Goal: Task Accomplishment & Management: Manage account settings

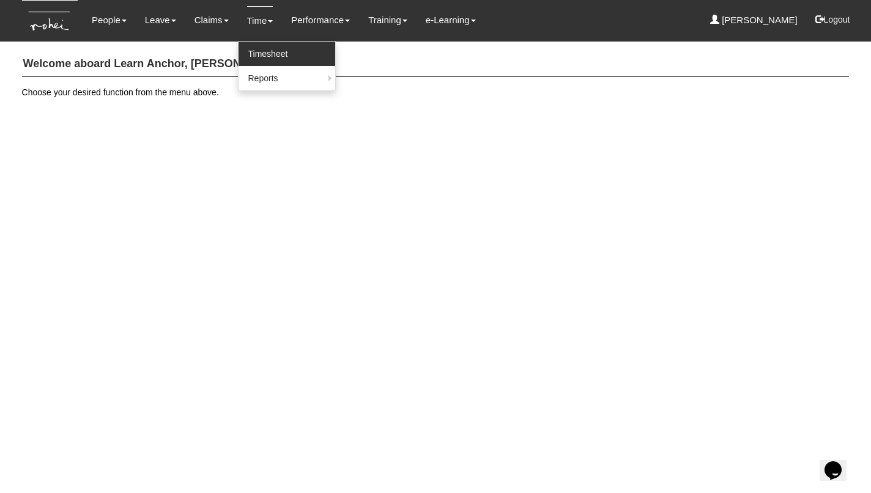
click at [258, 54] on link "Timesheet" at bounding box center [286, 54] width 97 height 24
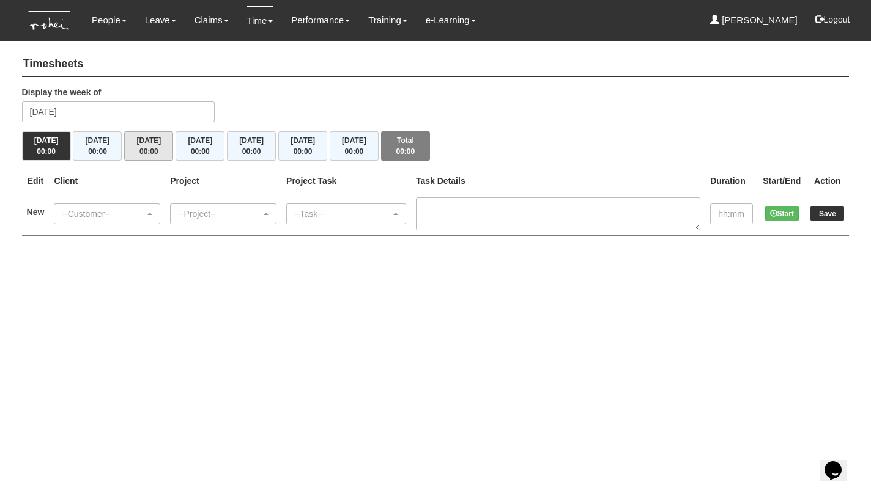
click at [163, 149] on button "Wed 13/8 00:00" at bounding box center [148, 145] width 49 height 29
click at [139, 208] on div "--Customer--" at bounding box center [103, 214] width 83 height 12
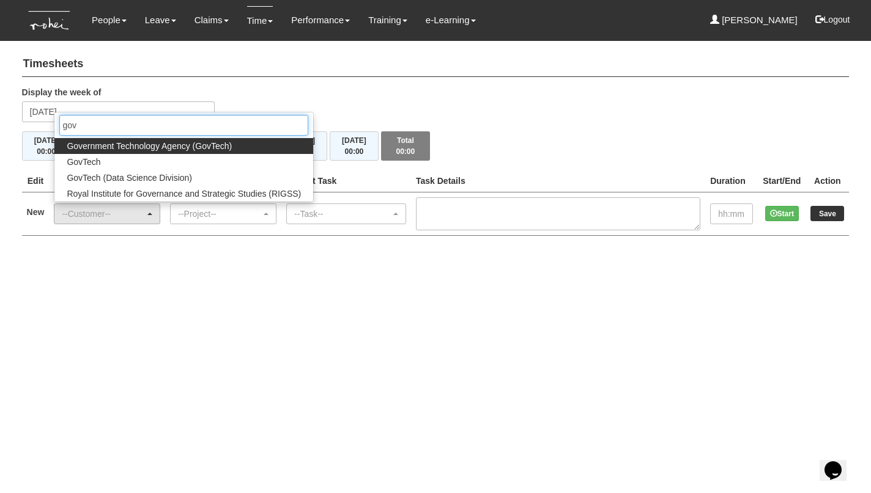
type input "gov"
click at [130, 141] on span "Government Technology Agency (GovTech)" at bounding box center [149, 146] width 165 height 12
select select "900"
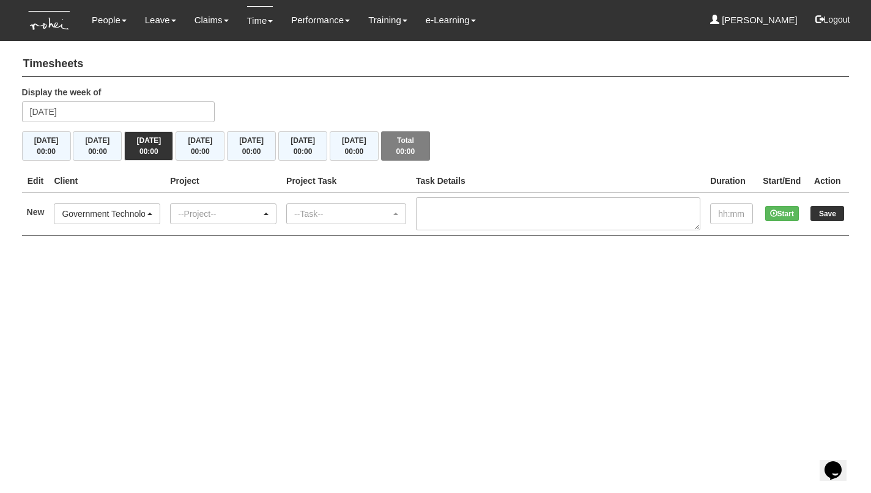
click at [223, 212] on div "--Project--" at bounding box center [219, 214] width 83 height 12
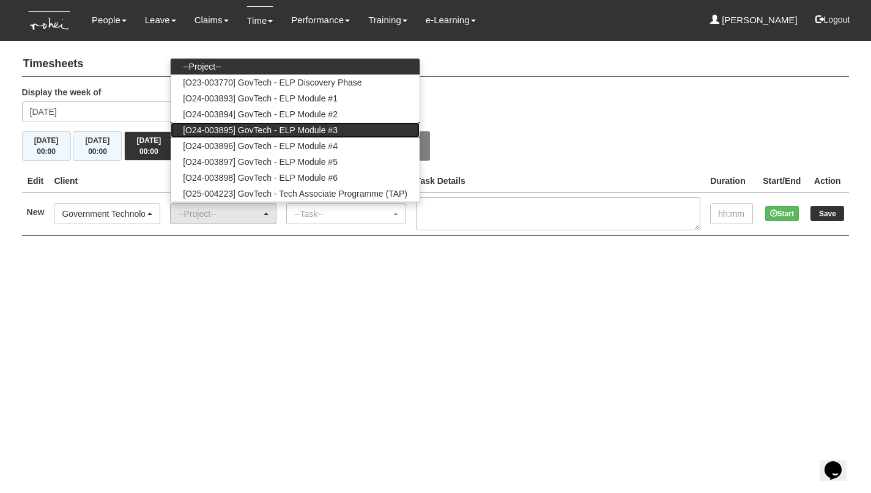
click at [257, 132] on span "[O24-003895] GovTech - ELP Module #3" at bounding box center [260, 130] width 155 height 12
select select "2505"
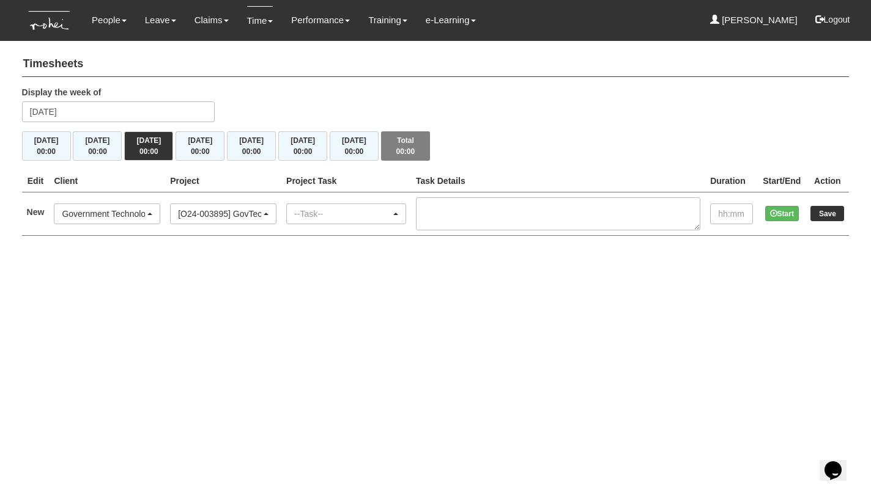
click at [347, 211] on div "--Task--" at bounding box center [342, 214] width 97 height 12
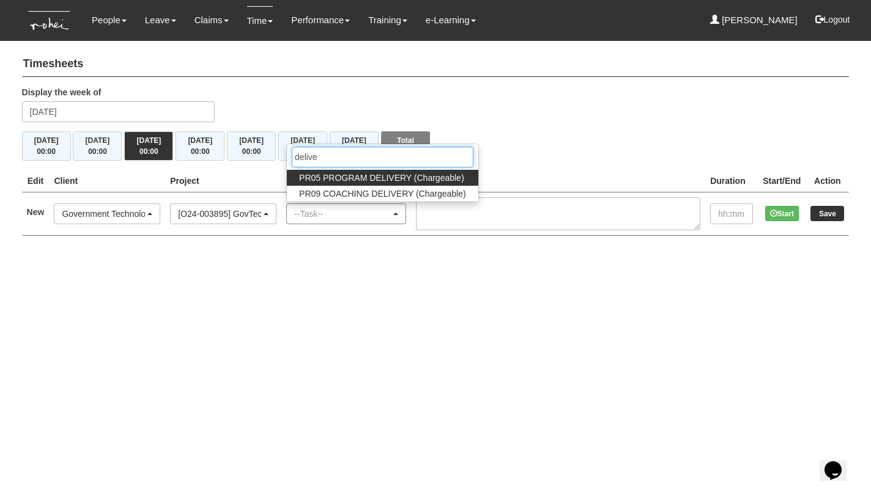
type input "delivery"
drag, startPoint x: 347, startPoint y: 211, endPoint x: 372, endPoint y: 177, distance: 41.9
click at [372, 177] on span "PR05 PROGRAM DELIVERY (Chargeable)" at bounding box center [381, 178] width 164 height 12
select select "89"
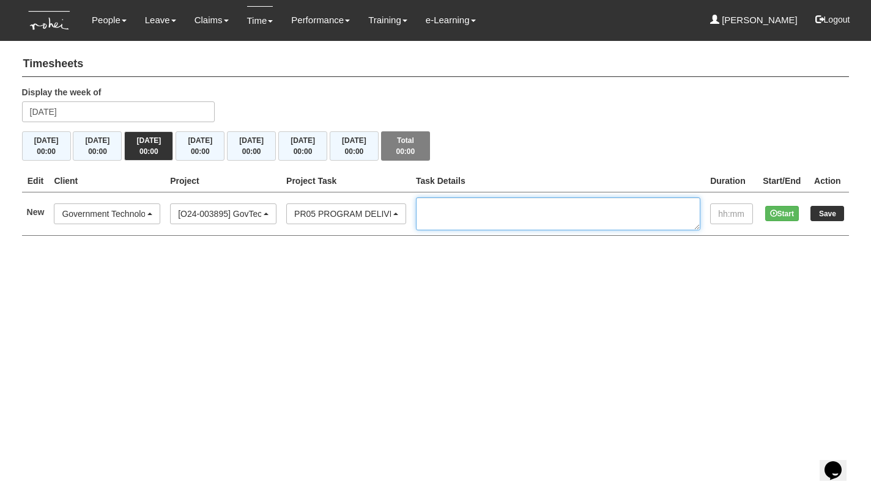
click at [500, 205] on textarea at bounding box center [558, 213] width 284 height 33
type textarea "Co-faci with Jane"
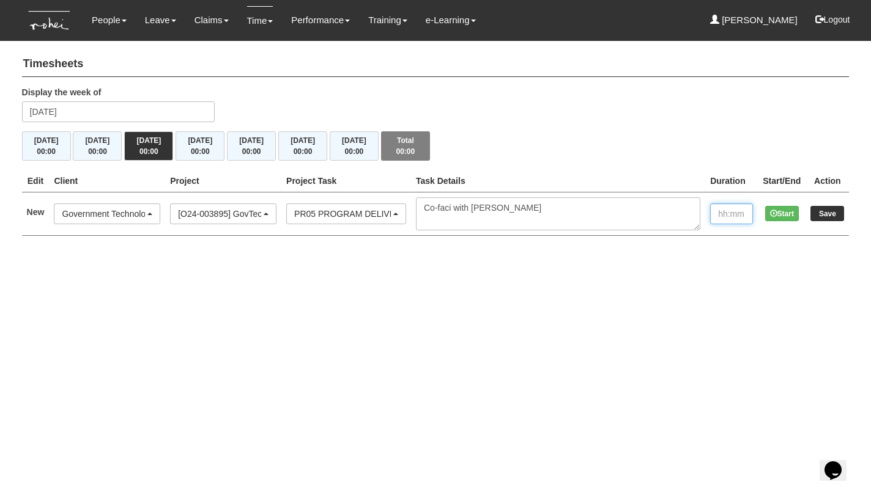
click at [736, 213] on input "text" at bounding box center [731, 214] width 43 height 21
type input "08:00"
click at [822, 213] on input "Save" at bounding box center [827, 213] width 34 height 15
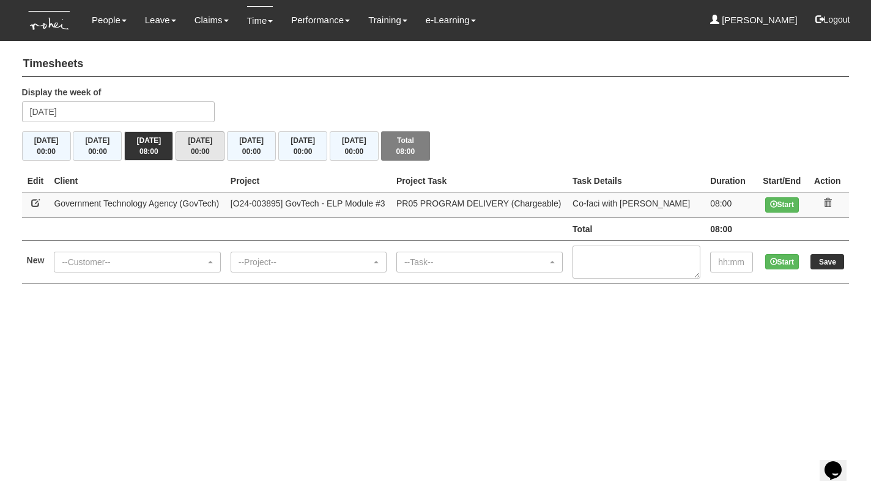
click at [213, 147] on button "Thu 14/8 00:00" at bounding box center [199, 145] width 49 height 29
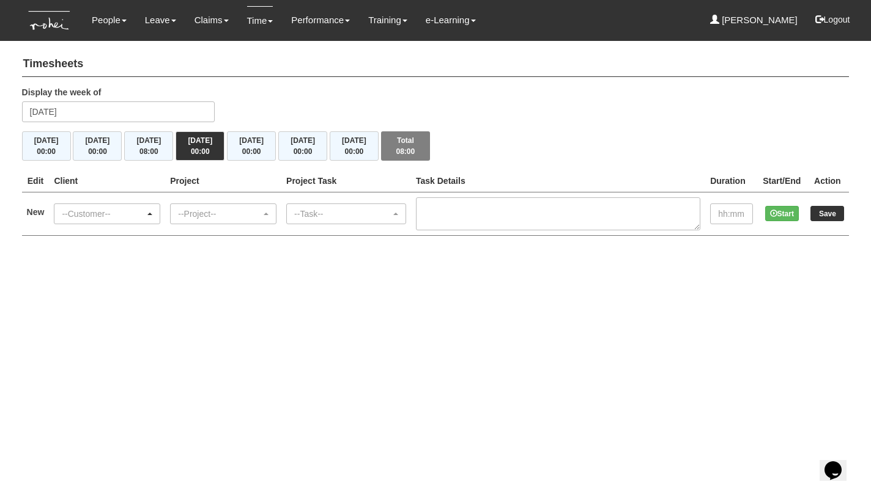
click at [108, 215] on div "--Customer--" at bounding box center [103, 214] width 83 height 12
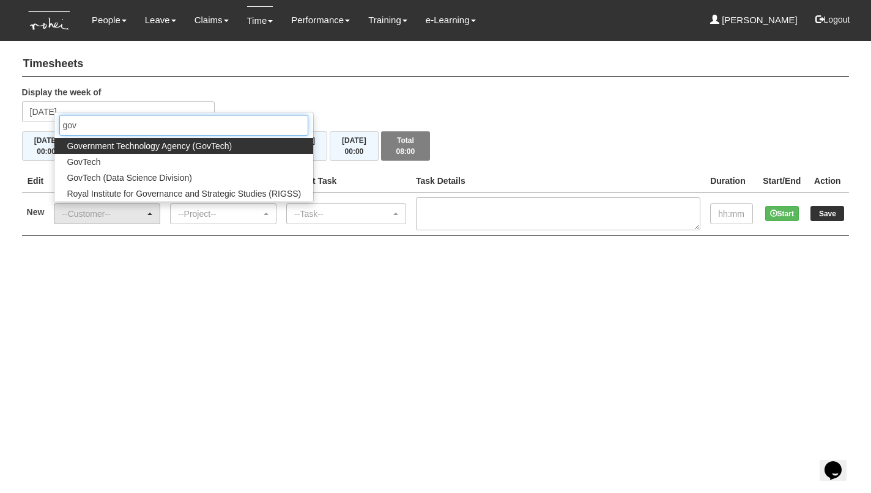
type input "gov"
click at [149, 143] on span "Government Technology Agency (GovTech)" at bounding box center [149, 146] width 165 height 12
select select "900"
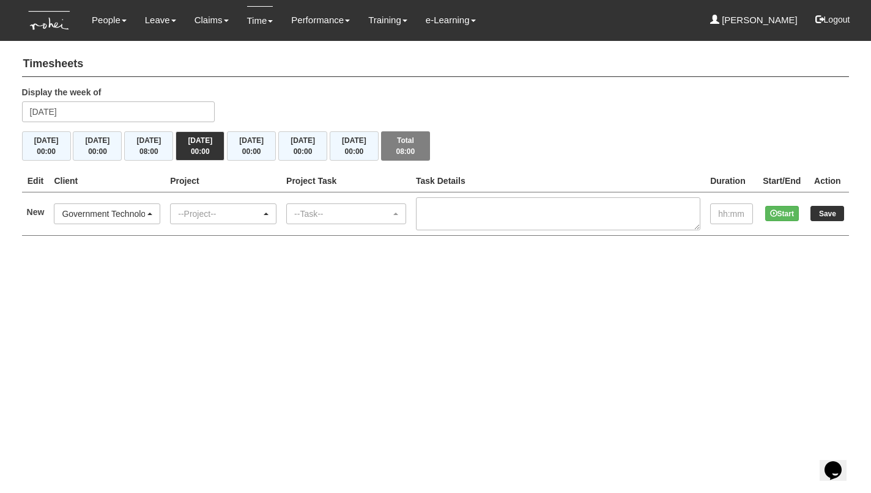
click at [229, 208] on div "--Project--" at bounding box center [219, 214] width 83 height 12
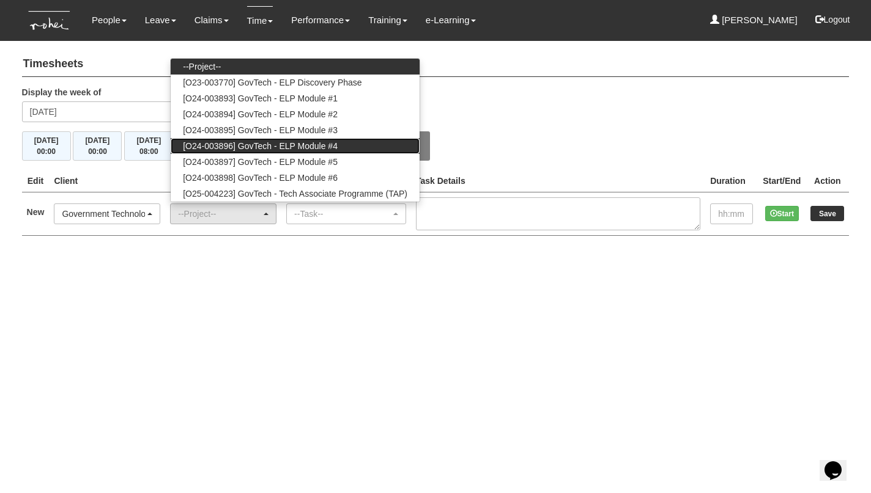
click at [253, 142] on span "[O24-003896] GovTech - ELP Module #4" at bounding box center [260, 146] width 155 height 12
select select "2504"
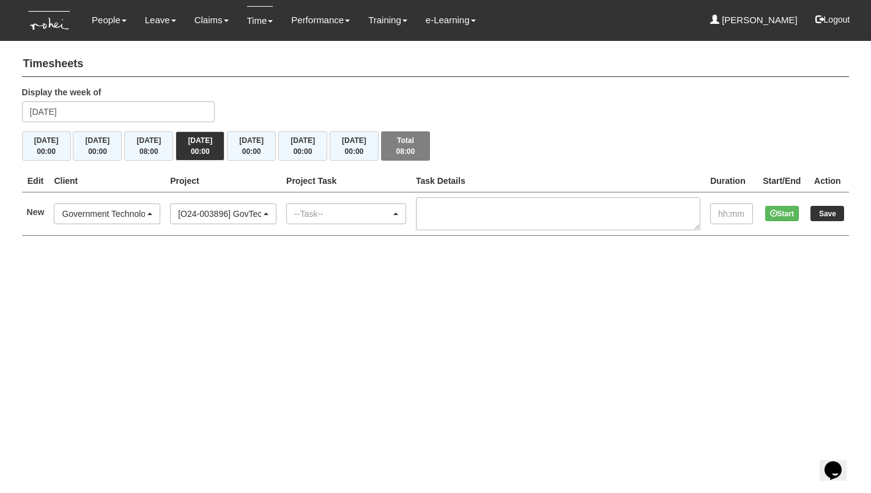
click at [342, 208] on div "--Task--" at bounding box center [342, 214] width 97 height 12
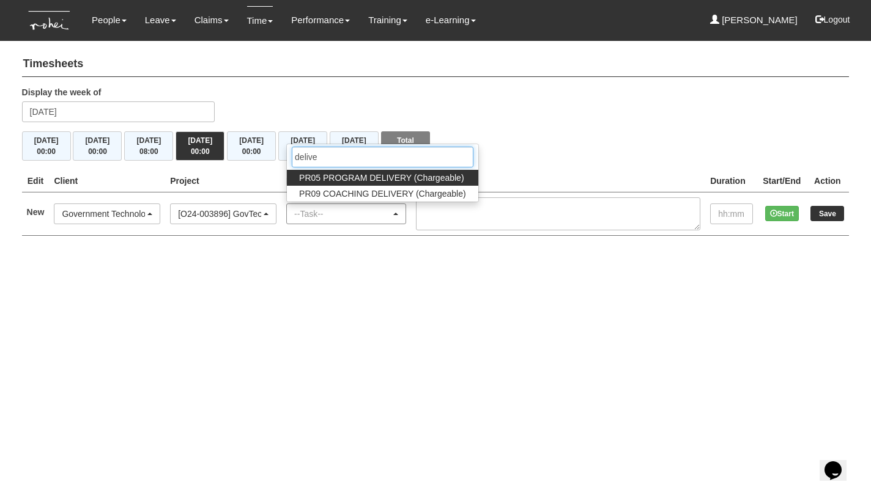
type input "delivery"
drag, startPoint x: 342, startPoint y: 208, endPoint x: 380, endPoint y: 175, distance: 49.9
click at [380, 175] on span "PR05 PROGRAM DELIVERY (Chargeable)" at bounding box center [381, 178] width 164 height 12
select select "89"
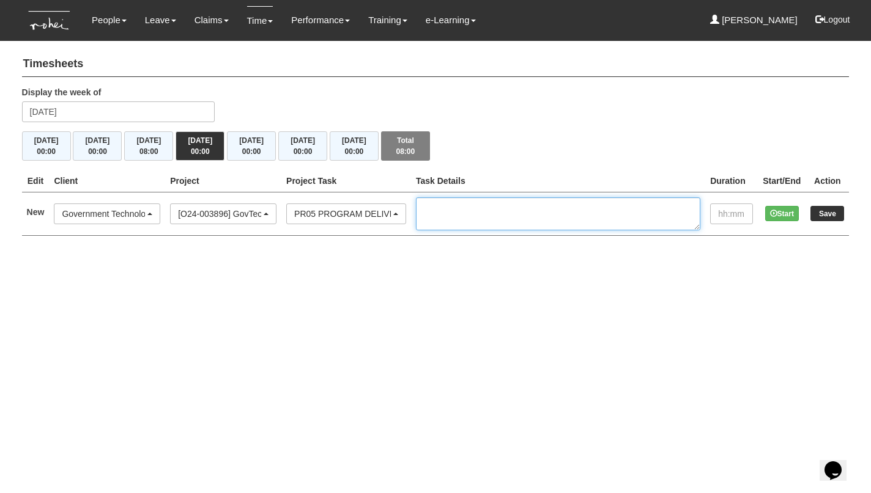
click at [493, 202] on textarea at bounding box center [558, 213] width 284 height 33
type textarea "Co-faci with Jane"
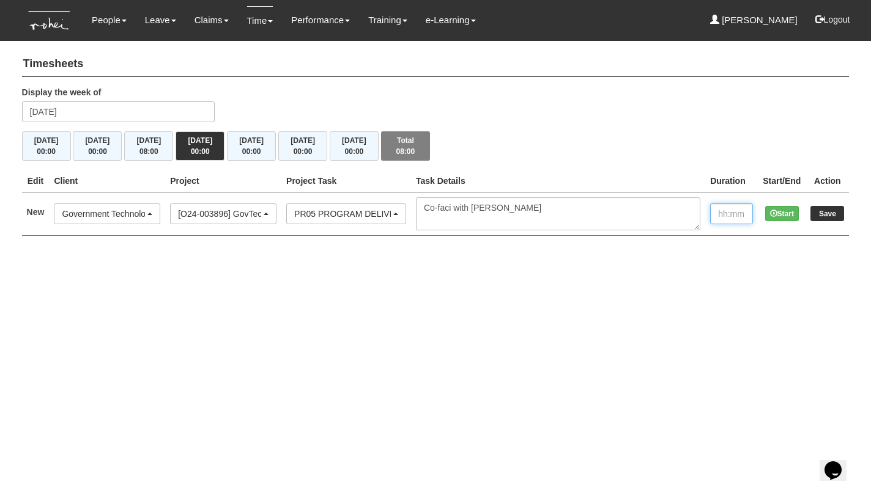
click at [718, 214] on input "text" at bounding box center [731, 214] width 43 height 21
type input "08:00"
click at [785, 215] on button "Start" at bounding box center [782, 213] width 34 height 15
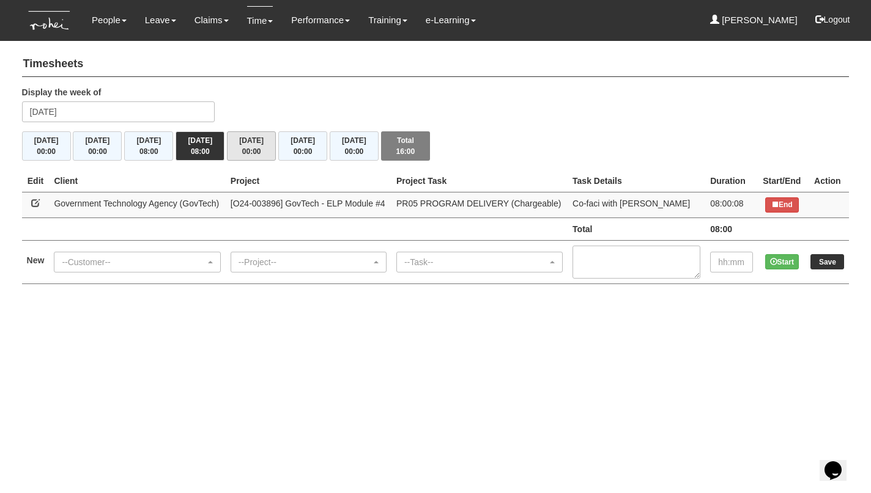
click at [244, 144] on button "Fri 15/8 00:00" at bounding box center [251, 145] width 49 height 29
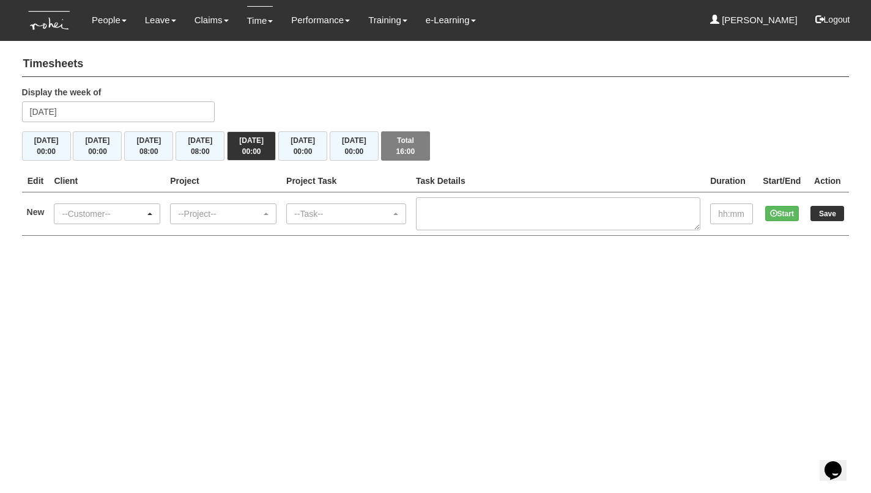
click at [101, 214] on div "--Customer--" at bounding box center [103, 214] width 83 height 12
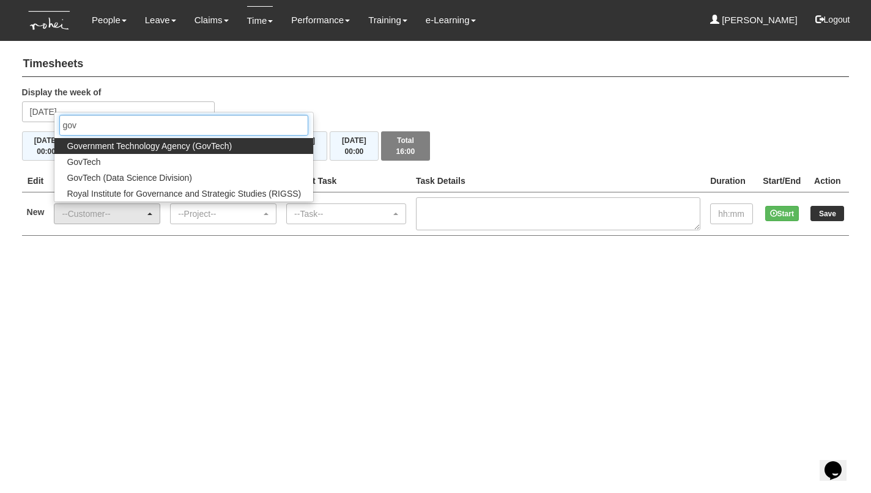
type input "gov"
click at [116, 145] on span "Government Technology Agency (GovTech)" at bounding box center [149, 146] width 165 height 12
select select "900"
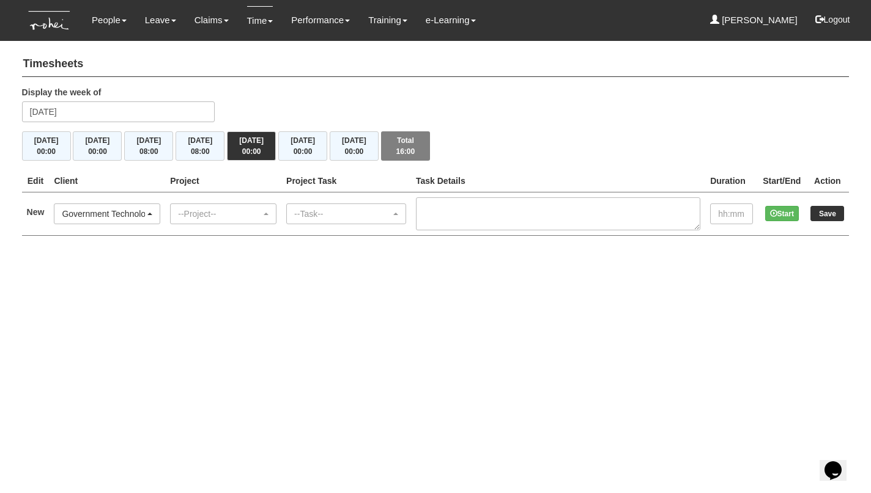
click at [137, 213] on div "Government Technology Agency (GovTech)" at bounding box center [103, 214] width 83 height 12
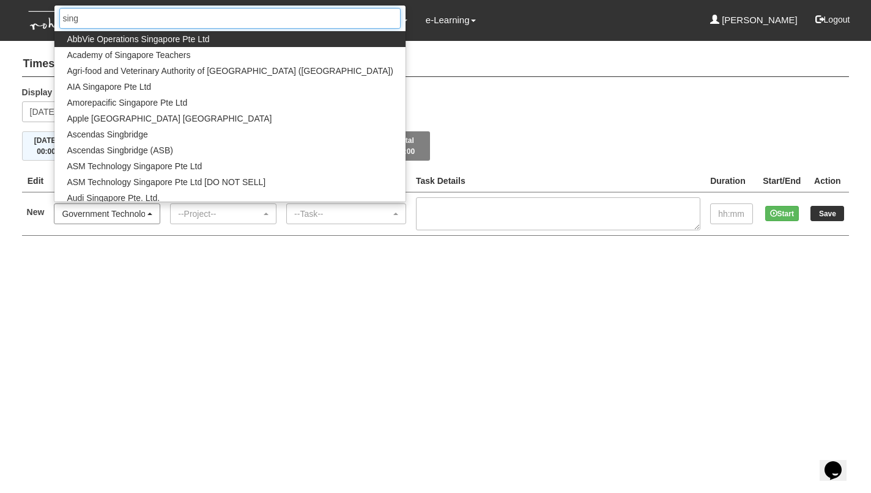
type input "sing"
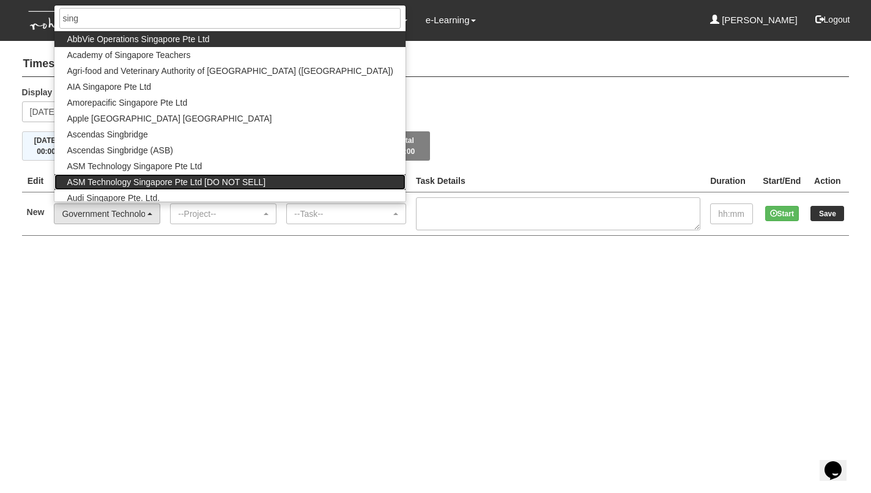
drag, startPoint x: 137, startPoint y: 213, endPoint x: 128, endPoint y: 188, distance: 26.1
click at [128, 188] on link "ASM Technology Singapore Pte Ltd [DO NOT SELL]" at bounding box center [229, 182] width 350 height 16
select select "454"
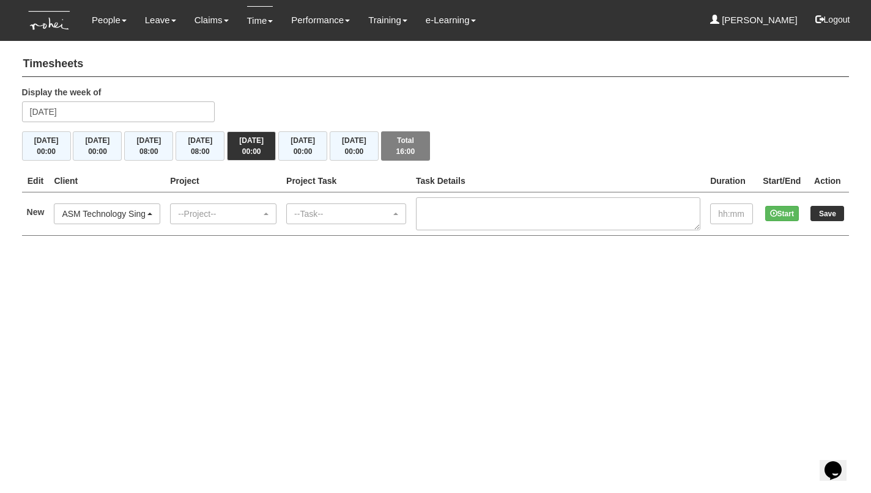
click at [112, 208] on div "ASM Technology Singapore Pte Ltd [DO NOT SELL]" at bounding box center [103, 214] width 83 height 12
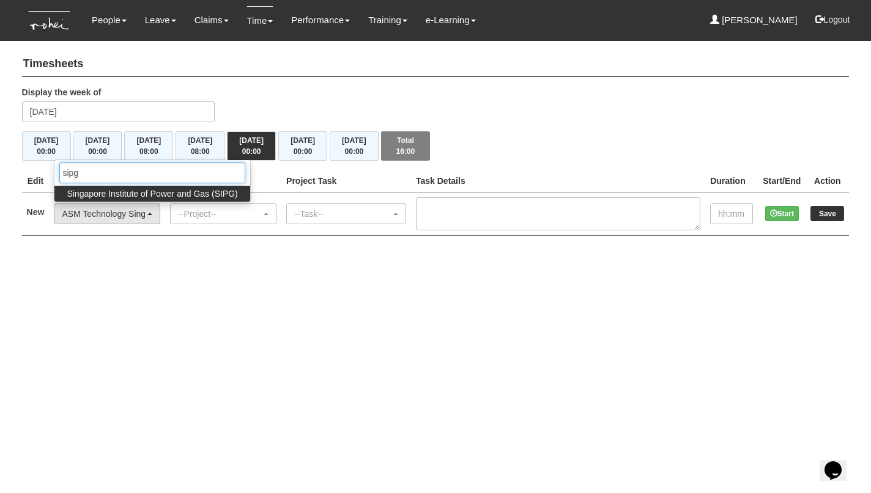
type input "sipg"
click at [136, 188] on span "Singapore Institute of Power and Gas (SIPG)" at bounding box center [152, 194] width 171 height 12
select select "483"
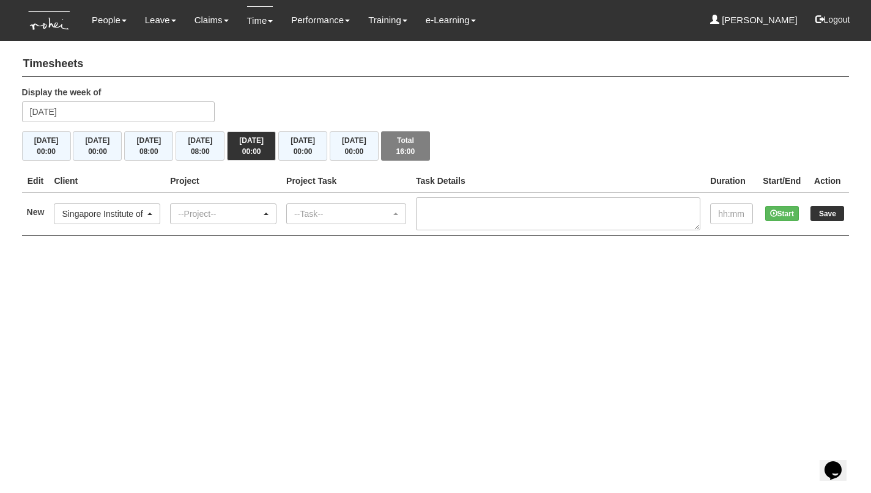
click at [224, 210] on div "--Project--" at bounding box center [219, 214] width 83 height 12
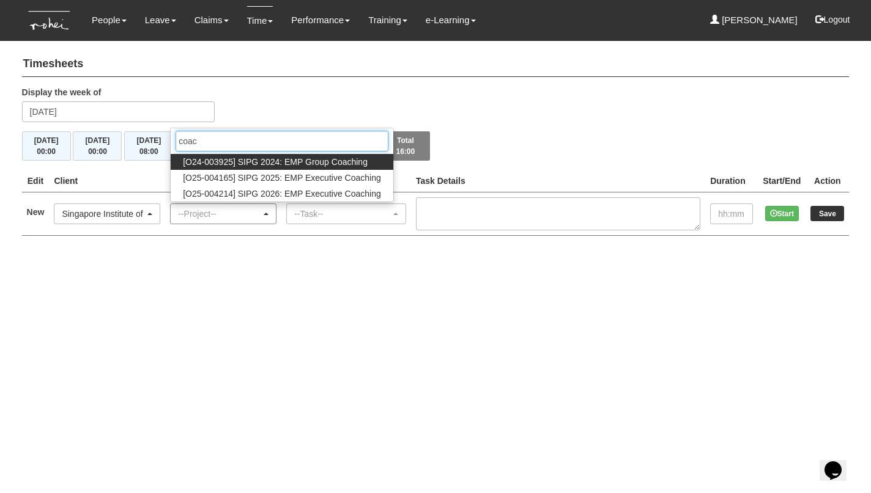
type input "coat"
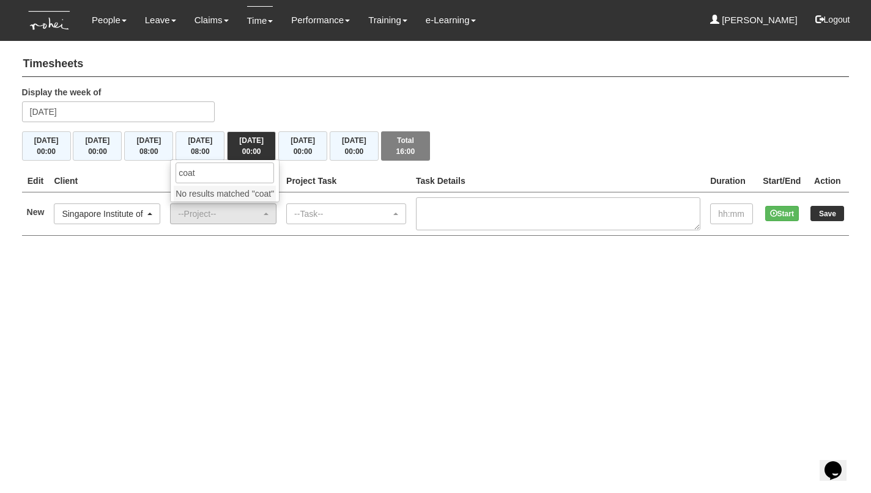
drag, startPoint x: 224, startPoint y: 210, endPoint x: 308, endPoint y: 174, distance: 91.2
click at [281, 174] on th "Project" at bounding box center [223, 181] width 116 height 23
click at [267, 205] on div "--Project--" at bounding box center [223, 214] width 105 height 20
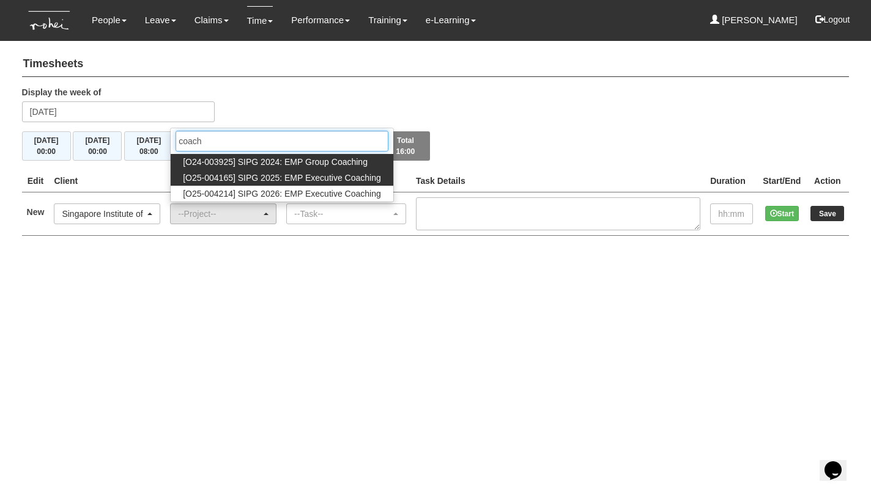
type input "coach"
click at [307, 178] on span "[O25-004165] SIPG 2025: EMP Executive Coaching" at bounding box center [282, 178] width 198 height 12
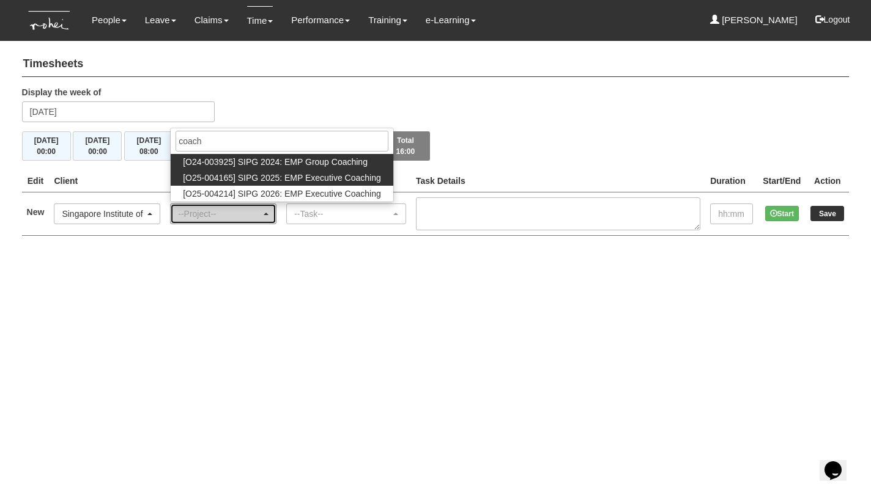
select select "2785"
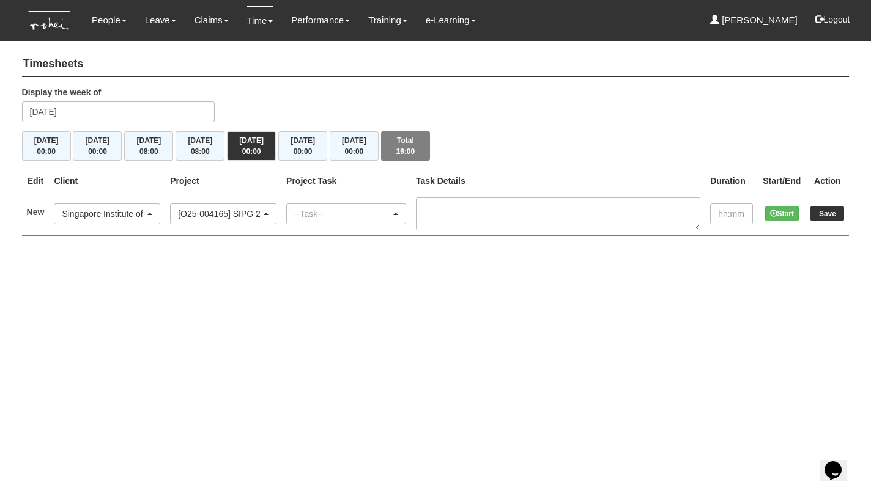
click at [347, 209] on div "--Task--" at bounding box center [342, 214] width 97 height 12
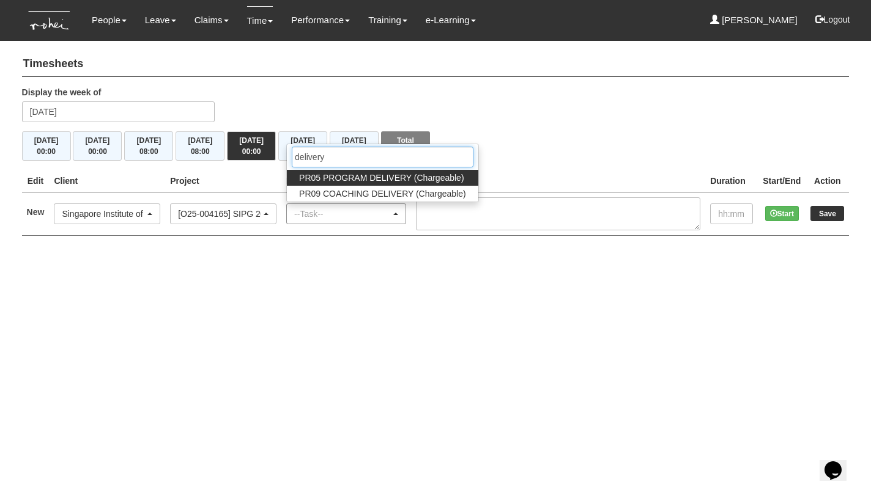
type input "delivery"
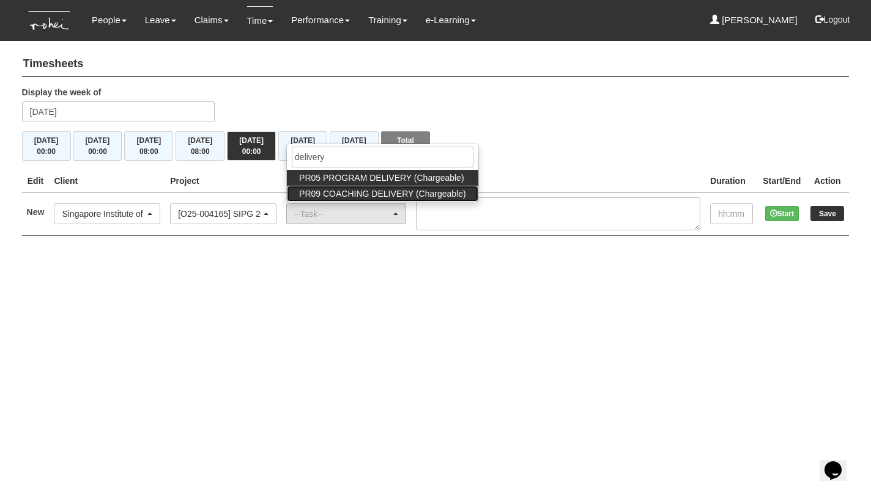
drag, startPoint x: 347, startPoint y: 209, endPoint x: 402, endPoint y: 191, distance: 57.4
click at [402, 191] on span "PR09 COACHING DELIVERY (Chargeable)" at bounding box center [382, 194] width 167 height 12
select select "150"
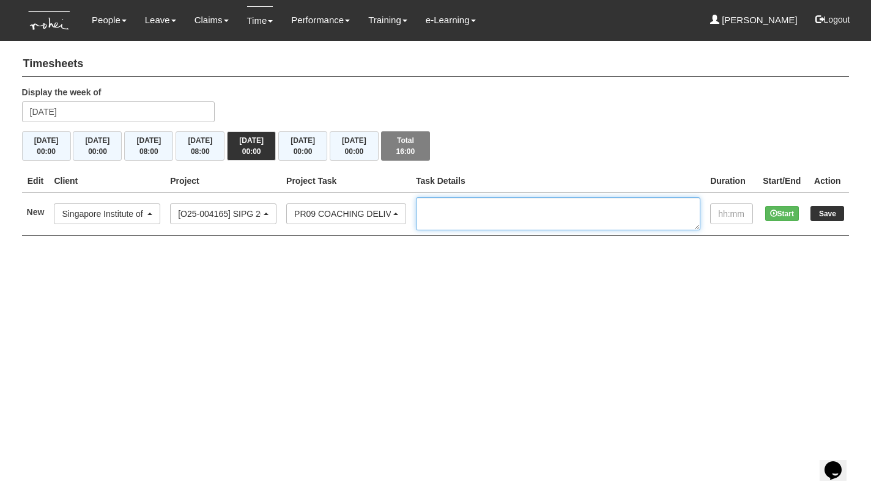
click at [498, 212] on textarea at bounding box center [558, 213] width 284 height 33
click at [589, 218] on textarea "Ian, 9-10am Carlo, 10-11am Arif, 12-1pm" at bounding box center [558, 213] width 284 height 33
type textarea "Ian, 9-10am Carlo, 10-11am Arif, 12-1pm"
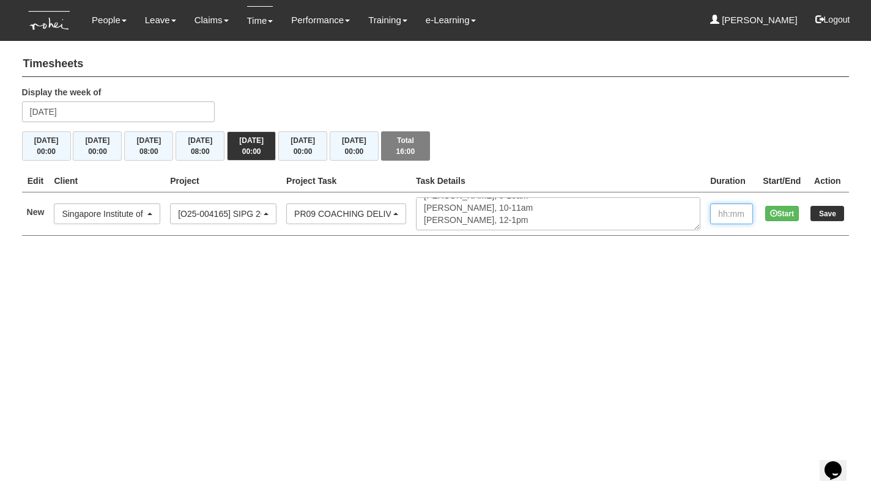
click at [723, 213] on input "text" at bounding box center [731, 214] width 43 height 21
type input "03:00"
click at [821, 212] on input "Save" at bounding box center [827, 213] width 34 height 15
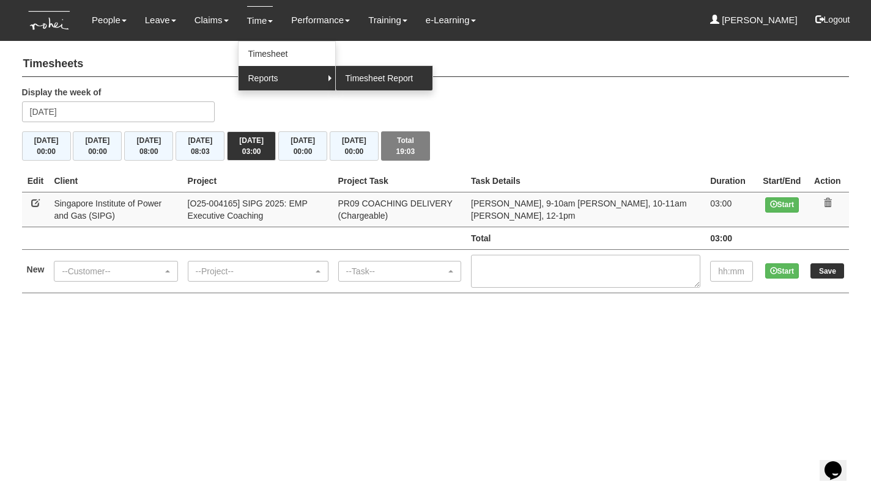
click at [374, 79] on link "Timesheet Report" at bounding box center [384, 78] width 97 height 24
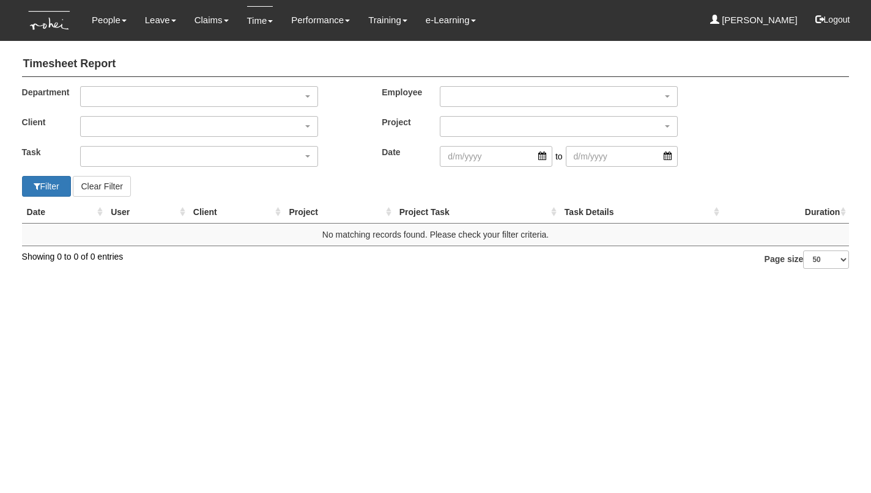
select select "50"
click at [190, 93] on div "button" at bounding box center [199, 97] width 237 height 20
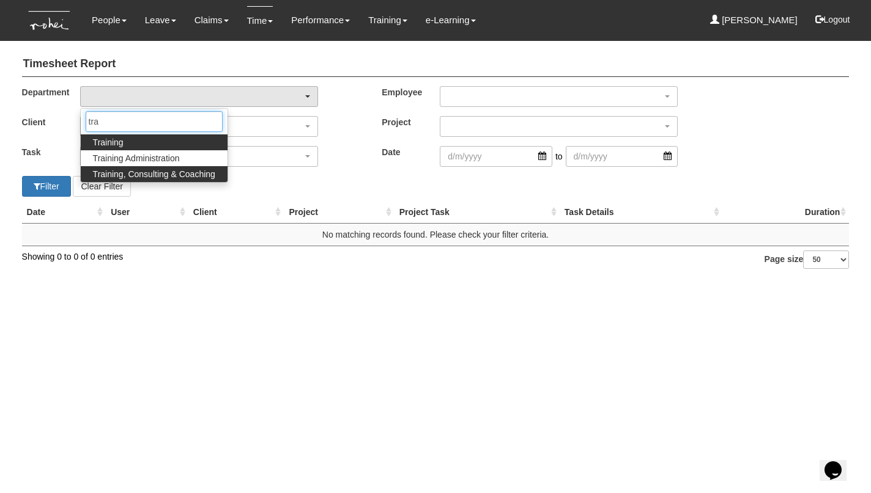
type input "tra"
click at [174, 173] on span "Training, Consulting & Coaching" at bounding box center [154, 174] width 122 height 12
select select "140"
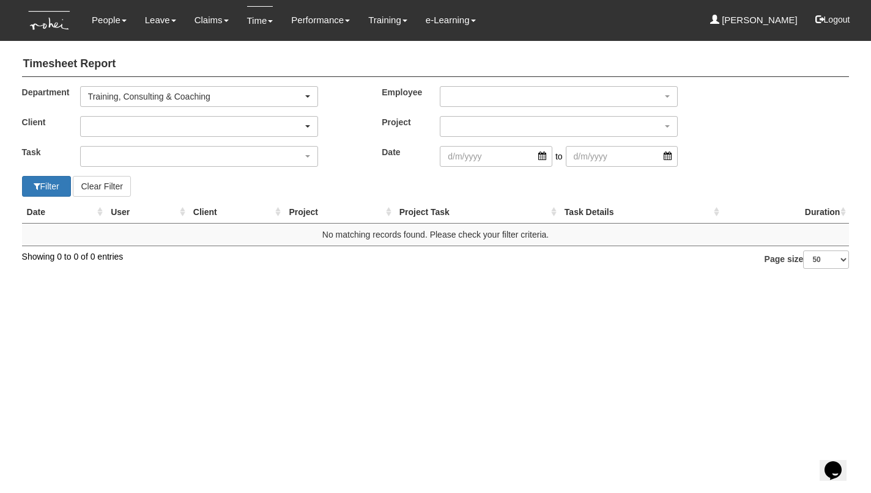
click at [133, 127] on div "button" at bounding box center [199, 127] width 237 height 20
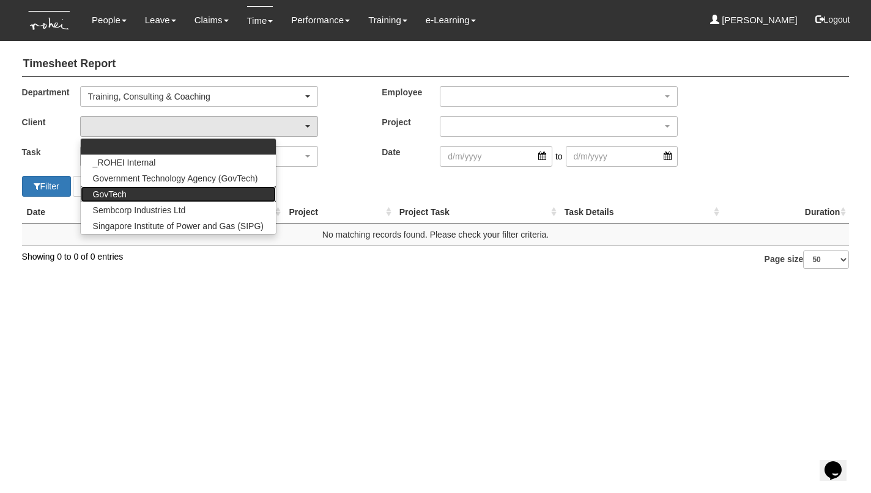
click at [124, 190] on span "GovTech" at bounding box center [110, 194] width 34 height 12
select select "427"
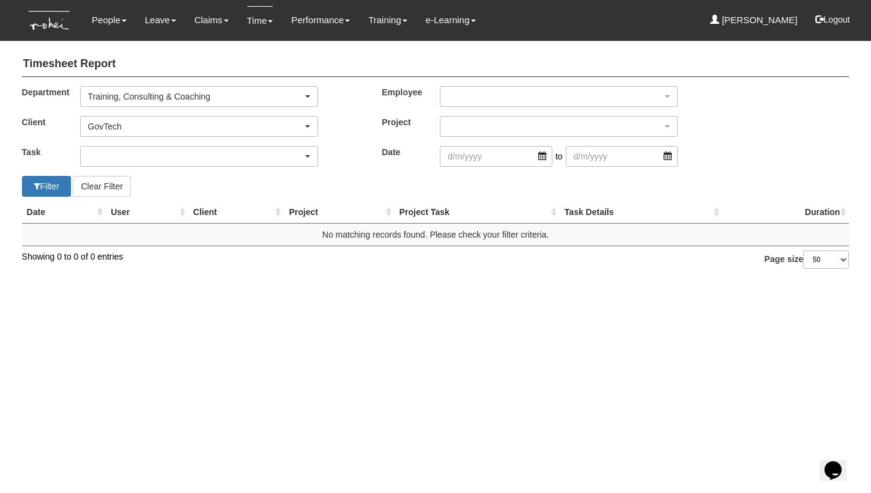
click at [127, 161] on div "button" at bounding box center [199, 157] width 237 height 20
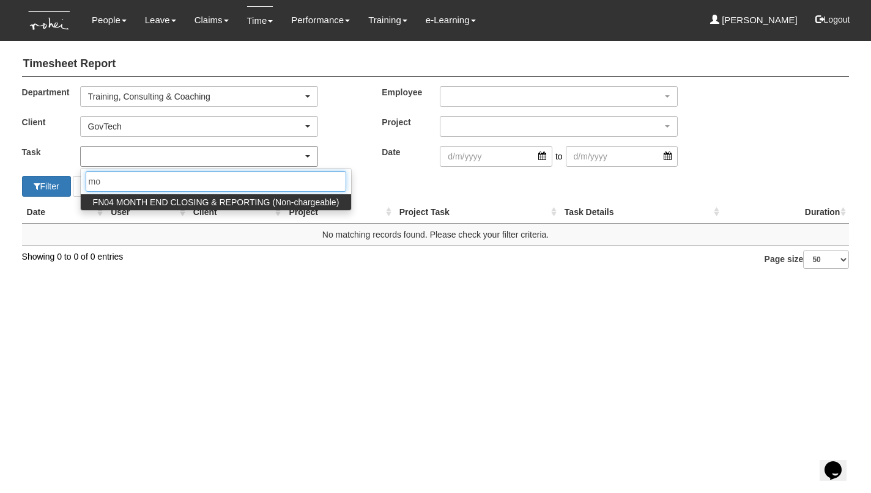
type input "m"
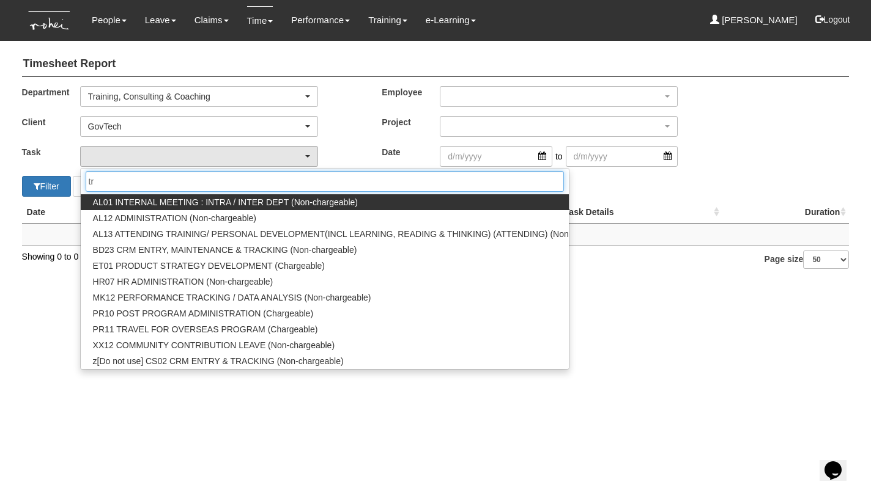
type input "t"
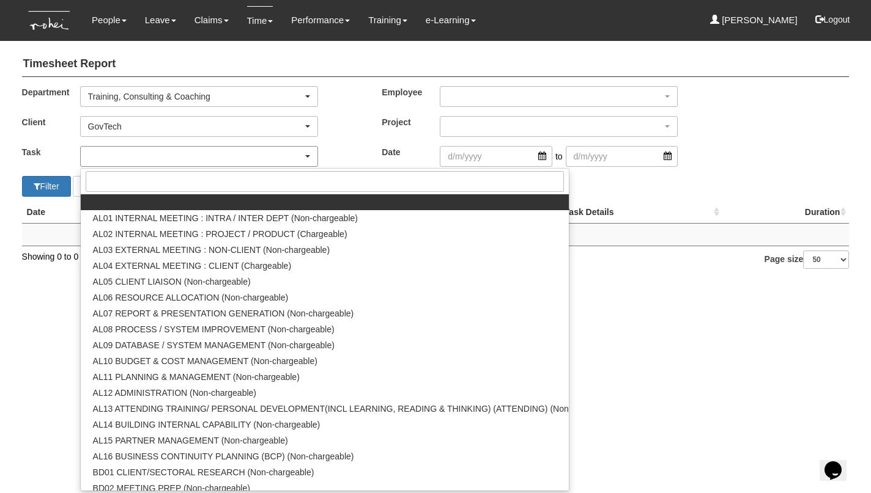
click at [146, 154] on div "button" at bounding box center [199, 157] width 237 height 20
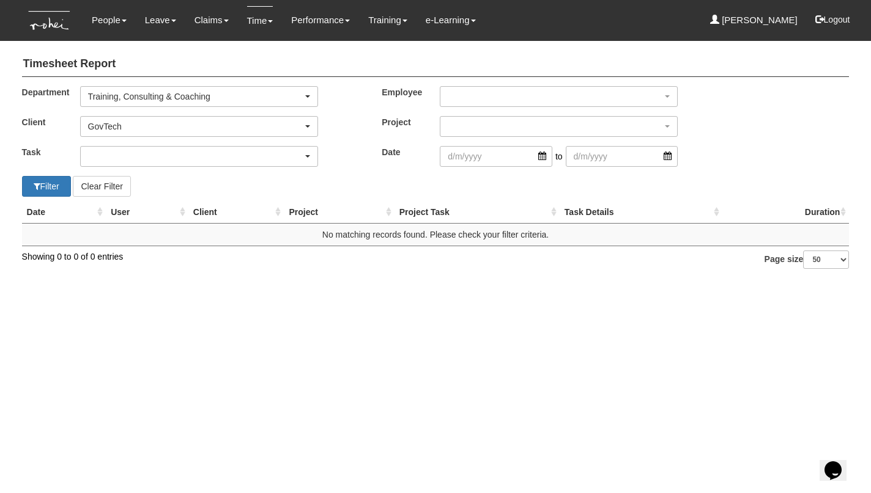
click at [146, 154] on div "button" at bounding box center [199, 157] width 237 height 20
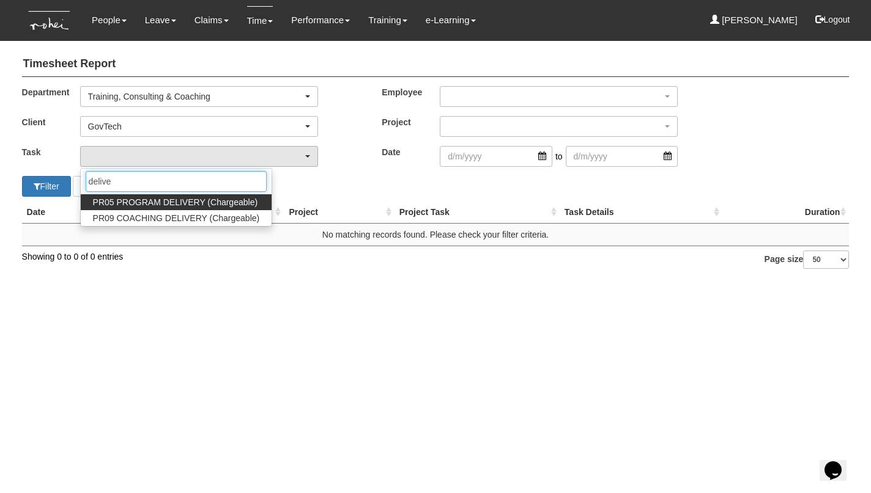
type input "delive"
click at [143, 201] on span "PR05 PROGRAM DELIVERY (Chargeable)" at bounding box center [175, 202] width 164 height 12
select select "89"
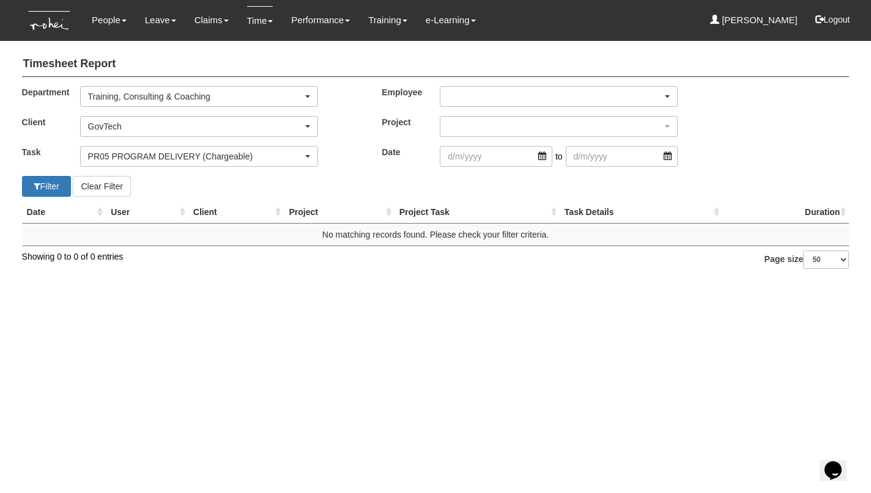
click at [463, 96] on div "button" at bounding box center [558, 97] width 237 height 20
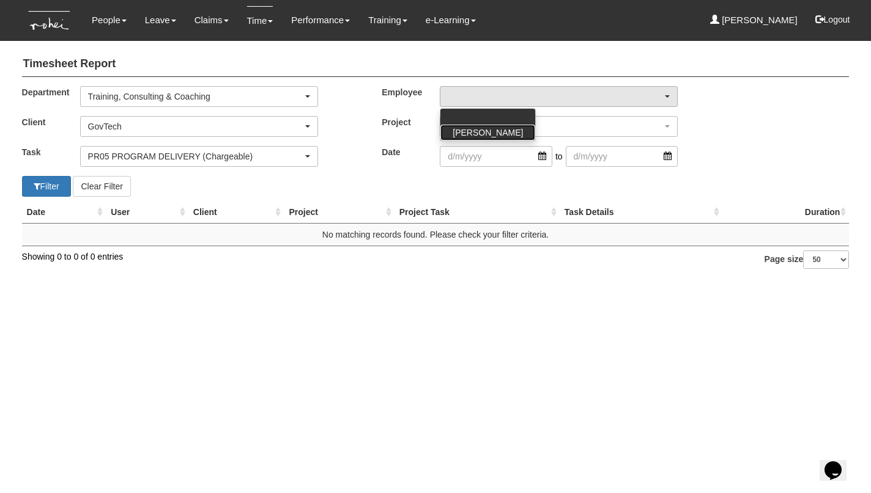
click at [466, 128] on span "[PERSON_NAME]" at bounding box center [487, 133] width 70 height 12
select select "aa784c27-0d82-452d-9457-5ba1e098b6bb"
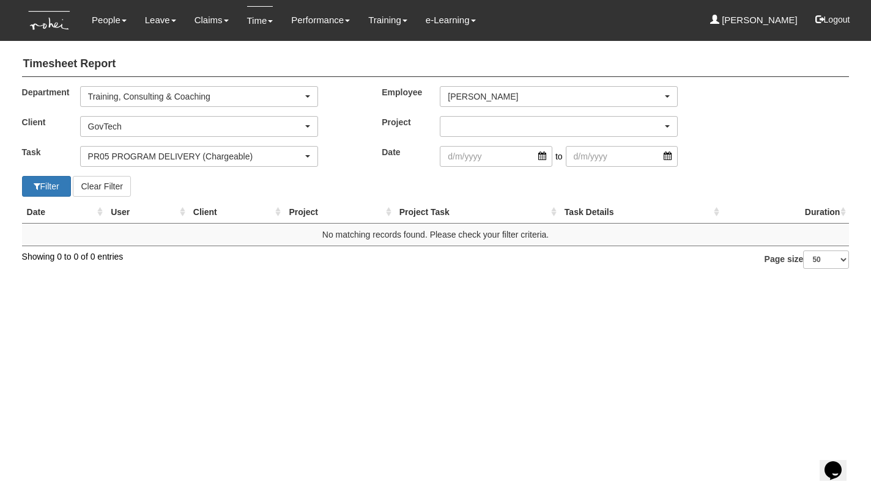
click at [466, 123] on div "button" at bounding box center [558, 127] width 237 height 20
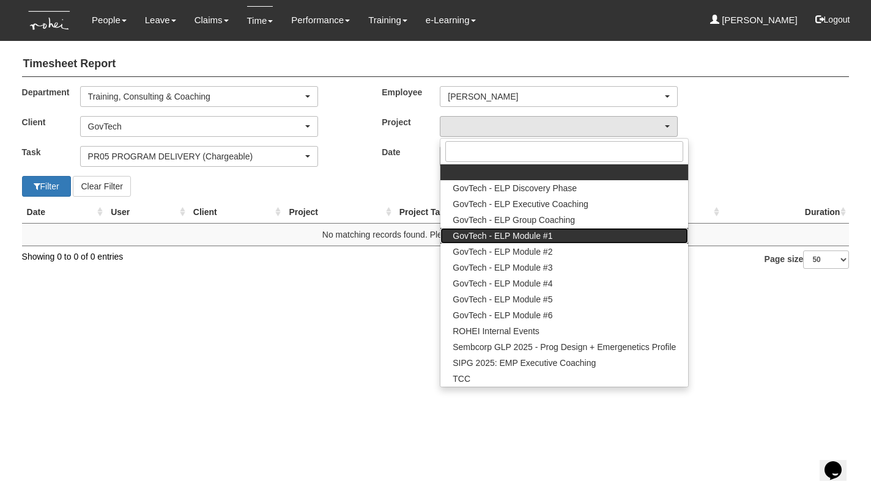
click at [498, 233] on span "GovTech - ELP Module #1" at bounding box center [502, 236] width 100 height 12
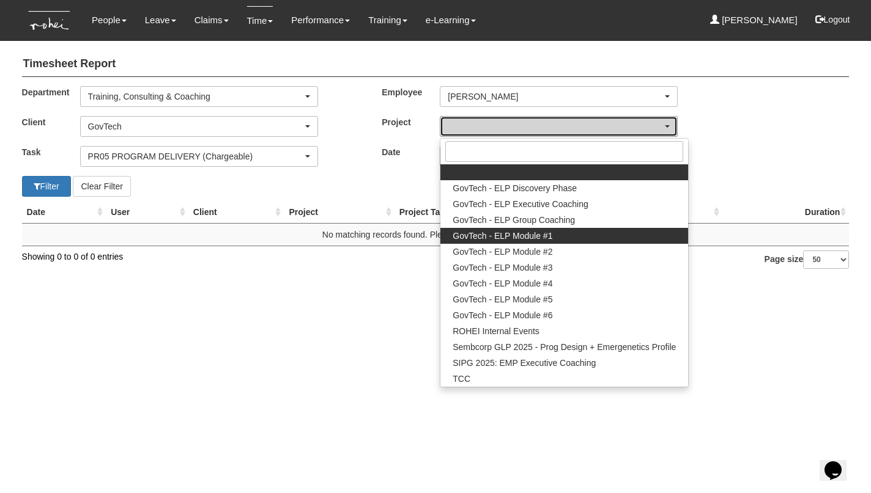
select select "2507"
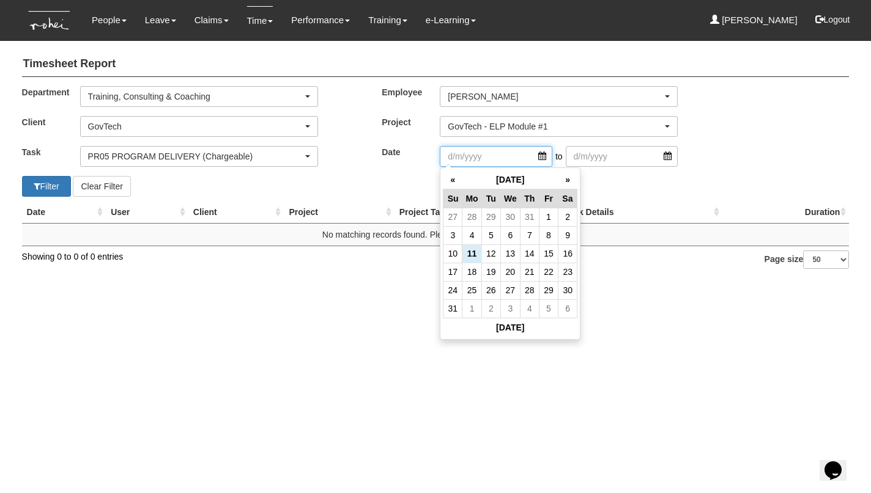
click at [540, 156] on input "search" at bounding box center [496, 156] width 112 height 21
click at [563, 177] on th "»" at bounding box center [567, 180] width 19 height 19
click at [454, 175] on th "«" at bounding box center [452, 180] width 19 height 19
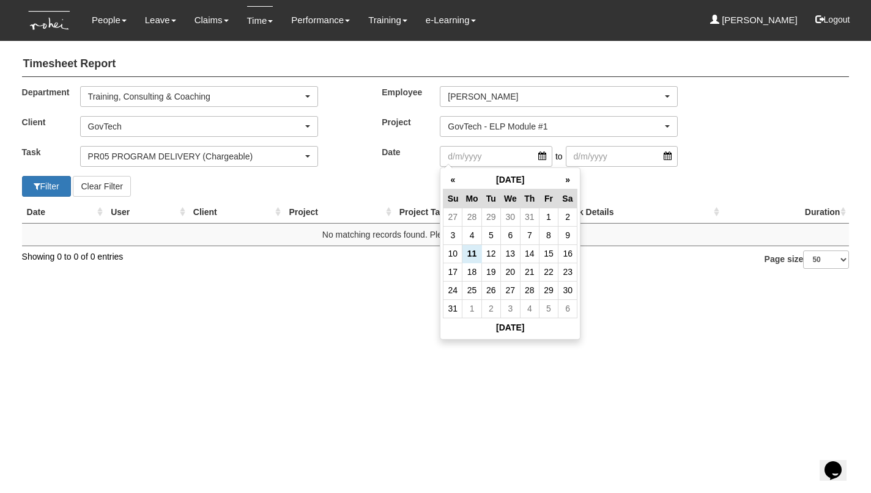
click at [454, 175] on th "«" at bounding box center [452, 180] width 19 height 19
click at [505, 250] on td "16" at bounding box center [510, 254] width 20 height 18
type input "16/7/2025"
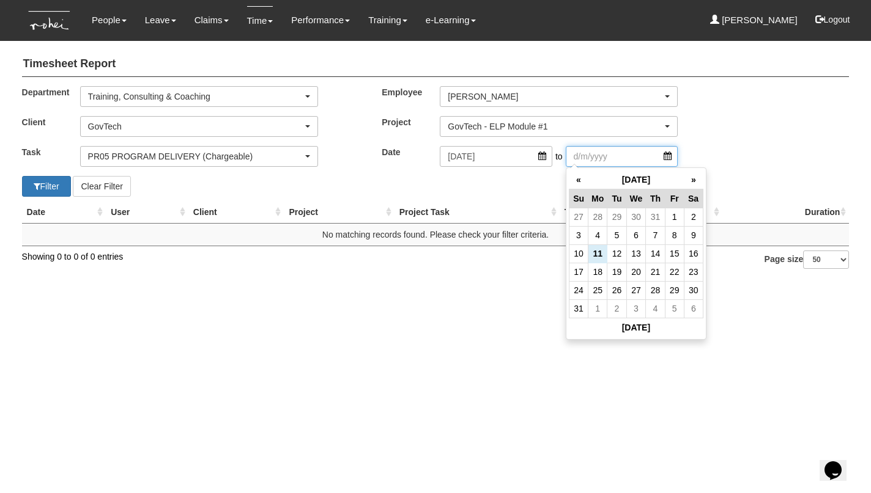
click at [613, 152] on input "search" at bounding box center [622, 156] width 112 height 21
click at [674, 253] on td "15" at bounding box center [674, 254] width 19 height 18
type input "15/8/2025"
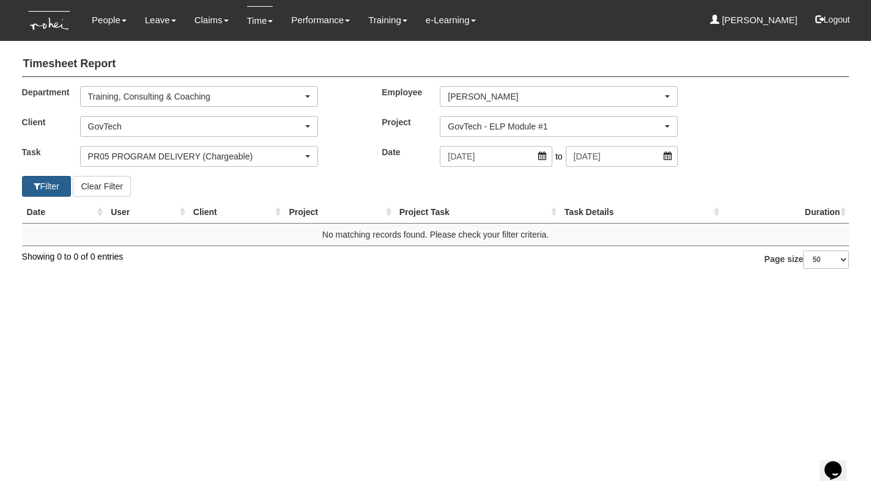
click at [55, 181] on button "Filter" at bounding box center [46, 186] width 49 height 21
select select "50"
click at [230, 154] on div "PR05 PROGRAM DELIVERY (Chargeable)" at bounding box center [195, 156] width 215 height 12
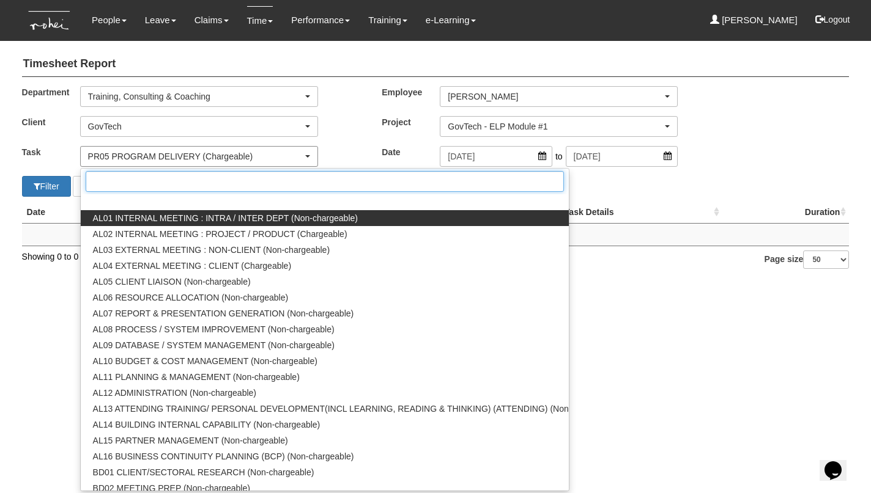
scroll to position [1211, 0]
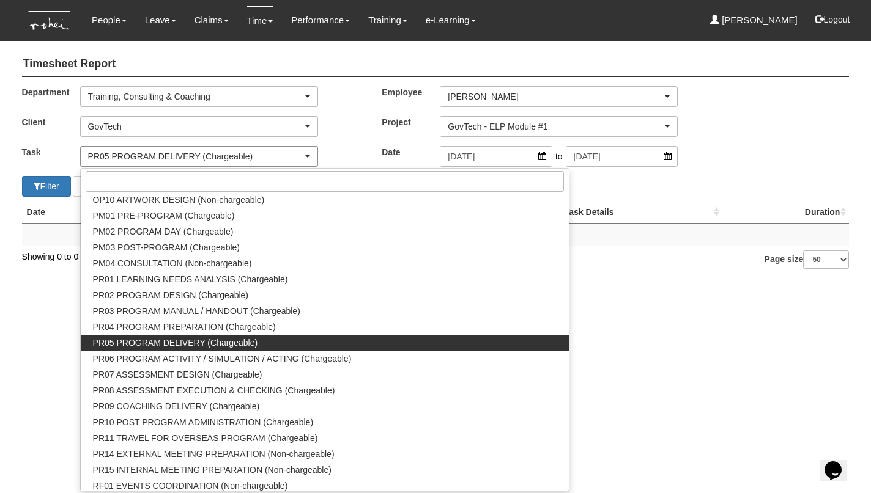
click at [230, 155] on div "PR05 PROGRAM DELIVERY (Chargeable)" at bounding box center [195, 156] width 215 height 12
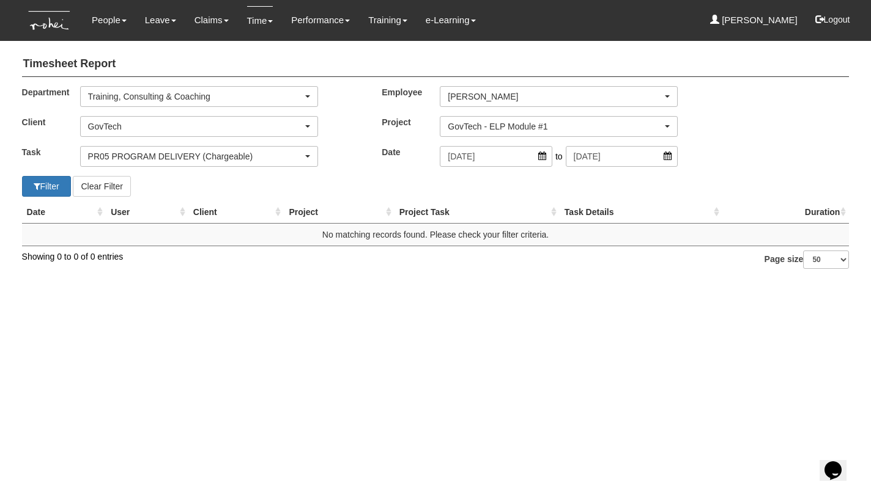
click at [230, 155] on div "PR05 PROGRAM DELIVERY (Chargeable)" at bounding box center [195, 156] width 215 height 12
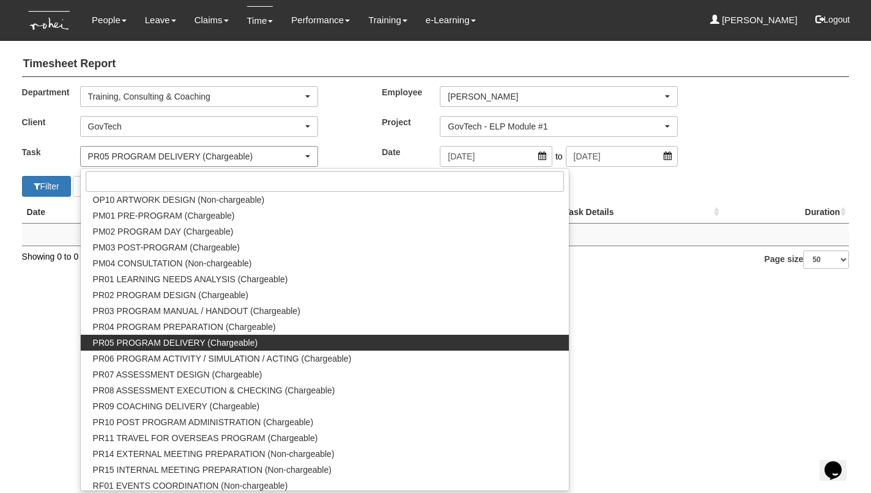
click at [230, 155] on div "PR05 PROGRAM DELIVERY (Chargeable)" at bounding box center [195, 156] width 215 height 12
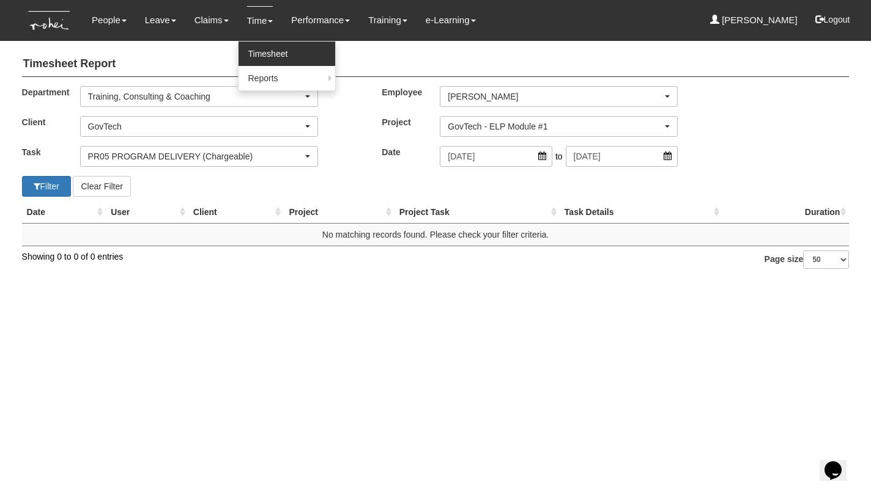
click at [259, 50] on link "Timesheet" at bounding box center [286, 54] width 97 height 24
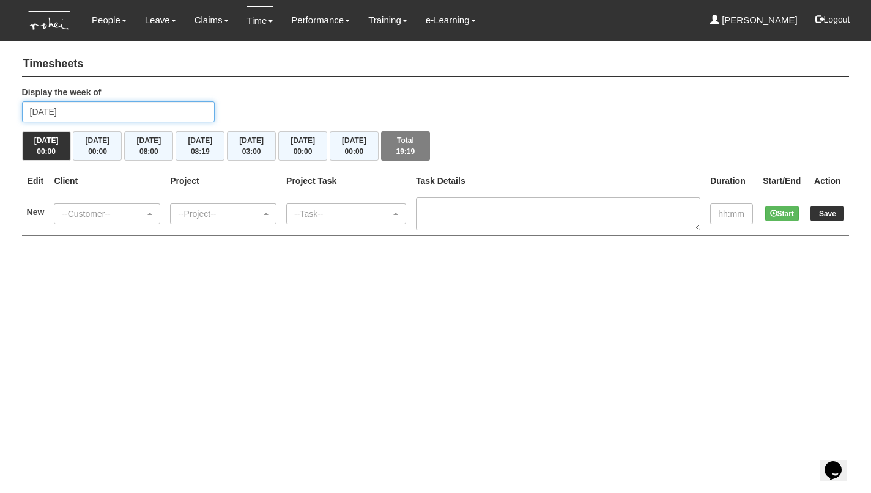
click at [114, 114] on input "Monday 11 August 2025" at bounding box center [118, 111] width 193 height 21
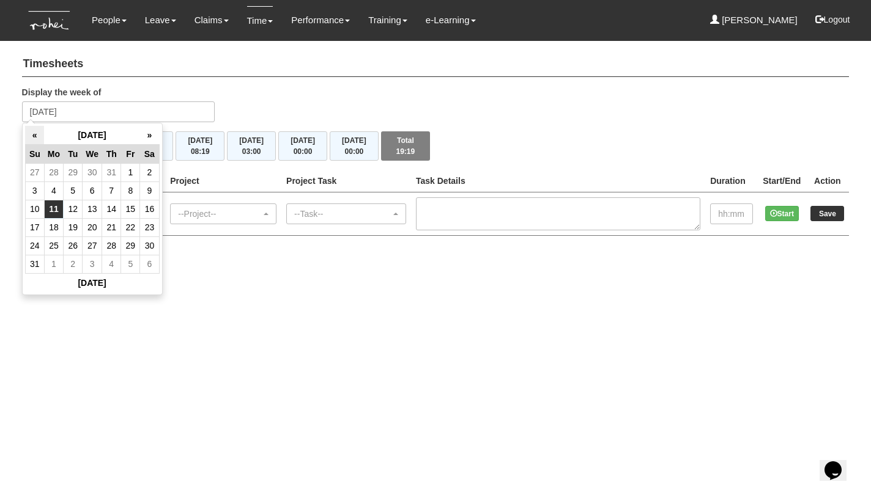
click at [36, 127] on th "«" at bounding box center [34, 135] width 19 height 19
click at [75, 226] on td "22" at bounding box center [73, 227] width 19 height 18
type input "[DATE]"
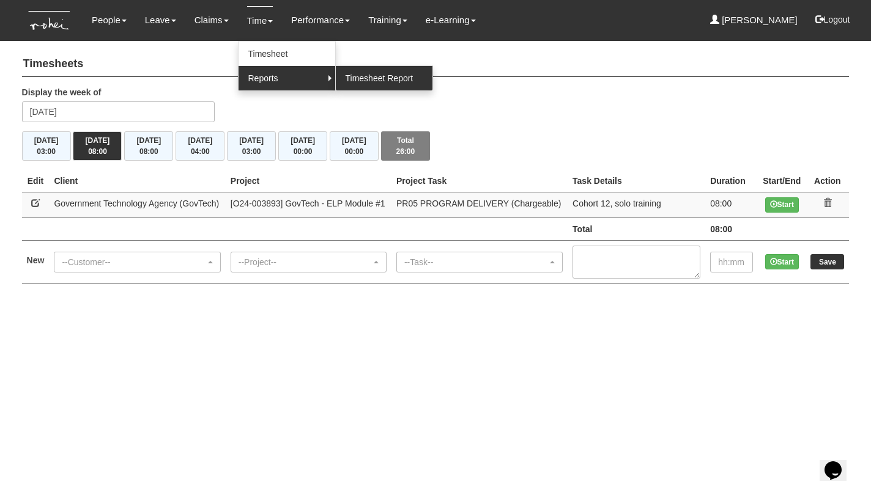
click at [358, 75] on link "Timesheet Report" at bounding box center [384, 78] width 97 height 24
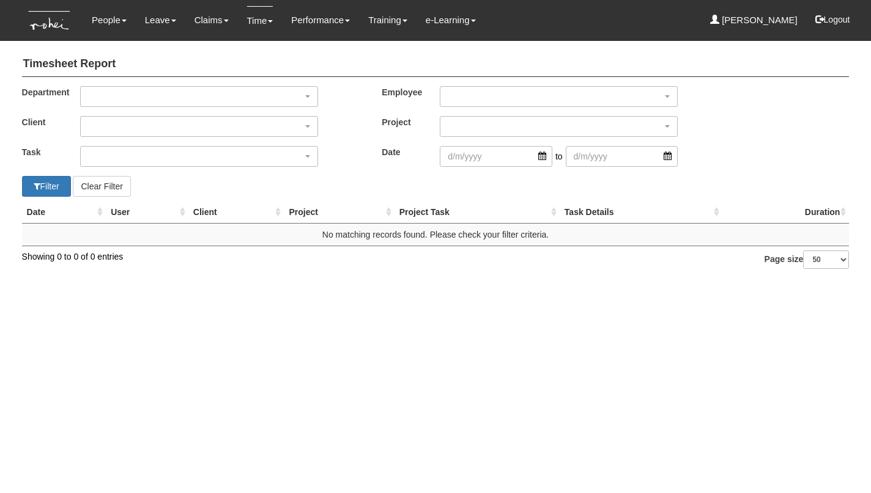
select select "50"
click at [229, 87] on div "button" at bounding box center [199, 97] width 237 height 20
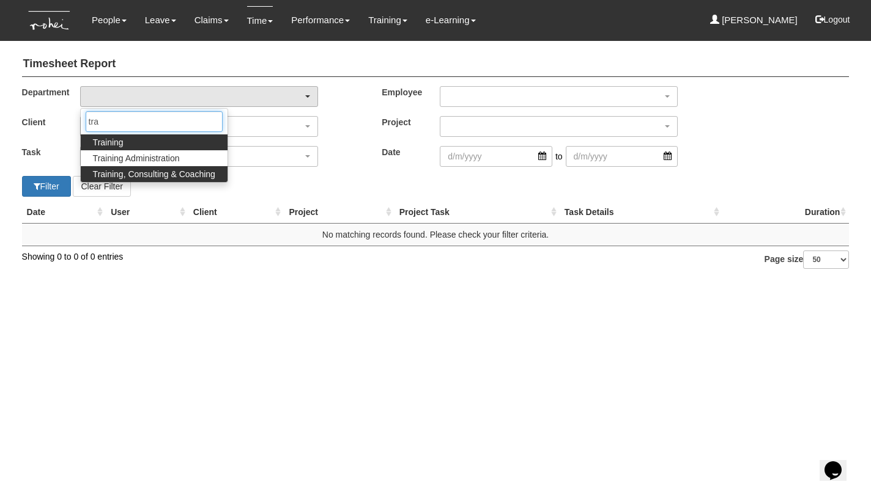
type input "tra"
click at [199, 166] on link "Training, Consulting & Coaching" at bounding box center [154, 174] width 147 height 16
select select "140"
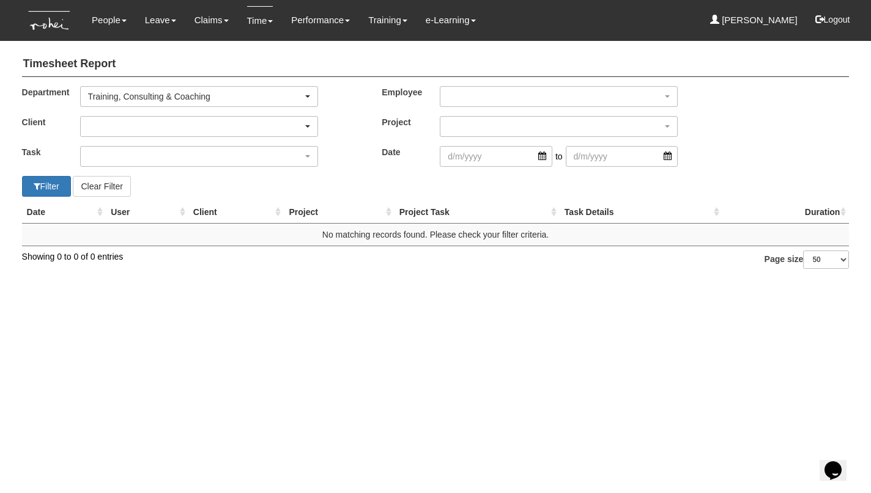
click at [186, 127] on div "button" at bounding box center [199, 127] width 237 height 20
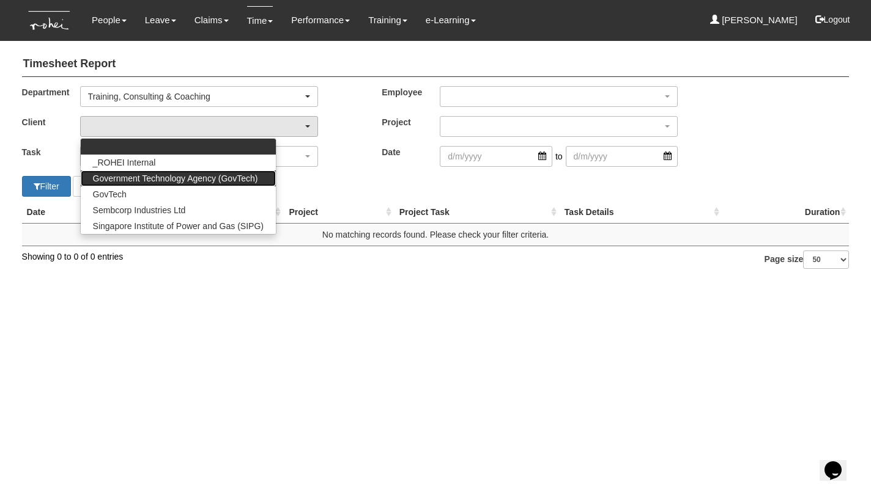
click at [149, 177] on span "Government Technology Agency (GovTech)" at bounding box center [175, 178] width 165 height 12
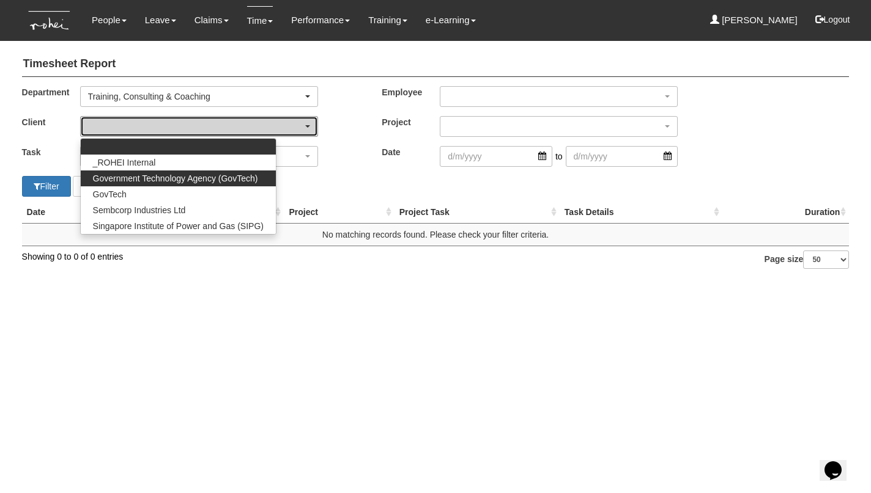
select select "900"
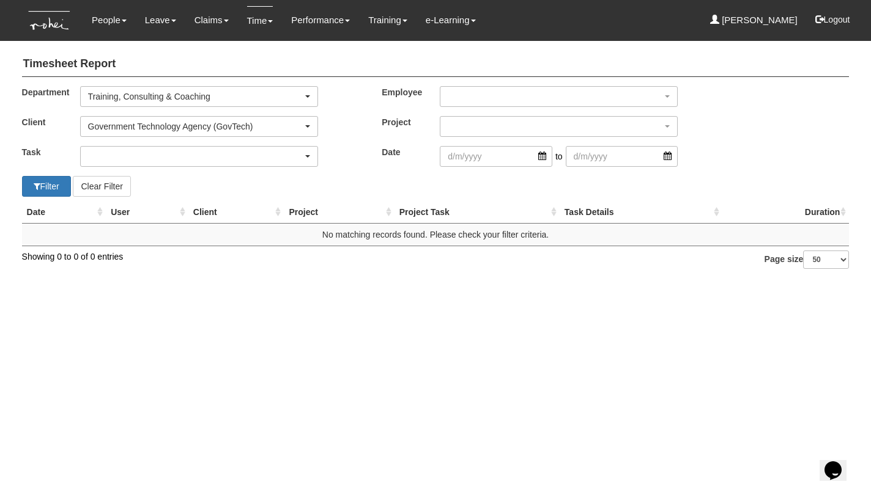
click at [139, 157] on div "button" at bounding box center [199, 157] width 237 height 20
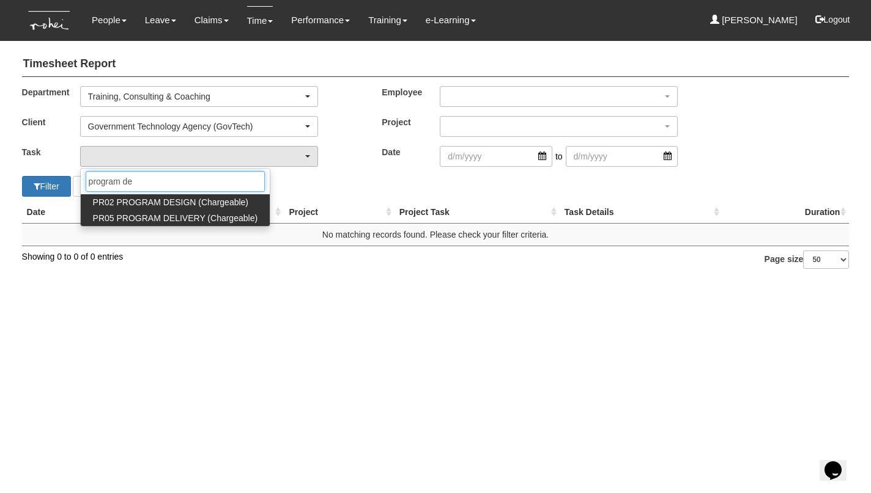
type input "program de"
click at [146, 216] on span "PR05 PROGRAM DELIVERY (Chargeable)" at bounding box center [175, 218] width 164 height 12
select select "89"
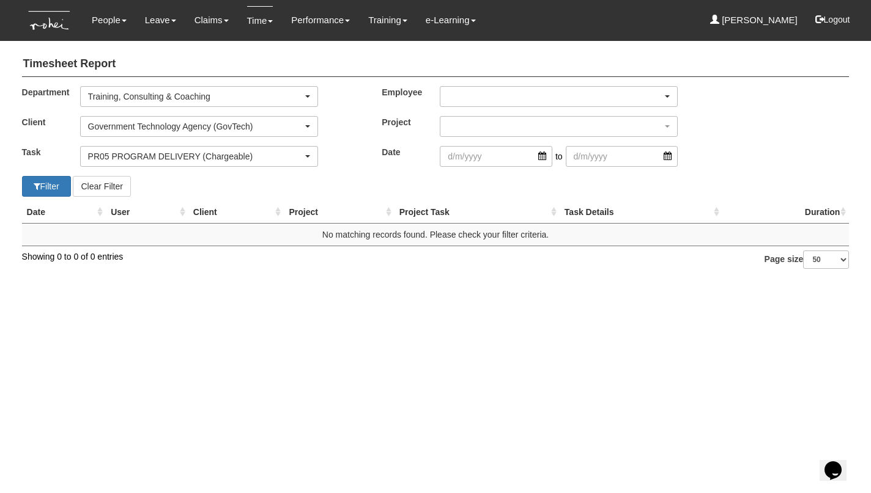
click at [456, 100] on div "button" at bounding box center [558, 97] width 237 height 20
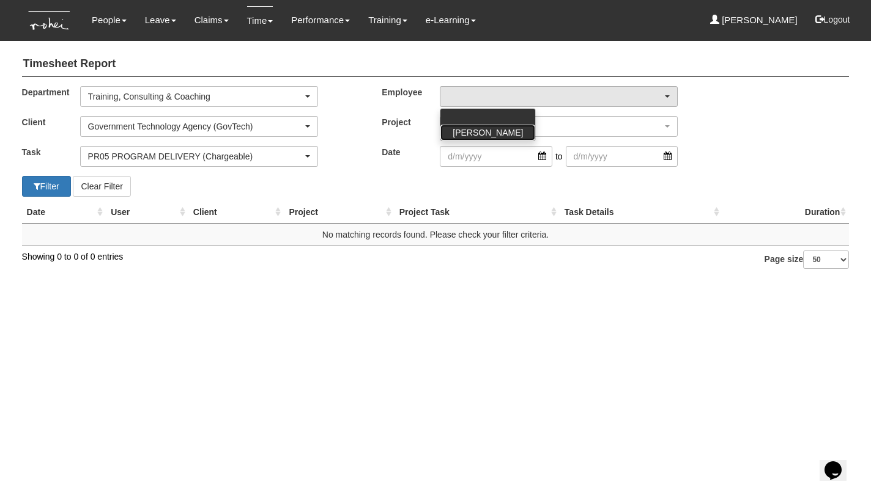
click at [460, 127] on span "[PERSON_NAME]" at bounding box center [487, 133] width 70 height 12
select select "aa784c27-0d82-452d-9457-5ba1e098b6bb"
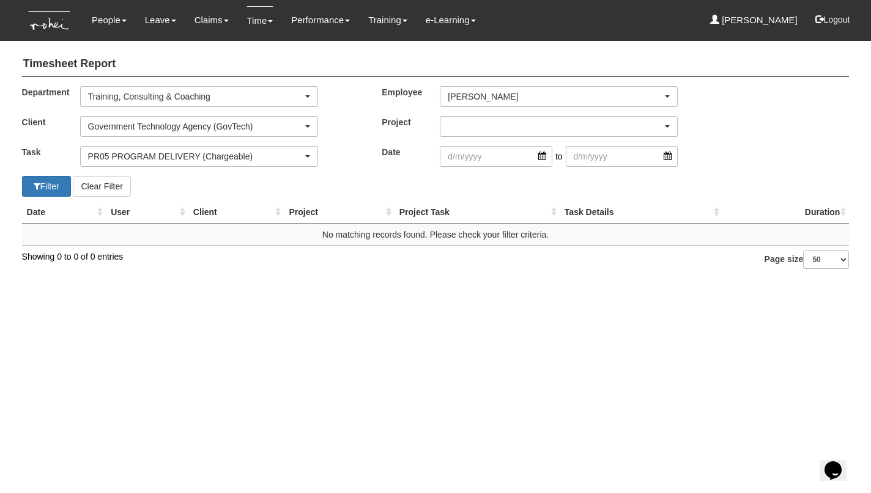
click at [460, 126] on div "button" at bounding box center [558, 127] width 237 height 20
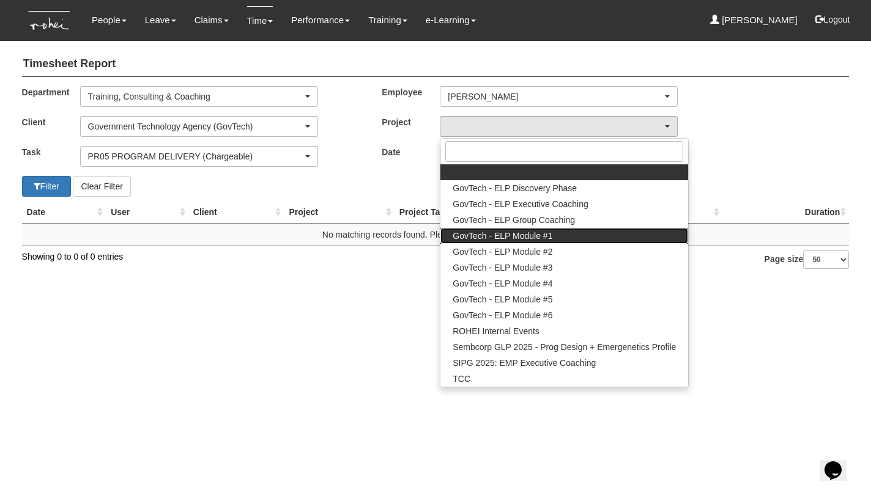
click at [471, 234] on span "GovTech - ELP Module #1" at bounding box center [502, 236] width 100 height 12
select select "2507"
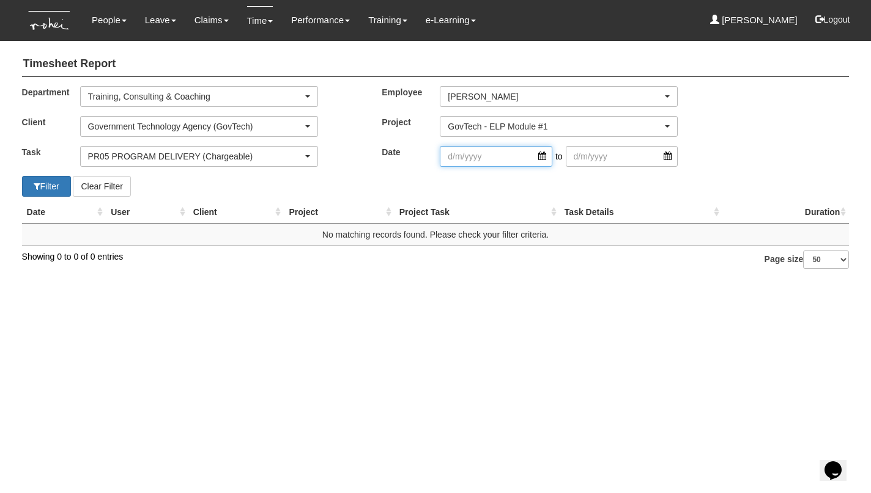
click at [467, 157] on input "search" at bounding box center [496, 156] width 112 height 21
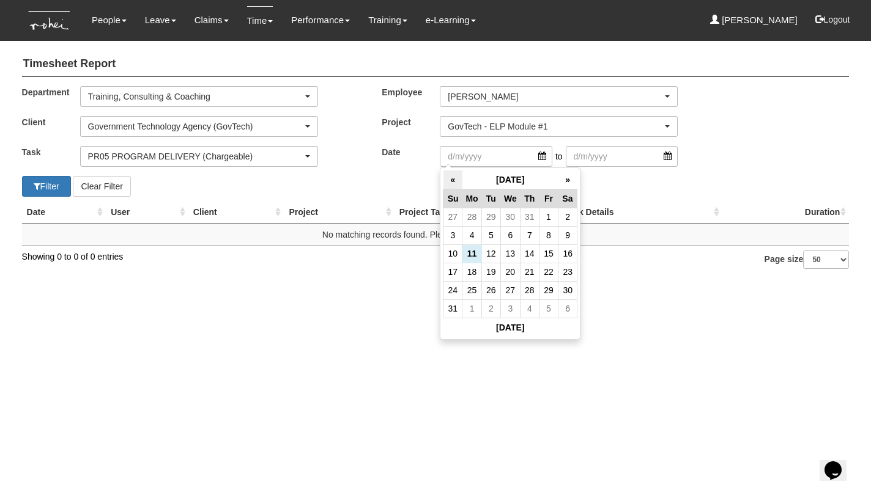
click at [447, 177] on th "«" at bounding box center [452, 180] width 19 height 19
click at [510, 251] on td "16" at bounding box center [510, 254] width 20 height 18
type input "[DATE]"
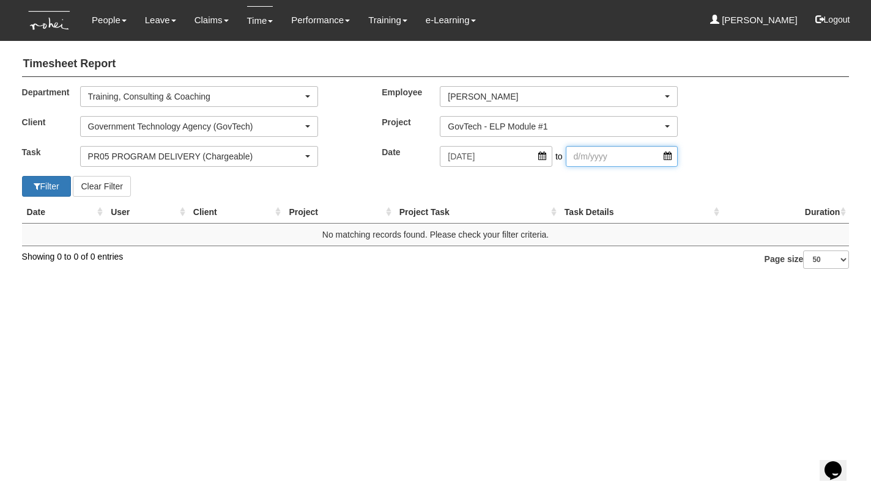
click at [599, 155] on input "search" at bounding box center [622, 156] width 112 height 21
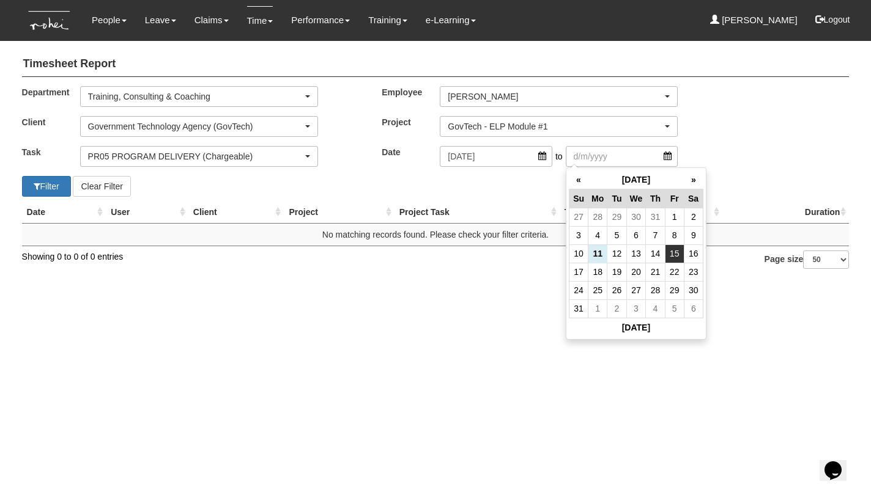
click at [676, 251] on td "15" at bounding box center [674, 254] width 19 height 18
type input "[DATE]"
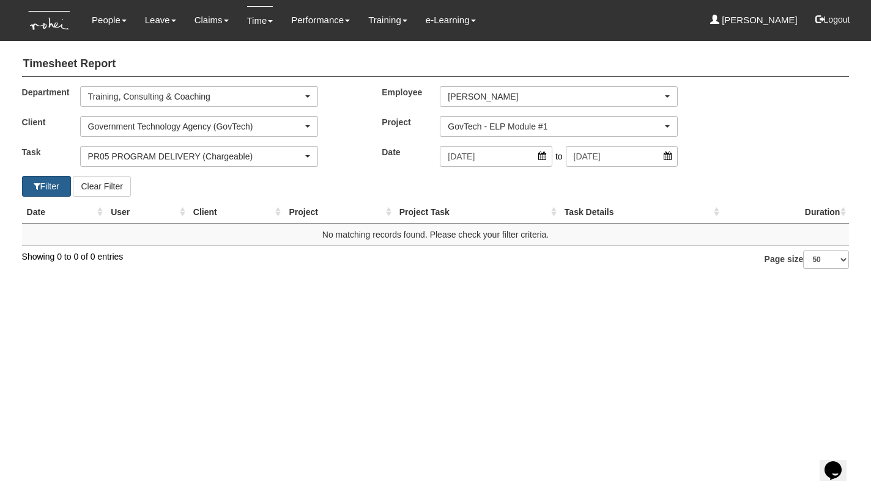
click at [51, 182] on button "Filter" at bounding box center [46, 186] width 49 height 21
select select "50"
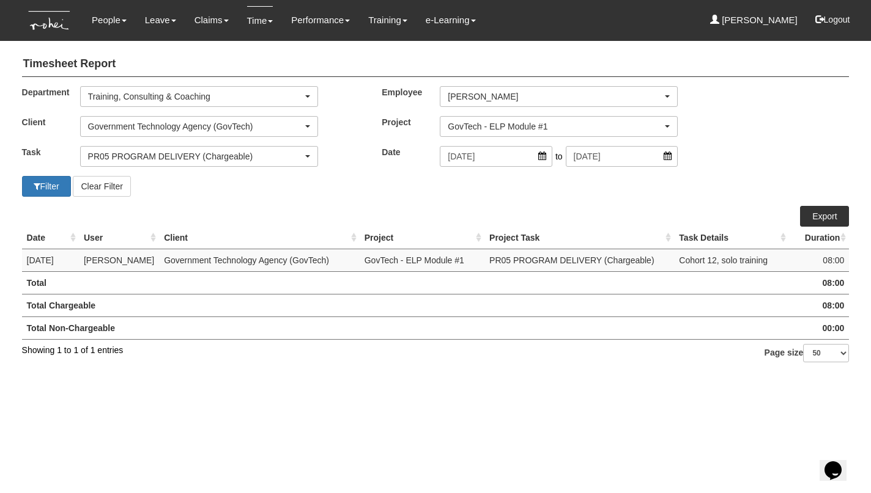
click at [824, 215] on link "Export" at bounding box center [824, 216] width 49 height 21
click at [498, 125] on div "GovTech - ELP Module #1" at bounding box center [555, 126] width 215 height 12
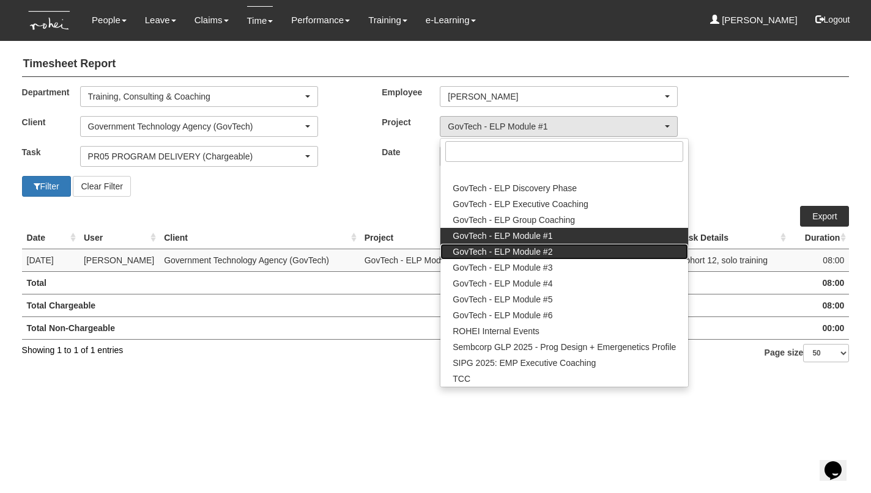
click at [496, 251] on span "GovTech - ELP Module #2" at bounding box center [502, 252] width 100 height 12
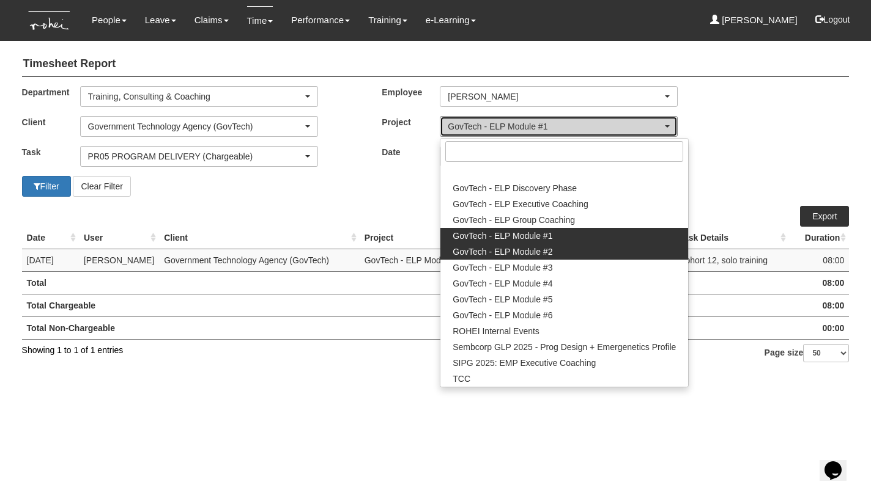
select select "2506"
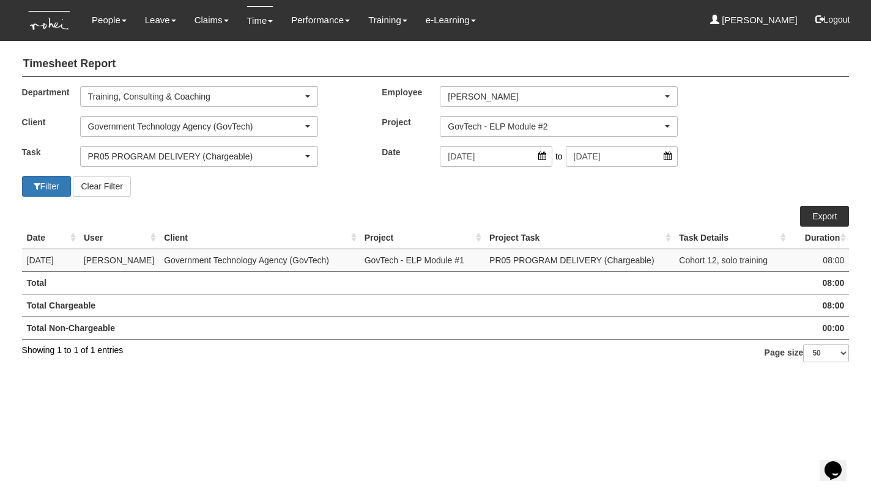
click at [825, 212] on link "Export" at bounding box center [824, 216] width 49 height 21
click at [59, 186] on button "Filter" at bounding box center [46, 186] width 49 height 21
select select "50"
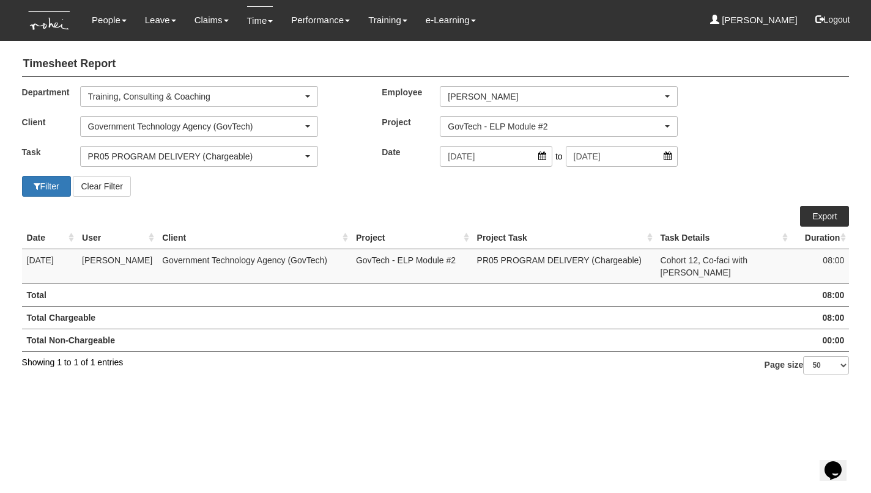
click at [824, 213] on link "Export" at bounding box center [824, 216] width 49 height 21
click at [526, 126] on div "GovTech - ELP Module #2" at bounding box center [555, 126] width 215 height 12
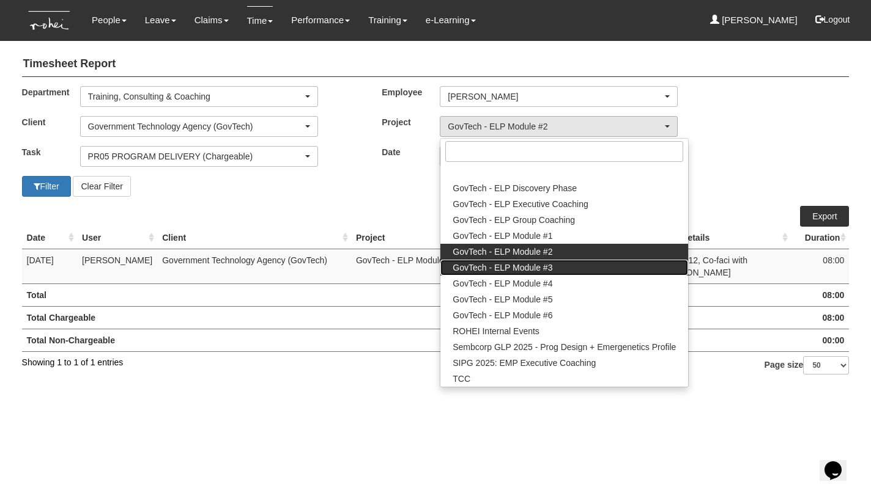
click at [517, 264] on span "GovTech - ELP Module #3" at bounding box center [502, 268] width 100 height 12
select select "2505"
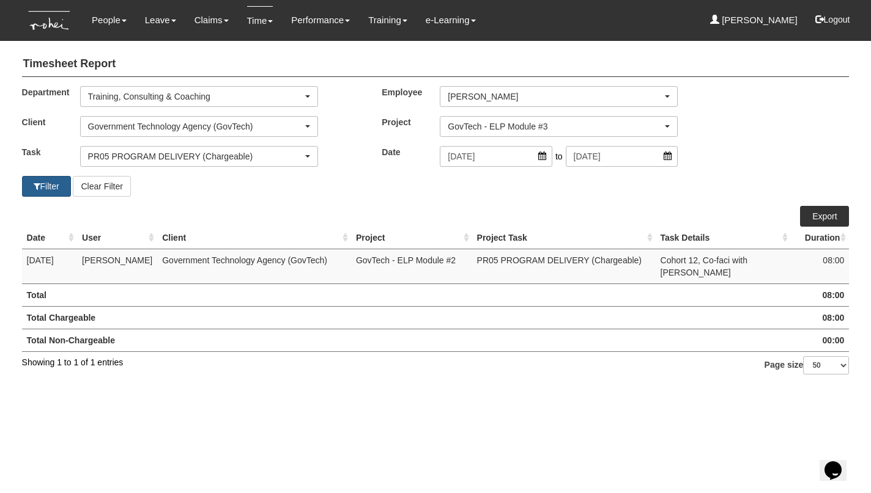
click at [49, 183] on button "Filter" at bounding box center [46, 186] width 49 height 21
select select "50"
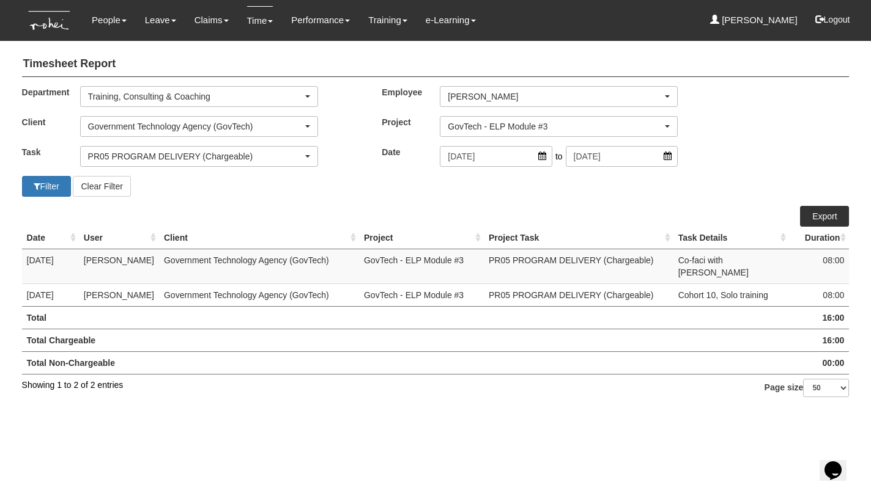
click at [814, 217] on link "Export" at bounding box center [824, 216] width 49 height 21
click at [542, 126] on div "GovTech - ELP Module #3" at bounding box center [555, 126] width 215 height 12
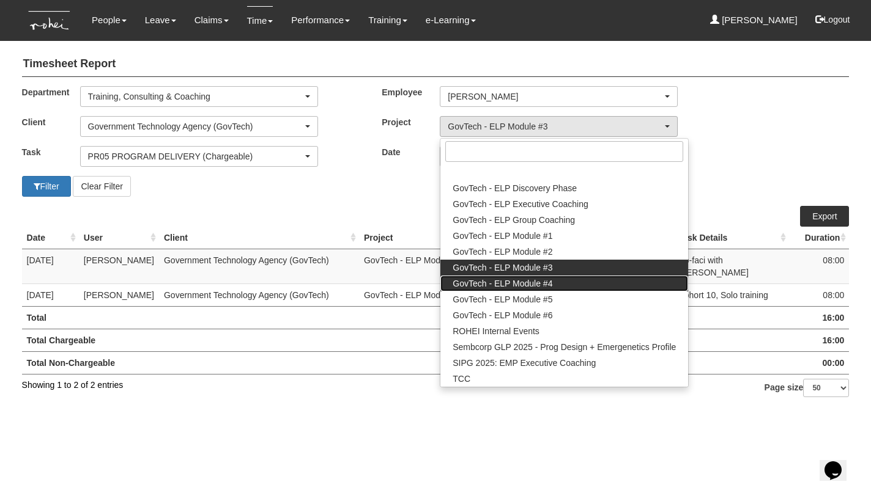
click at [530, 280] on span "GovTech - ELP Module #4" at bounding box center [502, 284] width 100 height 12
select select "2504"
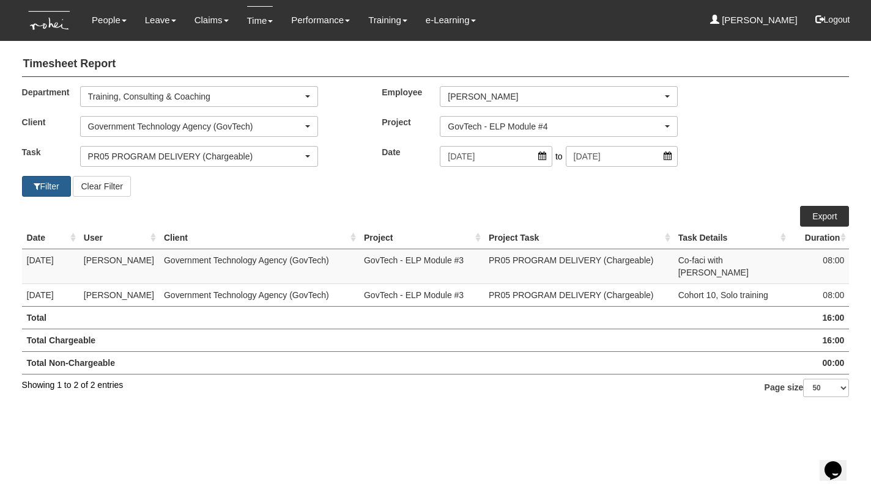
click at [57, 182] on button "Filter" at bounding box center [46, 186] width 49 height 21
select select "50"
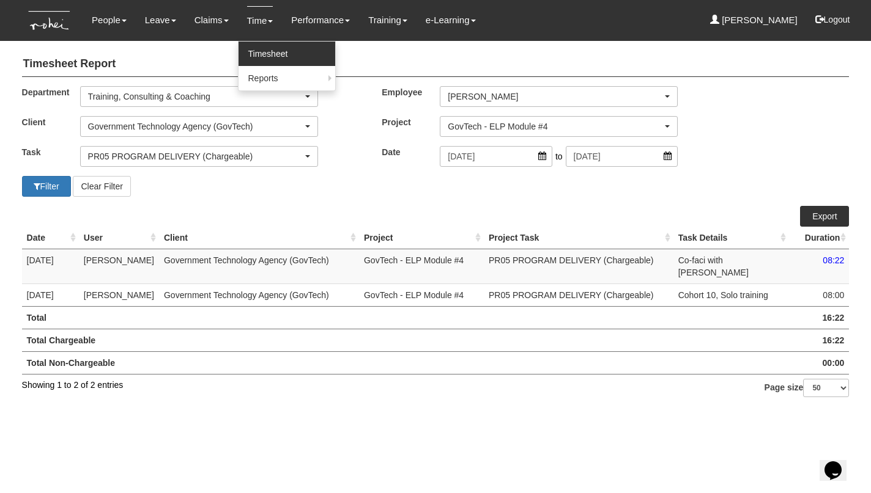
click at [261, 47] on link "Timesheet" at bounding box center [286, 54] width 97 height 24
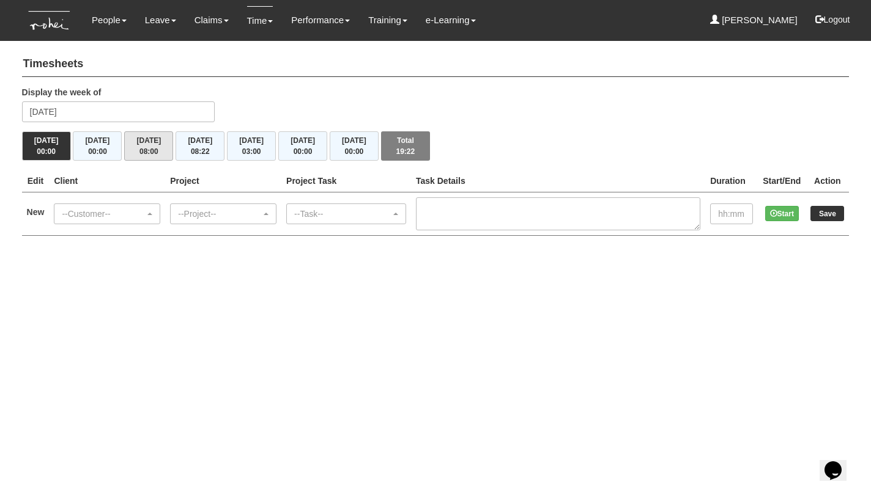
click at [152, 141] on button "[DATE] 08:00" at bounding box center [148, 145] width 49 height 29
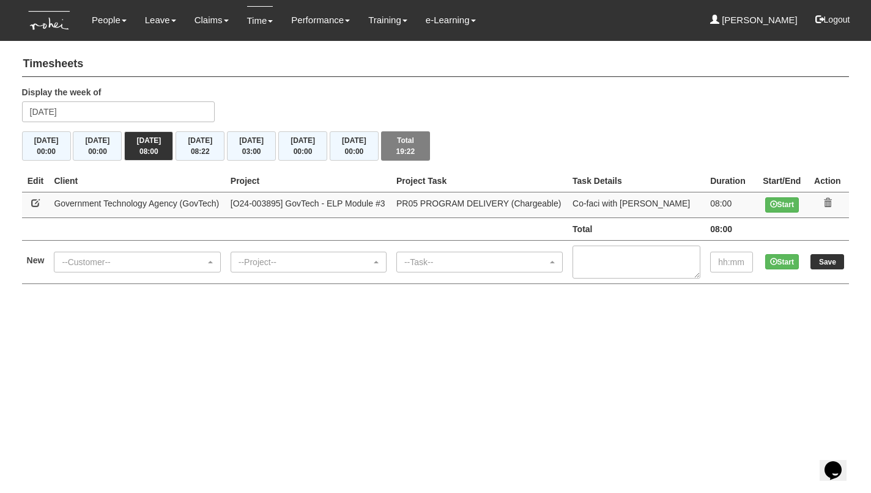
click at [34, 203] on link at bounding box center [35, 203] width 9 height 9
select select "900"
select select "89"
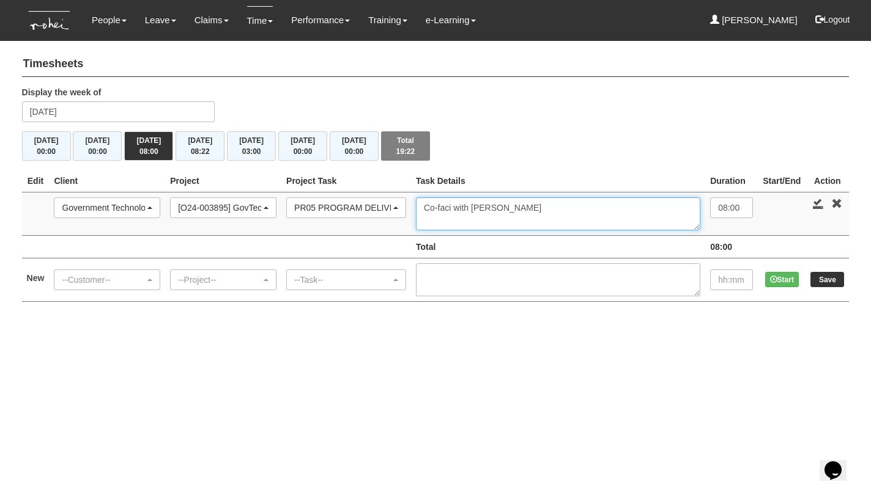
click at [474, 206] on textarea "Co-faci with [PERSON_NAME]" at bounding box center [558, 213] width 284 height 33
type textarea "Cohort 11, Co-faci with [PERSON_NAME]"
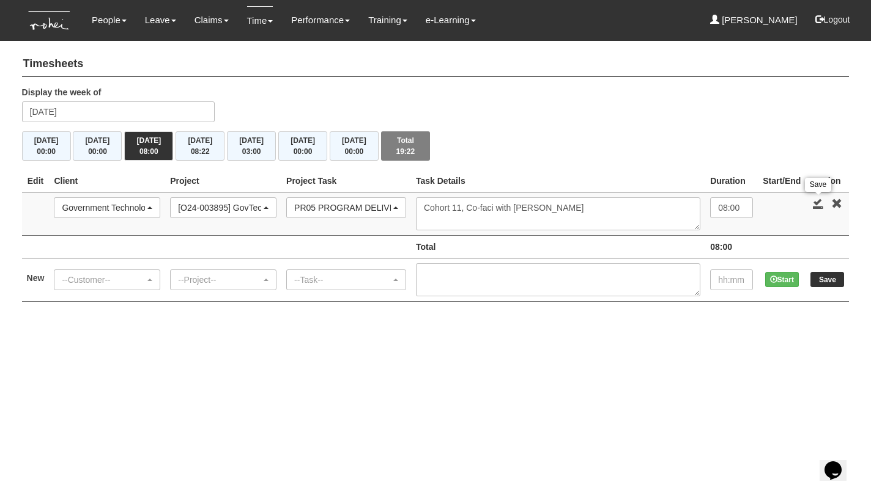
click at [817, 201] on link at bounding box center [818, 203] width 11 height 11
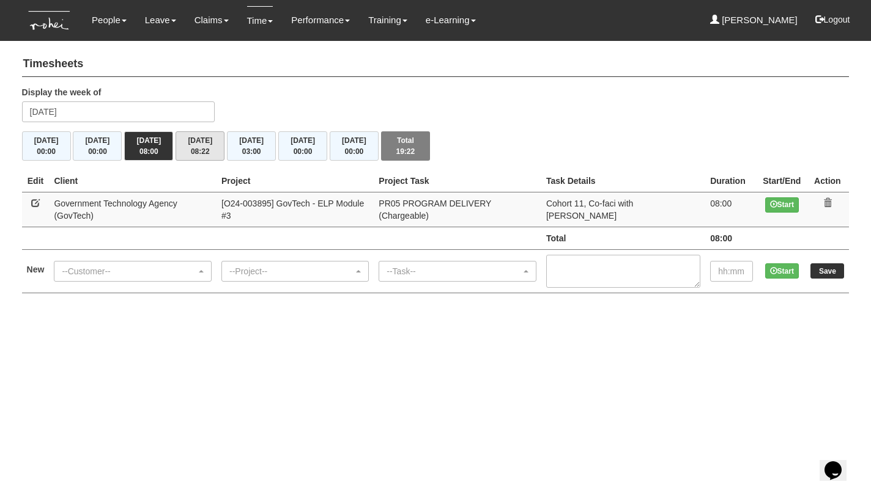
click at [191, 149] on span "08:22" at bounding box center [200, 151] width 19 height 9
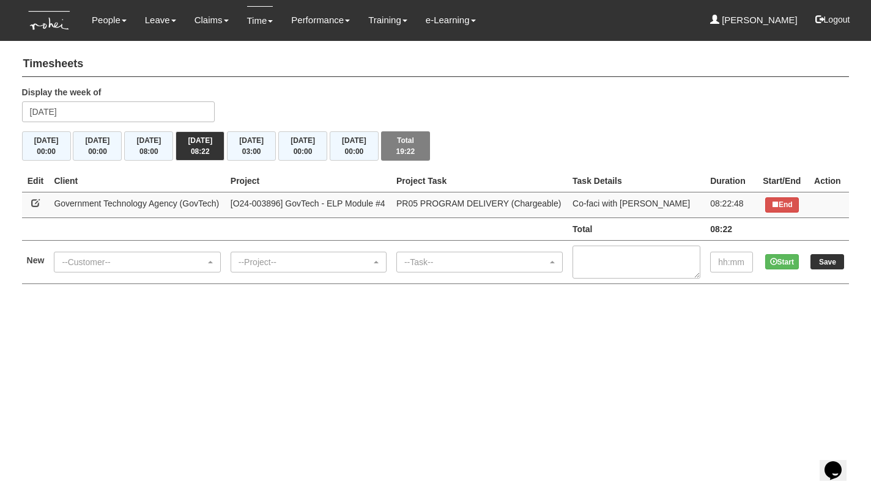
click at [34, 201] on link at bounding box center [35, 203] width 9 height 9
select select "900"
select select "89"
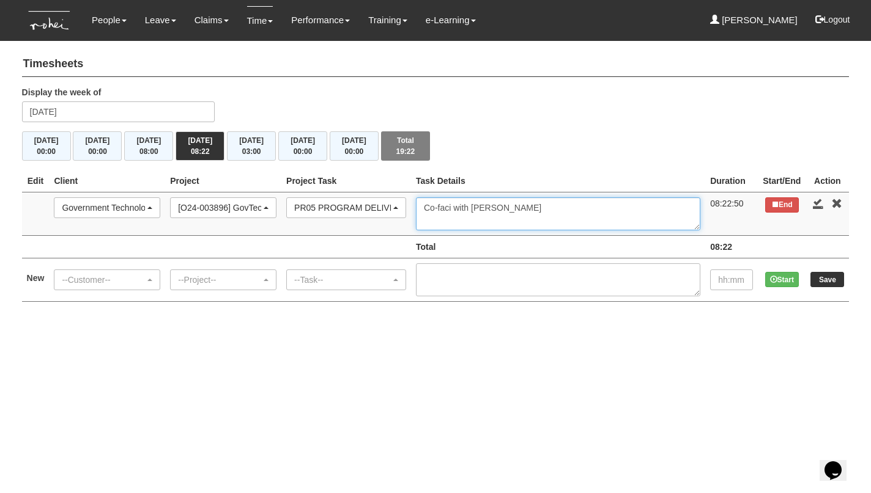
click at [477, 205] on textarea "Co-faci with Jane" at bounding box center [558, 213] width 284 height 33
type textarea "Cohort 11, Co-faci with [PERSON_NAME]"
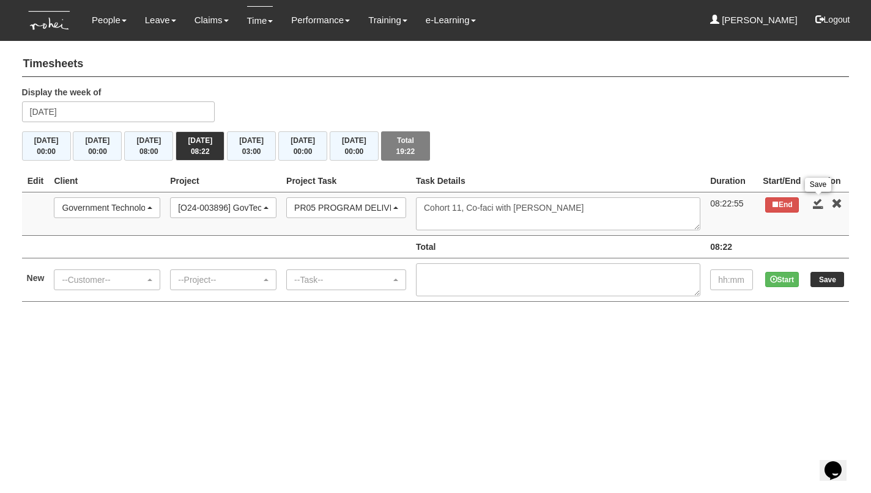
click at [818, 199] on link at bounding box center [818, 203] width 11 height 11
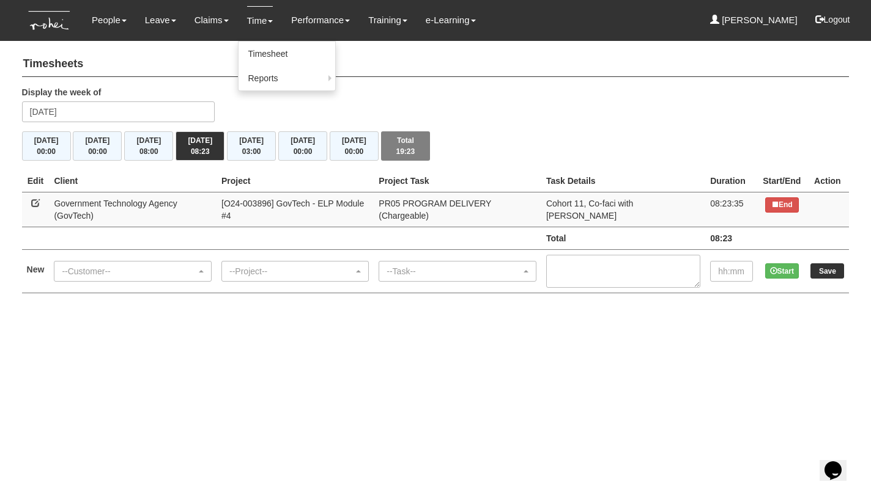
click at [256, 21] on link "Time" at bounding box center [260, 20] width 26 height 29
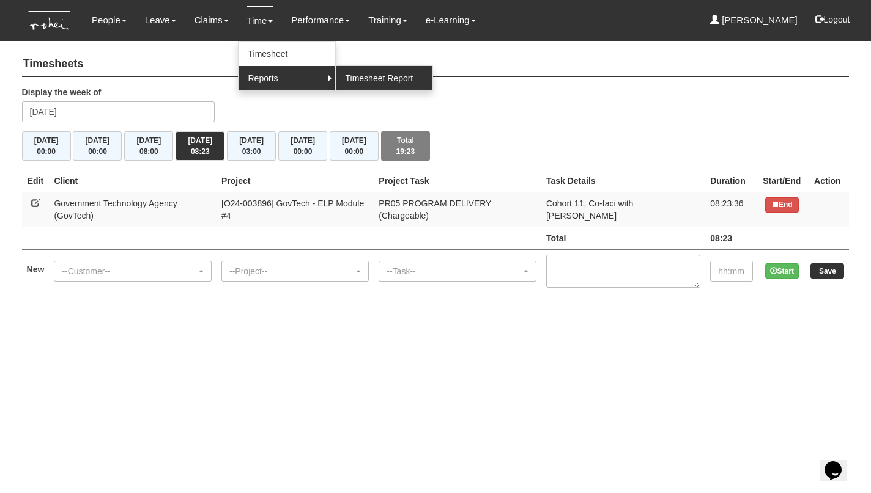
click at [397, 77] on link "Timesheet Report" at bounding box center [384, 78] width 97 height 24
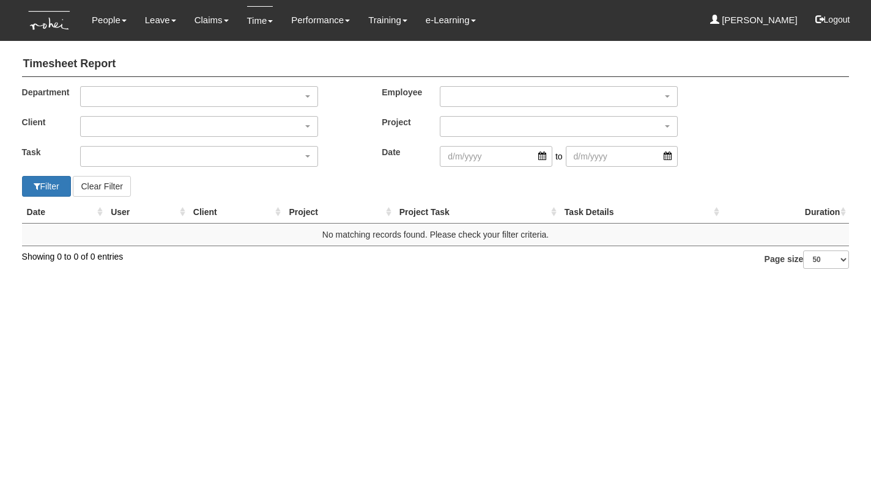
select select "50"
click at [223, 94] on div "button" at bounding box center [199, 97] width 237 height 20
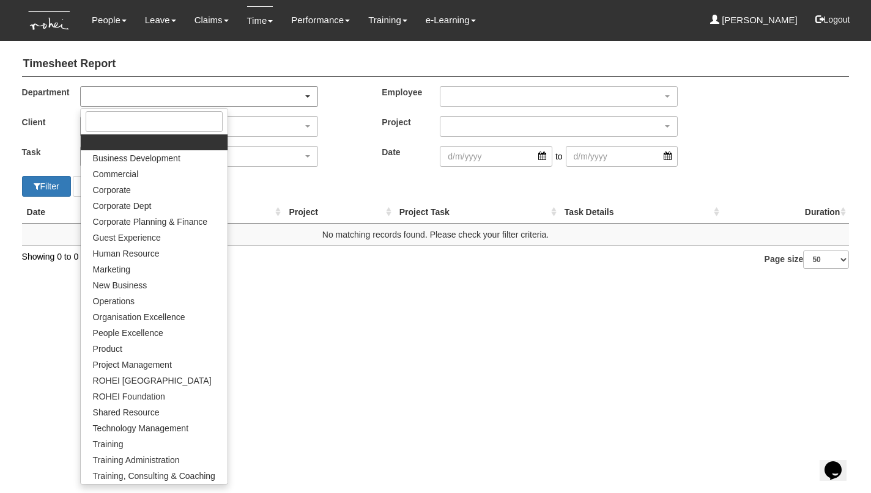
click at [175, 93] on div "button" at bounding box center [199, 97] width 237 height 20
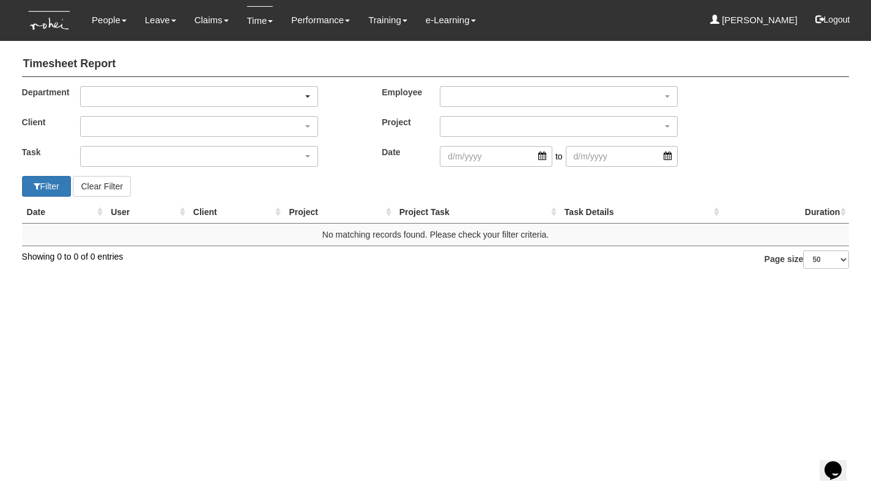
click at [175, 93] on div "button" at bounding box center [199, 97] width 237 height 20
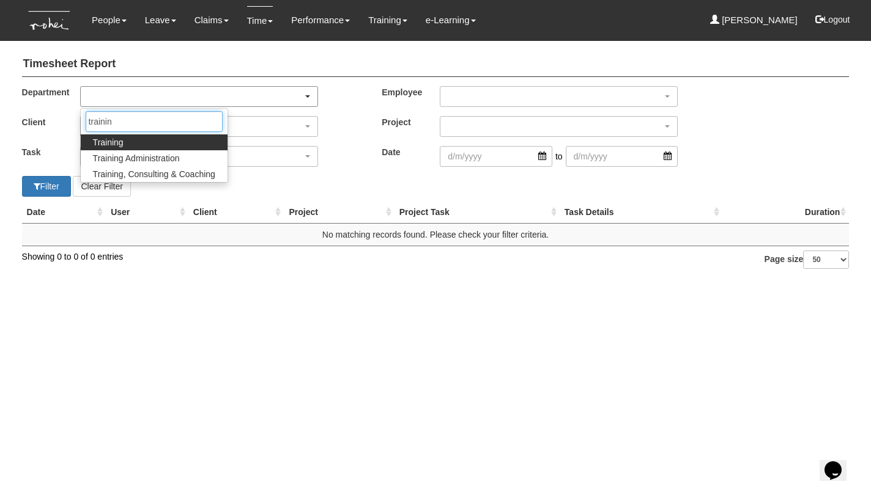
type input "training"
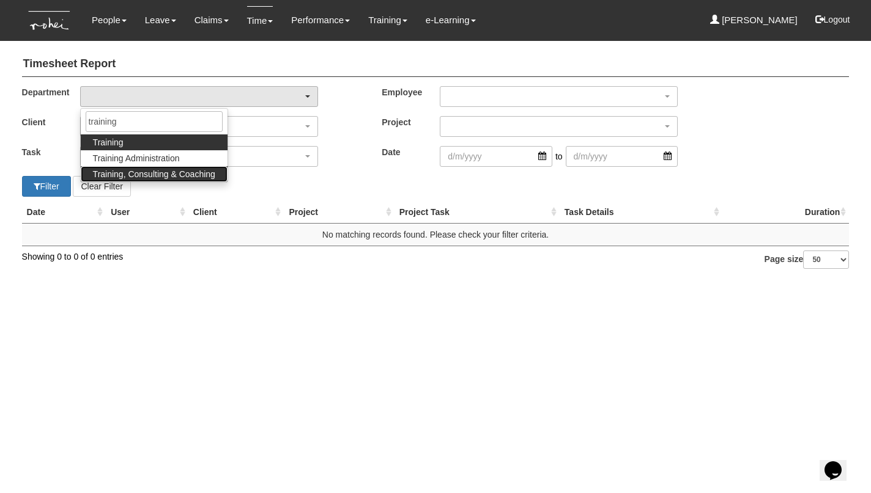
drag, startPoint x: 175, startPoint y: 93, endPoint x: 170, endPoint y: 174, distance: 80.9
click at [170, 174] on span "Training, Consulting & Coaching" at bounding box center [154, 174] width 122 height 12
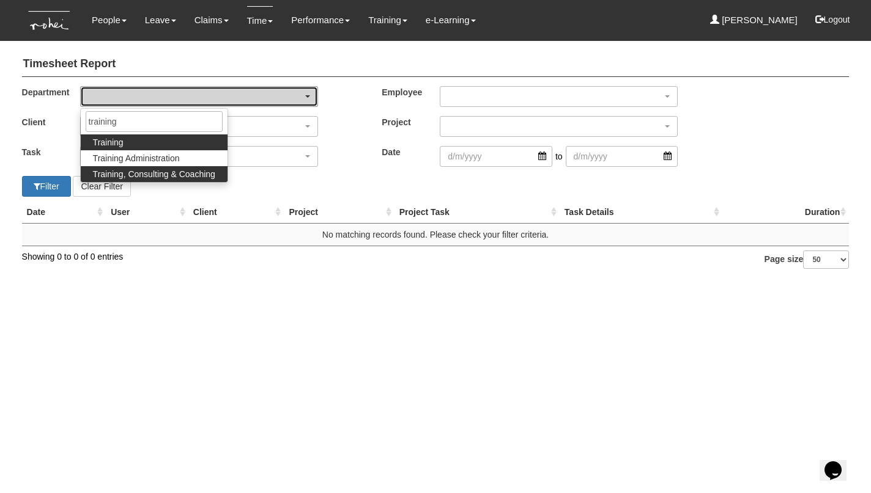
select select "140"
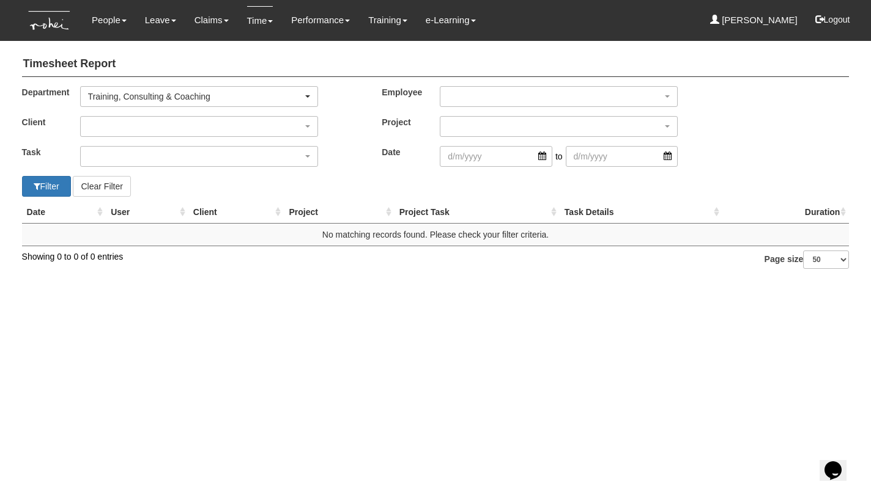
click at [153, 114] on div "Department Business Development Commercial Corporate Corporate Dept Corporate P…" at bounding box center [436, 131] width 864 height 90
click at [152, 124] on div "button" at bounding box center [199, 127] width 237 height 20
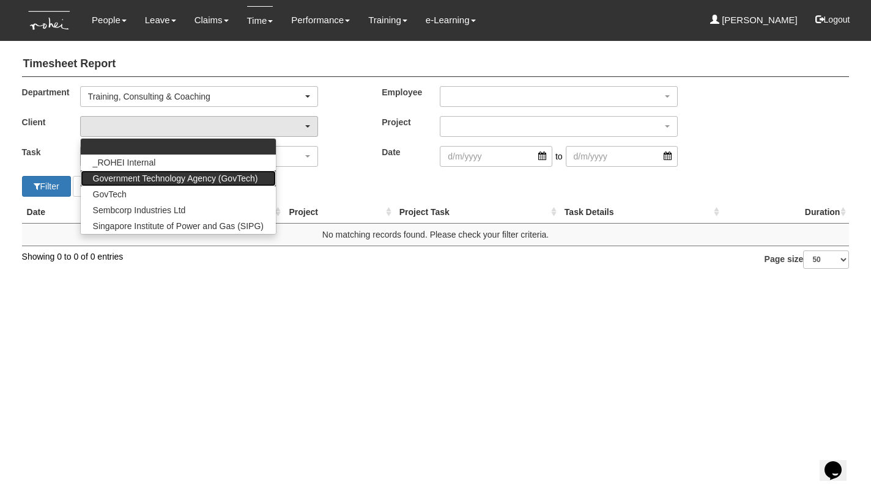
click at [160, 174] on span "Government Technology Agency (GovTech)" at bounding box center [175, 178] width 165 height 12
select select "900"
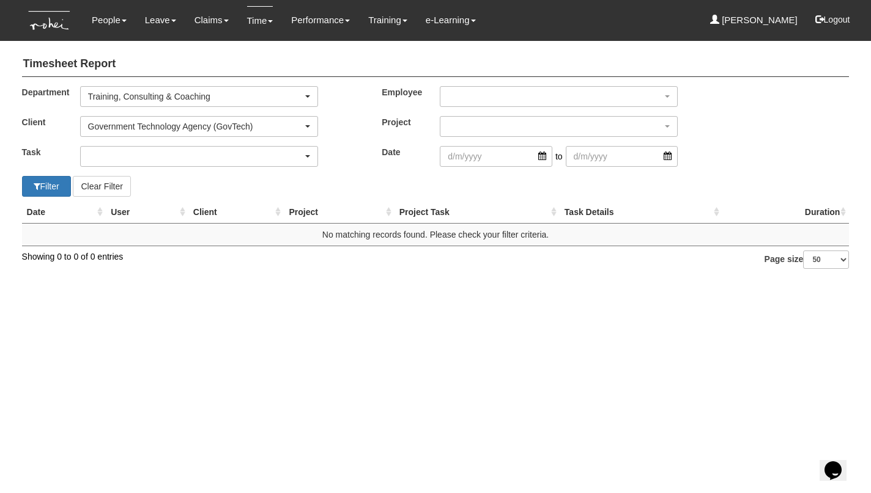
click at [147, 155] on div "button" at bounding box center [199, 157] width 237 height 20
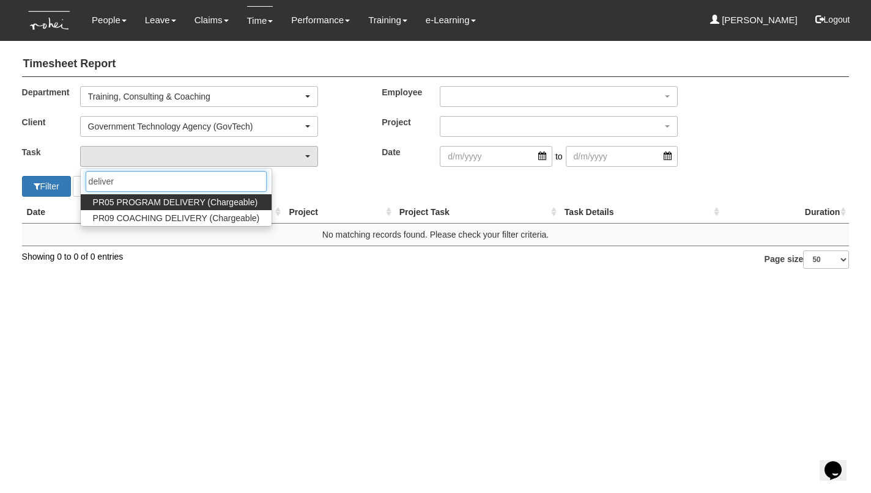
type input "deliver"
click at [144, 205] on span "PR05 PROGRAM DELIVERY (Chargeable)" at bounding box center [175, 202] width 164 height 12
select select "89"
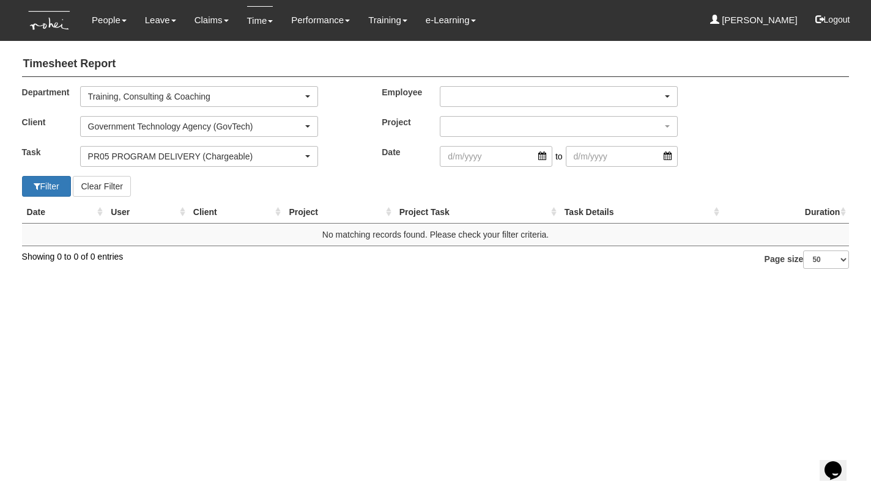
click at [484, 95] on div "button" at bounding box center [558, 97] width 237 height 20
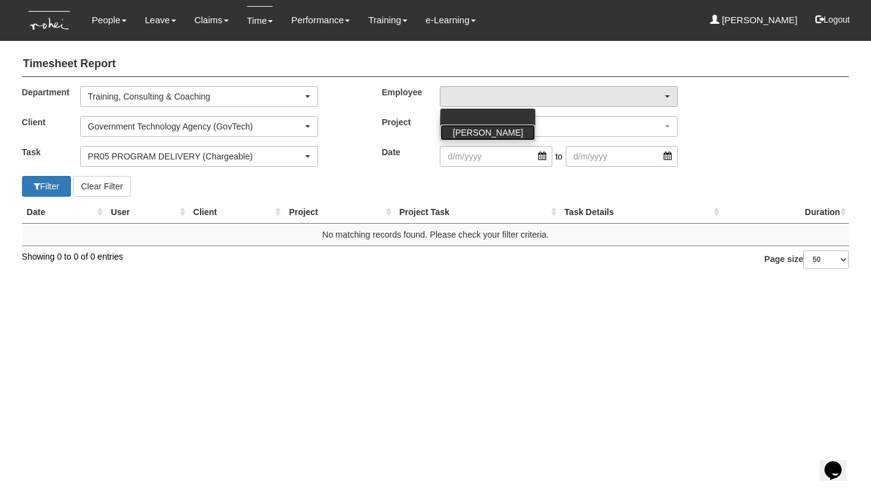
click at [481, 131] on span "[PERSON_NAME]" at bounding box center [487, 133] width 70 height 12
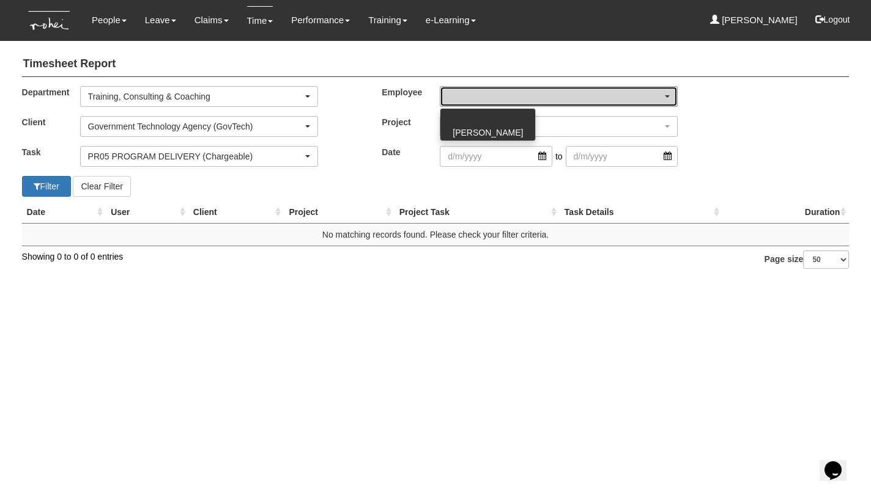
select select "aa784c27-0d82-452d-9457-5ba1e098b6bb"
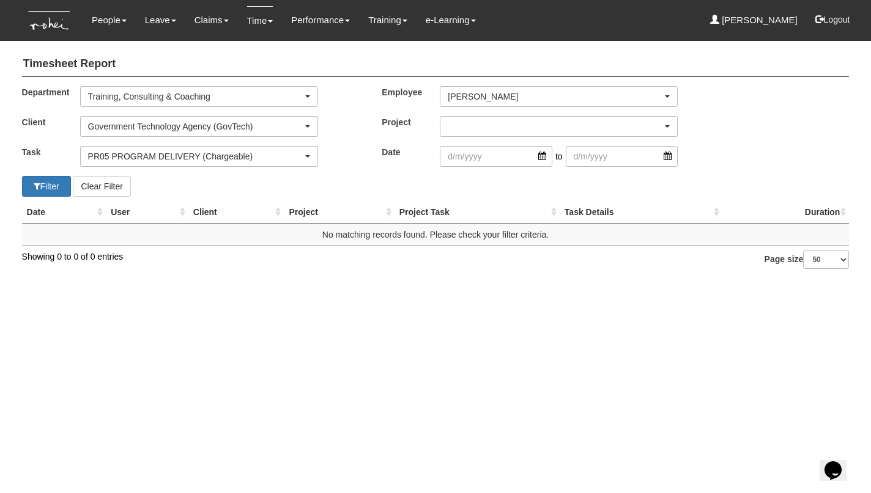
click at [481, 120] on div "button" at bounding box center [558, 127] width 237 height 20
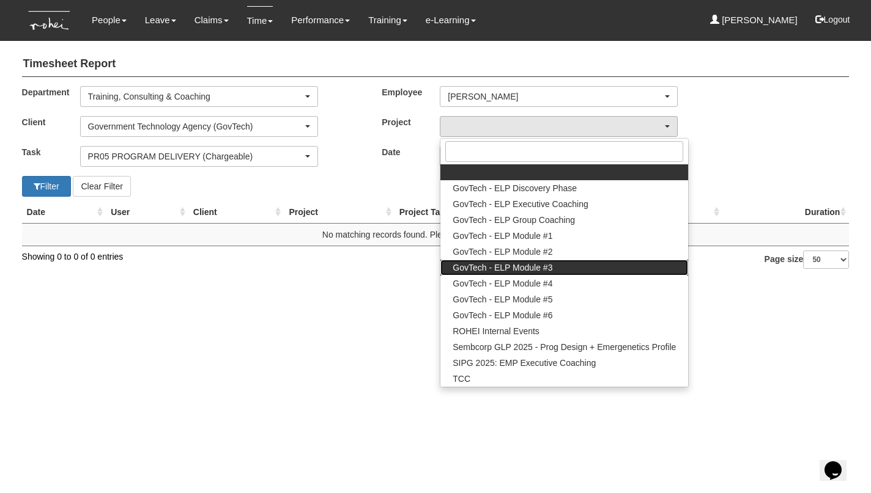
click at [496, 265] on span "GovTech - ELP Module #3" at bounding box center [502, 268] width 100 height 12
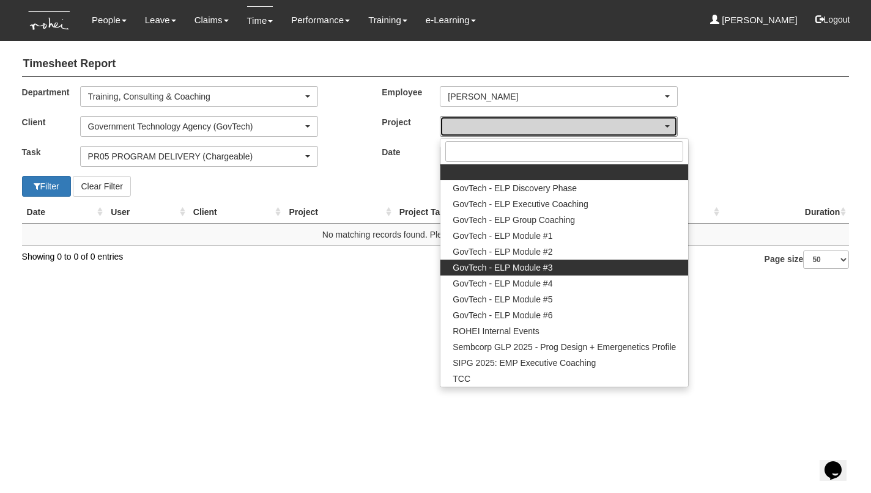
select select "2505"
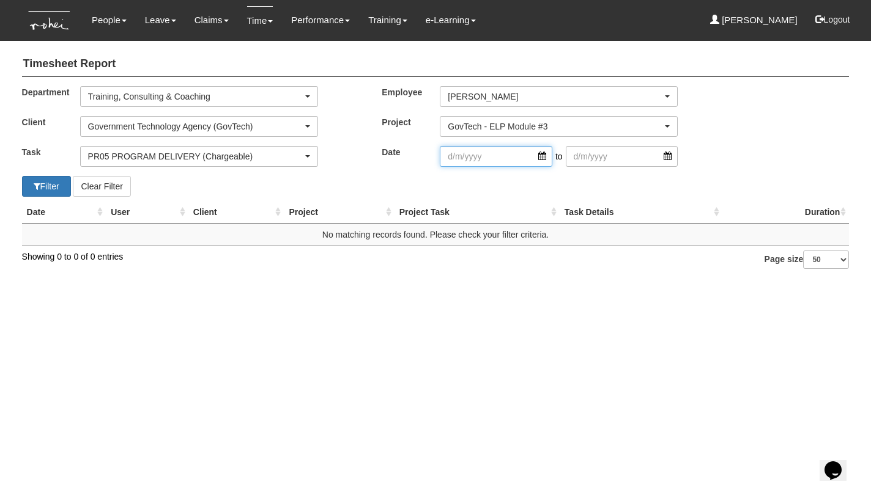
click at [540, 156] on input "search" at bounding box center [496, 156] width 112 height 21
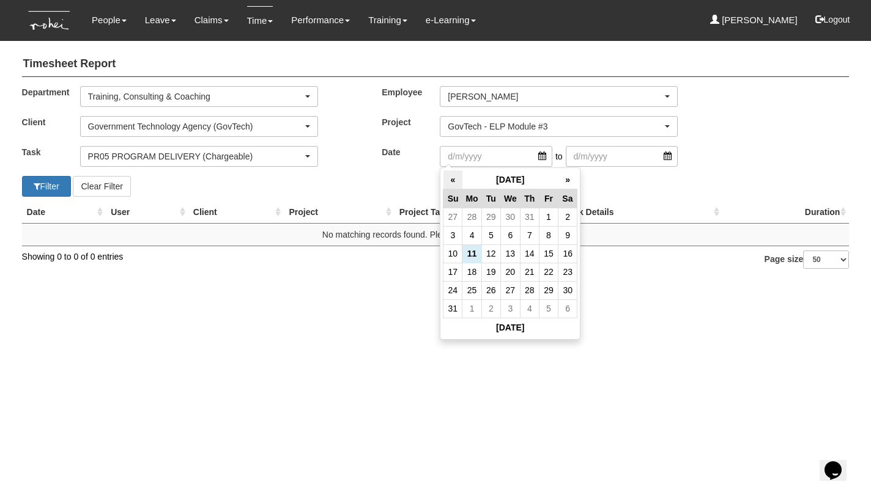
click at [453, 175] on th "«" at bounding box center [452, 180] width 19 height 19
click at [509, 252] on td "16" at bounding box center [510, 254] width 20 height 18
type input "[DATE]"
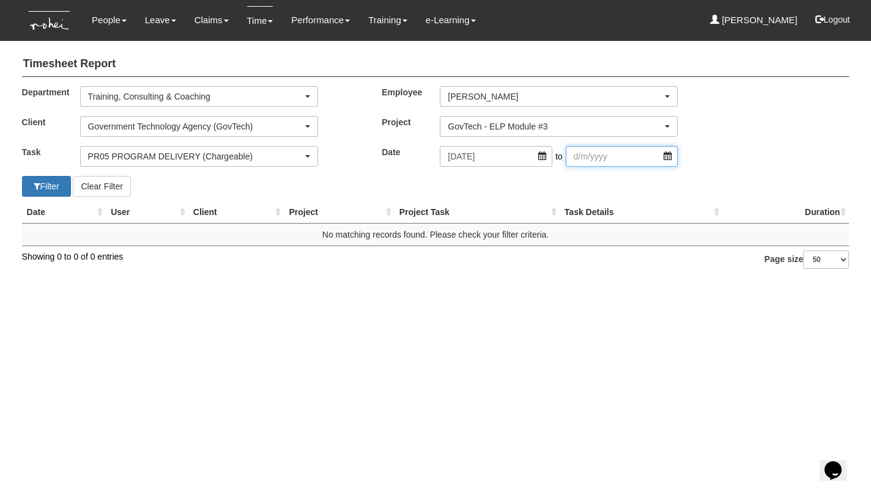
click at [591, 158] on input "search" at bounding box center [622, 156] width 112 height 21
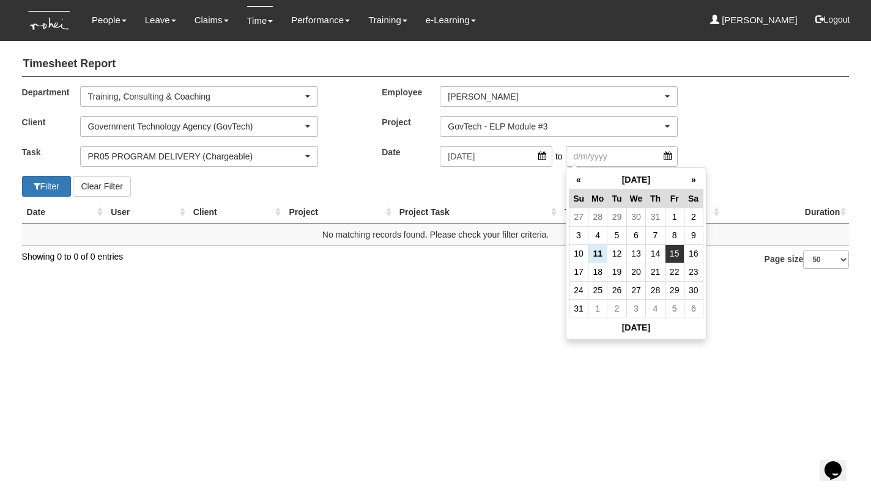
click at [672, 252] on td "15" at bounding box center [674, 254] width 19 height 18
type input "[DATE]"
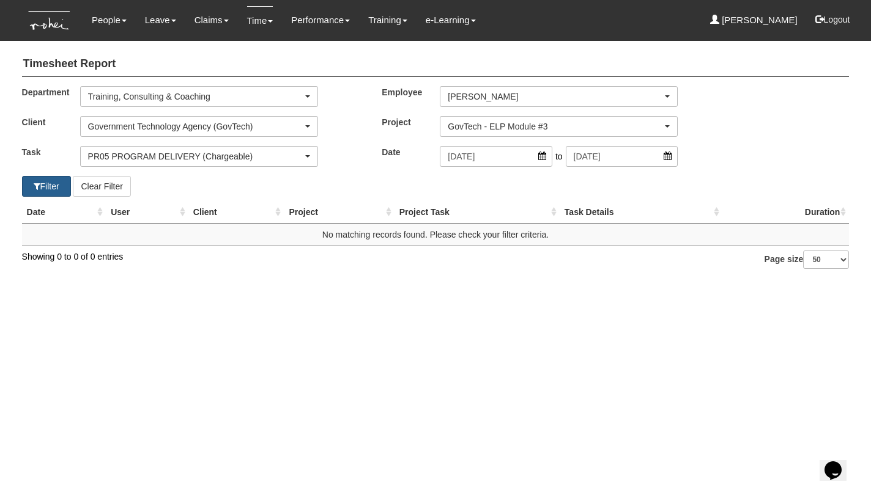
click at [48, 181] on button "Filter" at bounding box center [46, 186] width 49 height 21
select select "50"
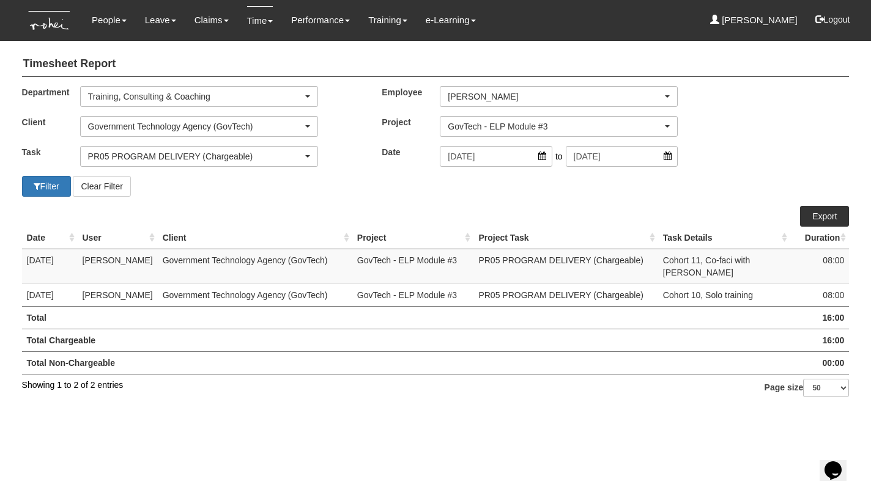
click at [813, 214] on link "Export" at bounding box center [824, 216] width 49 height 21
click at [504, 126] on div "GovTech - ELP Module #3" at bounding box center [555, 126] width 215 height 12
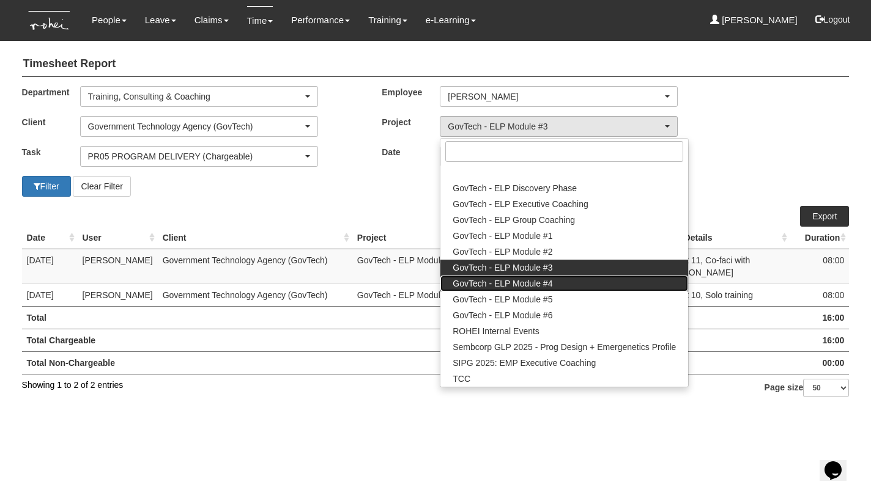
click at [500, 280] on span "GovTech - ELP Module #4" at bounding box center [502, 284] width 100 height 12
select select "2504"
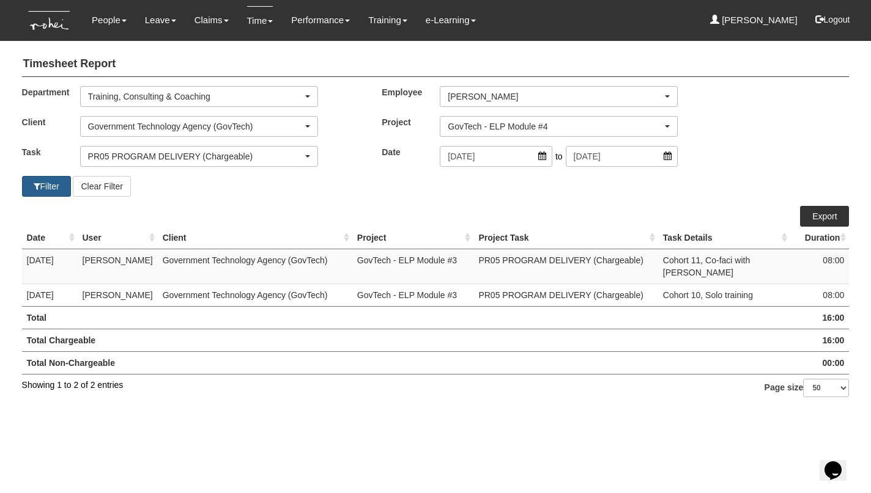
click at [52, 184] on button "Filter" at bounding box center [46, 186] width 49 height 21
select select "50"
click at [39, 184] on button "Filter" at bounding box center [46, 186] width 49 height 21
select select "50"
click at [50, 186] on button "Filter" at bounding box center [46, 186] width 49 height 21
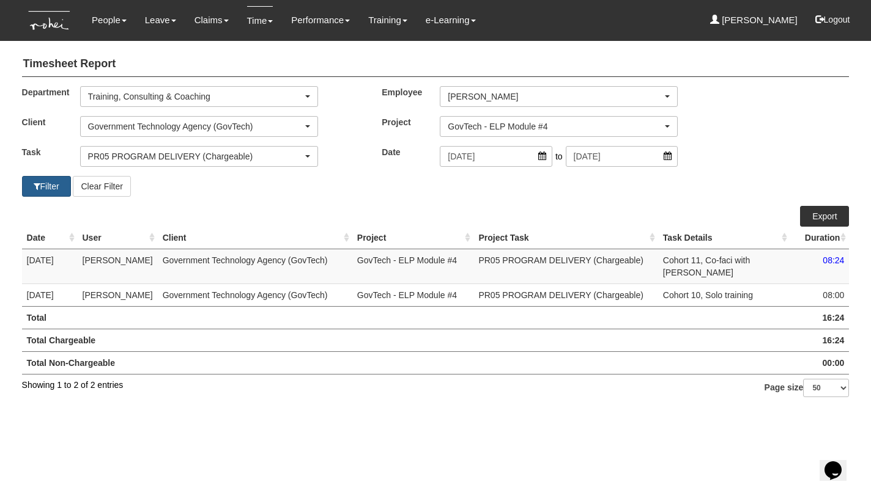
select select "50"
click at [819, 215] on link "Export" at bounding box center [824, 216] width 49 height 21
click at [524, 128] on div "GovTech - ELP Module #4" at bounding box center [555, 126] width 215 height 12
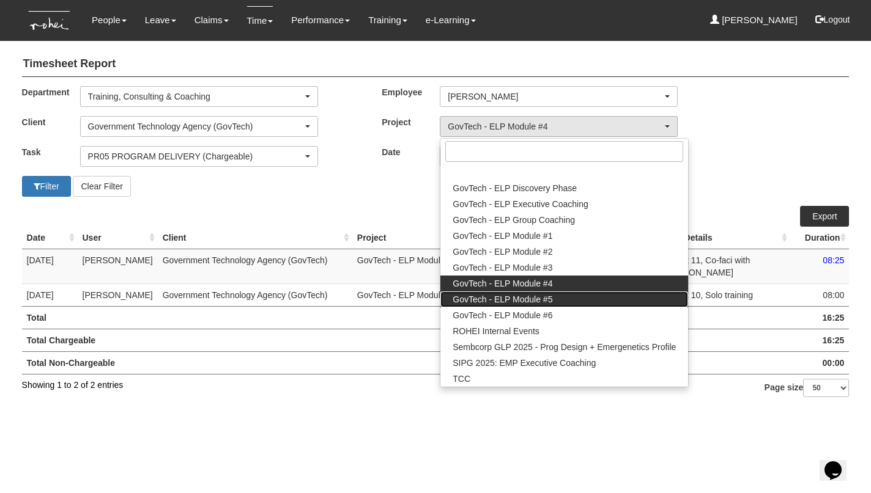
click at [515, 297] on span "GovTech - ELP Module #5" at bounding box center [502, 299] width 100 height 12
select select "2503"
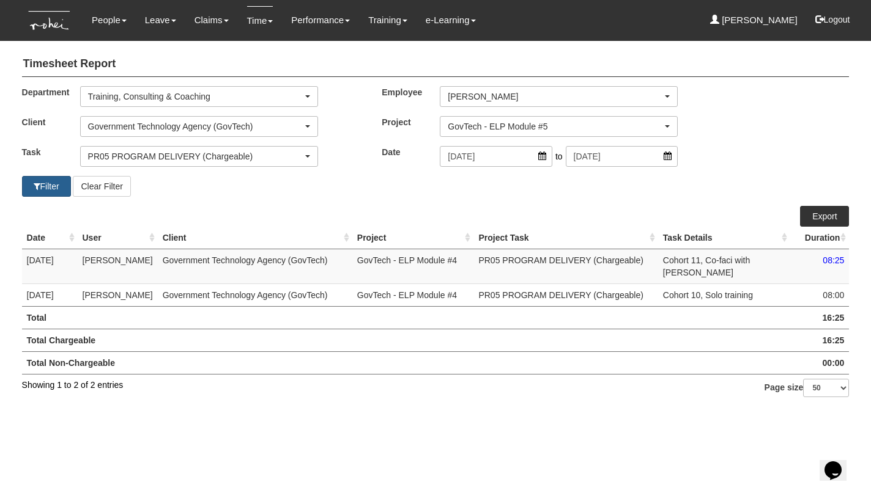
click at [53, 185] on button "Filter" at bounding box center [46, 186] width 49 height 21
select select "50"
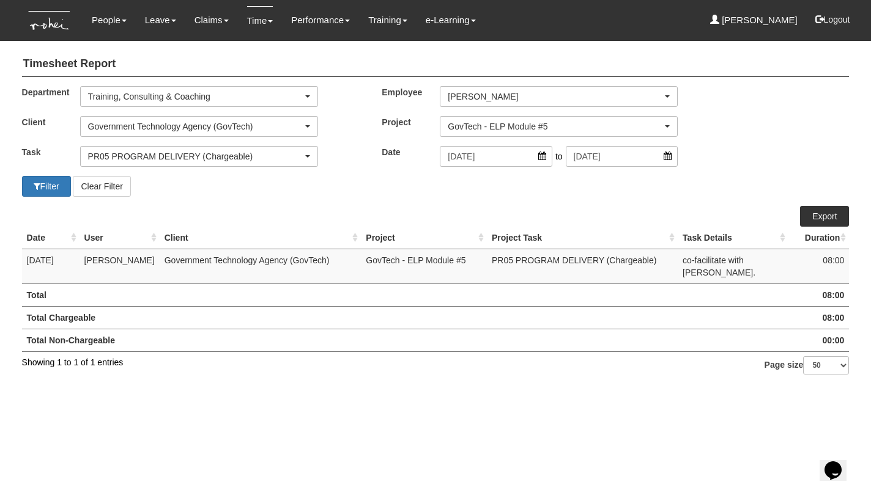
click at [809, 212] on link "Export" at bounding box center [824, 216] width 49 height 21
click at [537, 123] on div "GovTech - ELP Module #5" at bounding box center [555, 126] width 215 height 12
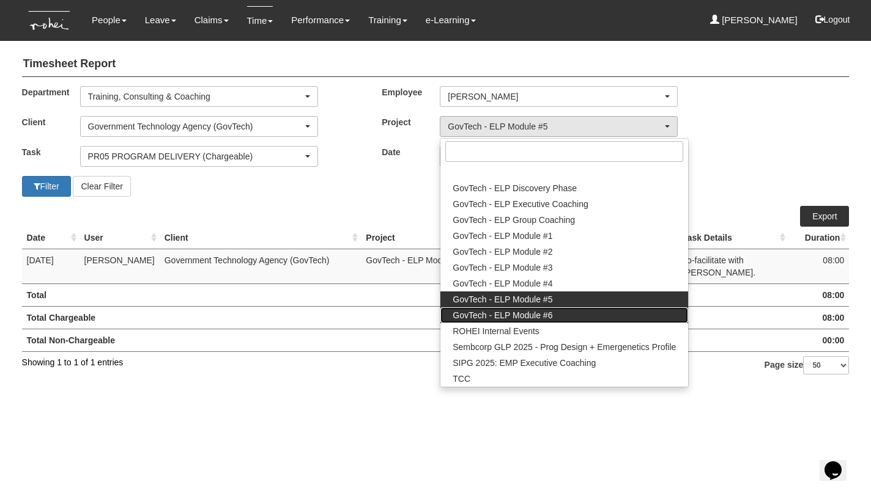
click at [531, 309] on span "GovTech - ELP Module #6" at bounding box center [502, 315] width 100 height 12
select select "2502"
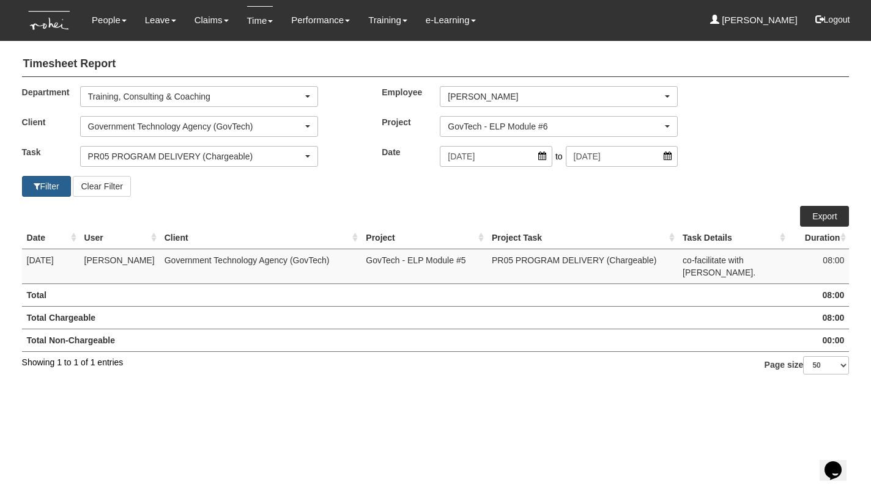
click at [45, 187] on button "Filter" at bounding box center [46, 186] width 49 height 21
select select "50"
click at [816, 213] on link "Export" at bounding box center [824, 216] width 49 height 21
click at [486, 131] on div "GovTech - ELP Module #6" at bounding box center [558, 127] width 237 height 20
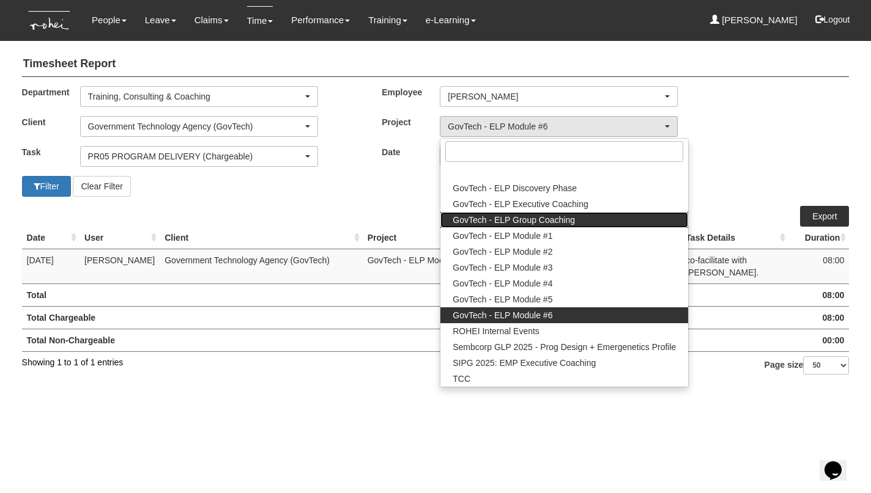
click at [495, 215] on span "GovTech - ELP Group Coaching" at bounding box center [513, 220] width 122 height 12
select select "2539"
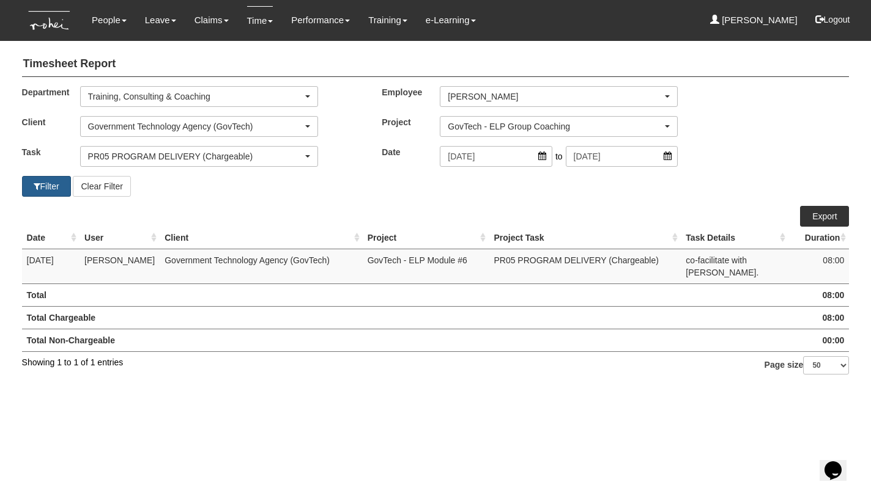
click at [54, 188] on button "Filter" at bounding box center [46, 186] width 49 height 21
select select "50"
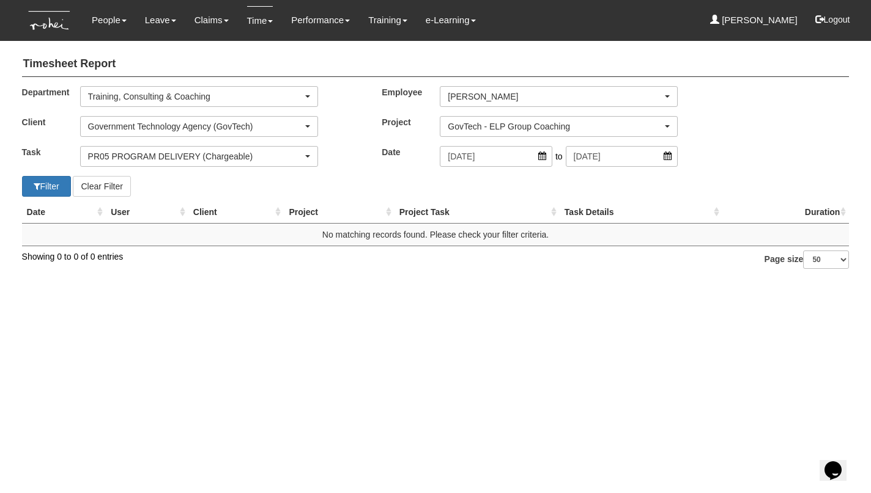
click at [208, 125] on div "Government Technology Agency (GovTech)" at bounding box center [195, 126] width 215 height 12
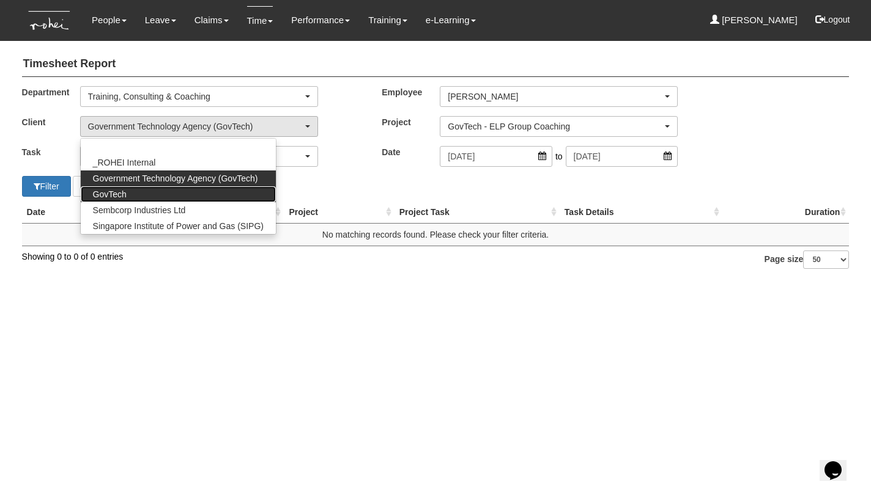
click at [177, 191] on link "GovTech" at bounding box center [178, 194] width 195 height 16
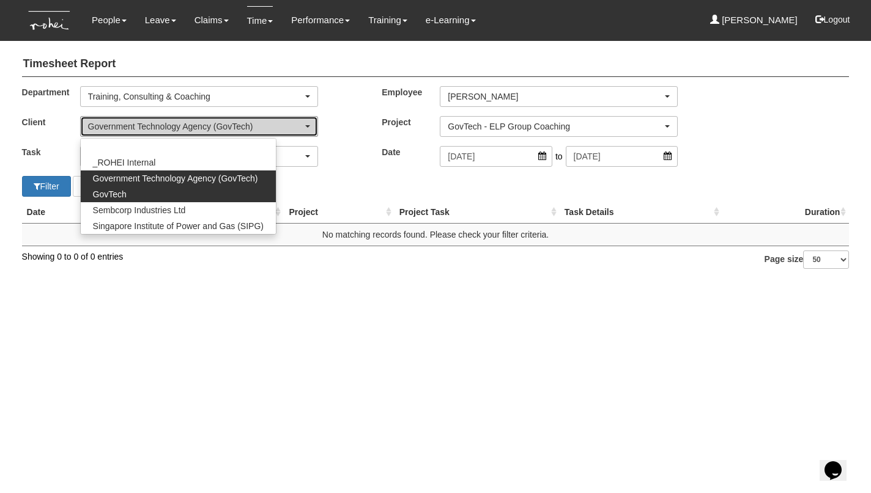
select select "427"
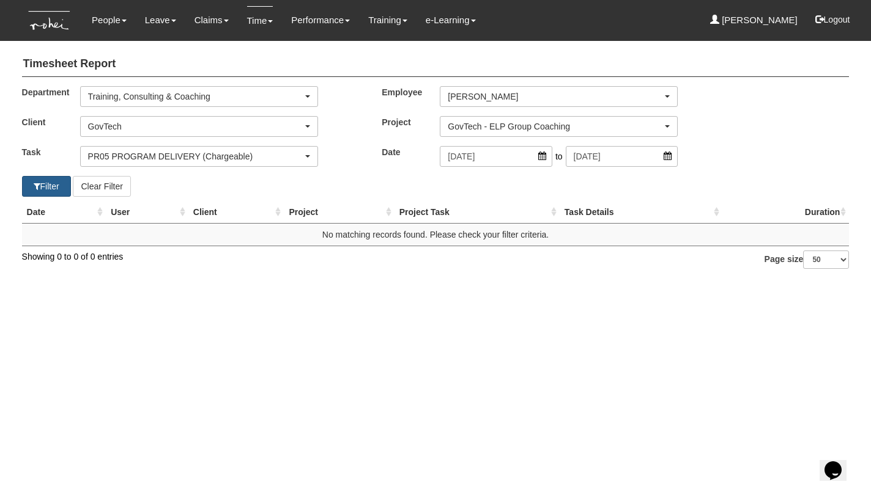
click at [46, 185] on button "Filter" at bounding box center [46, 186] width 49 height 21
select select "50"
click at [58, 184] on button "Filter" at bounding box center [46, 186] width 49 height 21
select select "50"
click at [493, 128] on div "GovTech - ELP Group Coaching" at bounding box center [555, 126] width 215 height 12
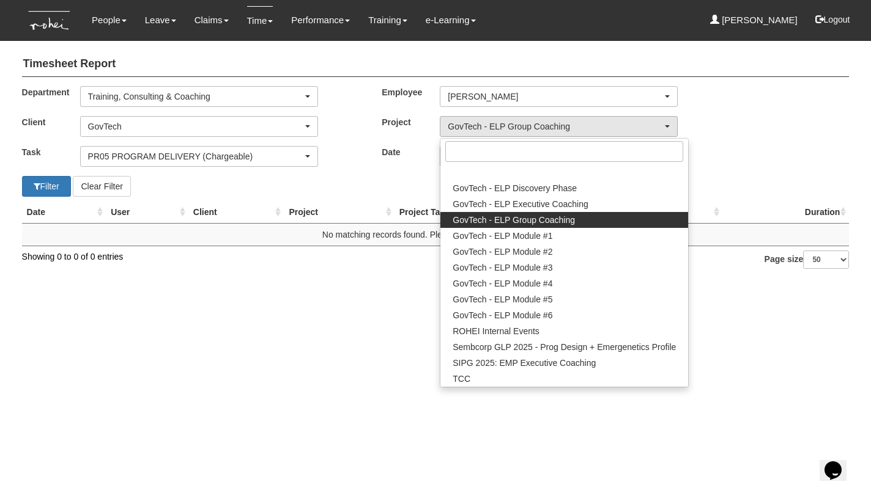
click at [500, 219] on span "GovTech - ELP Group Coaching" at bounding box center [513, 220] width 122 height 12
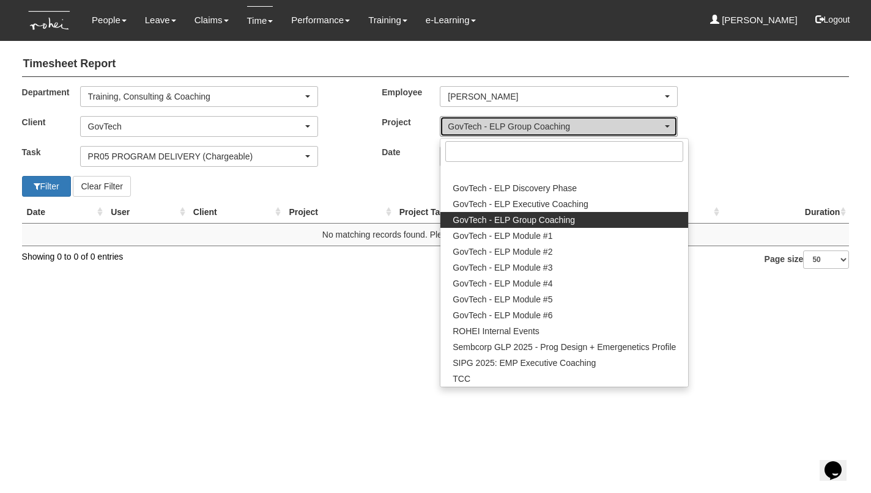
select select "2539"
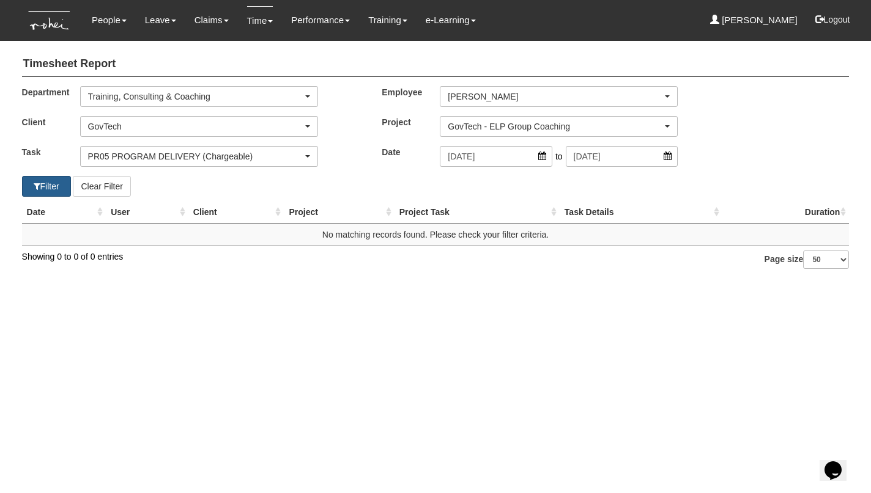
click at [46, 184] on button "Filter" at bounding box center [46, 186] width 49 height 21
select select "50"
click at [167, 125] on div "GovTech" at bounding box center [195, 126] width 215 height 12
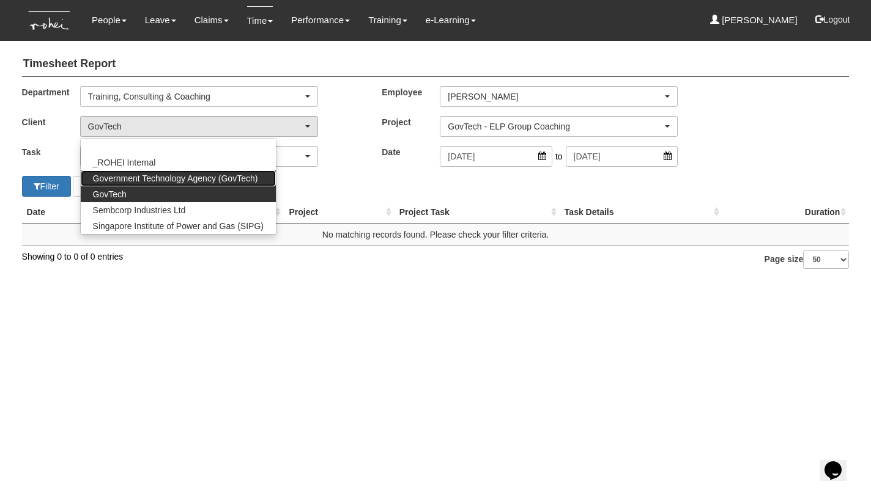
click at [166, 173] on span "Government Technology Agency (GovTech)" at bounding box center [175, 178] width 165 height 12
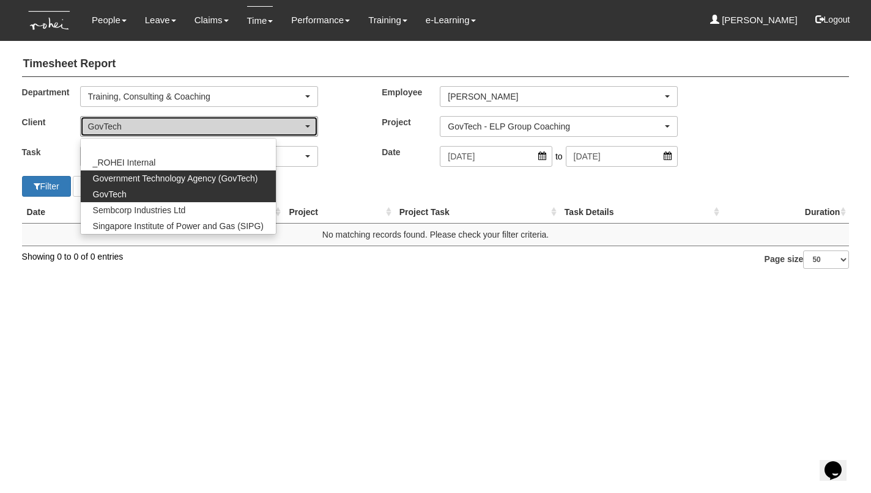
select select "900"
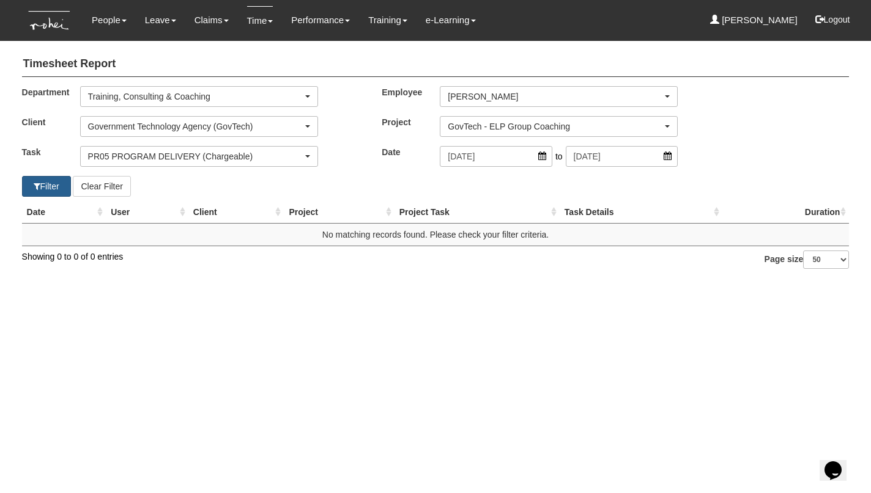
click at [51, 182] on button "Filter" at bounding box center [46, 186] width 49 height 21
select select "50"
click at [150, 122] on div "Government Technology Agency (GovTech)" at bounding box center [195, 126] width 215 height 12
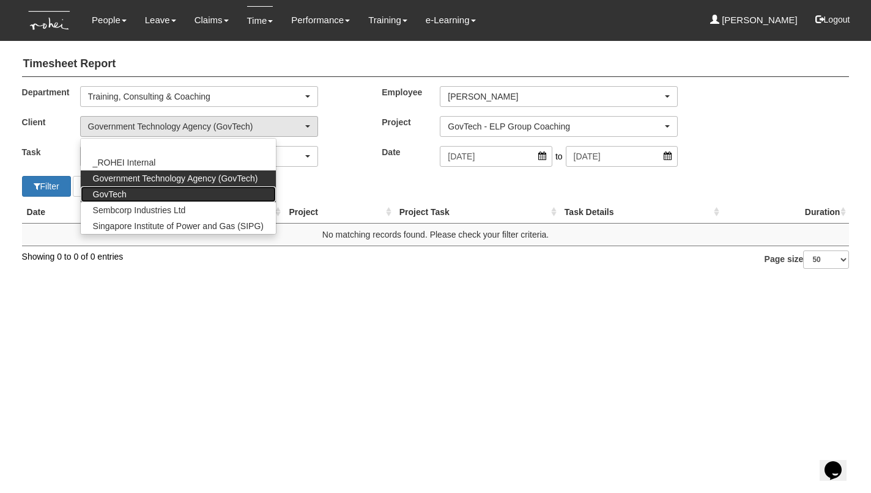
click at [136, 191] on link "GovTech" at bounding box center [178, 194] width 195 height 16
select select "427"
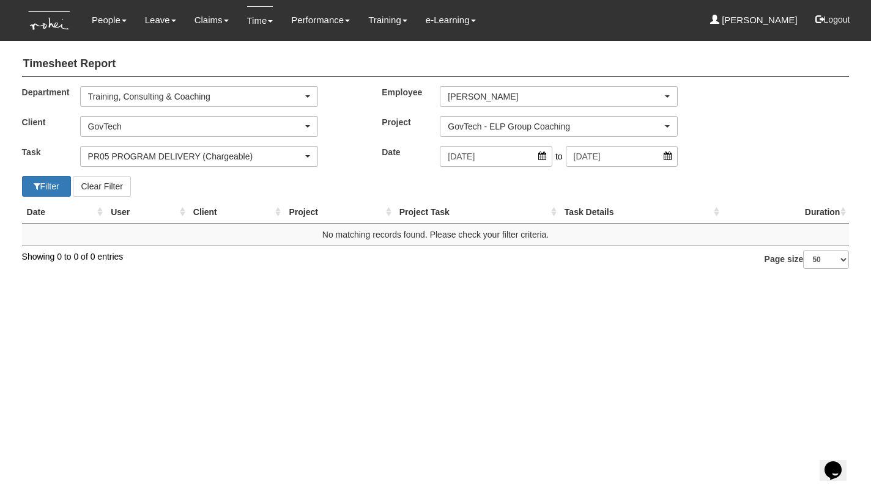
click at [472, 128] on div "GovTech - ELP Group Coaching" at bounding box center [555, 126] width 215 height 12
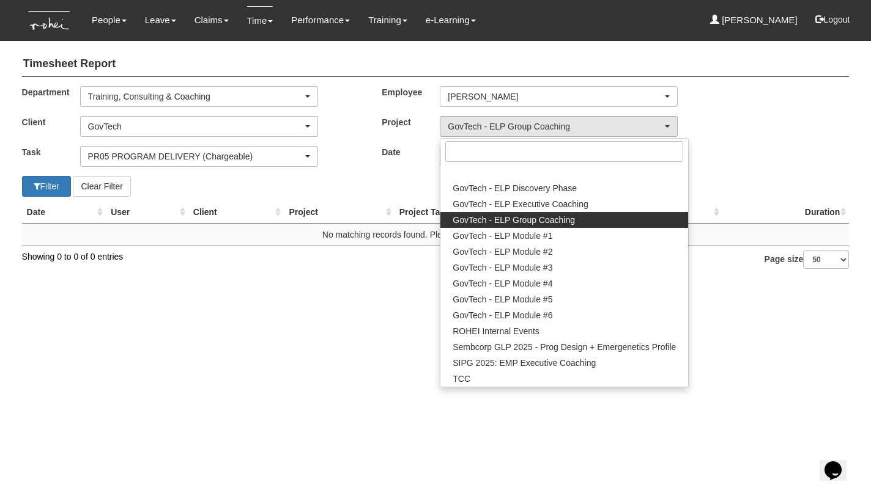
click at [484, 217] on span "GovTech - ELP Group Coaching" at bounding box center [513, 220] width 122 height 12
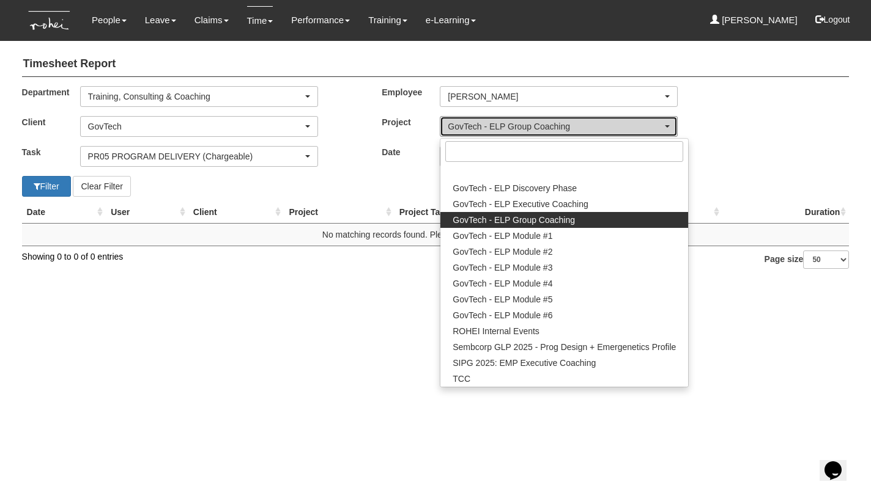
select select "2539"
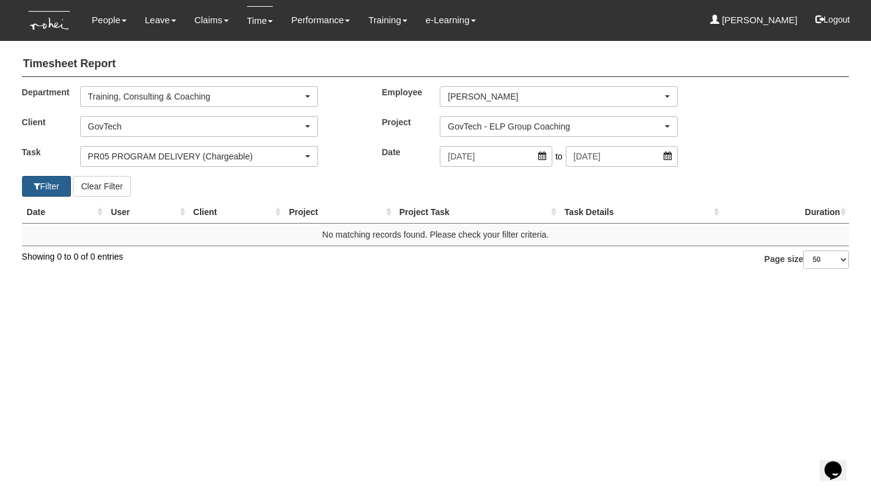
click at [54, 185] on button "Filter" at bounding box center [46, 186] width 49 height 21
select select "50"
click at [247, 22] on link "Time" at bounding box center [260, 20] width 26 height 29
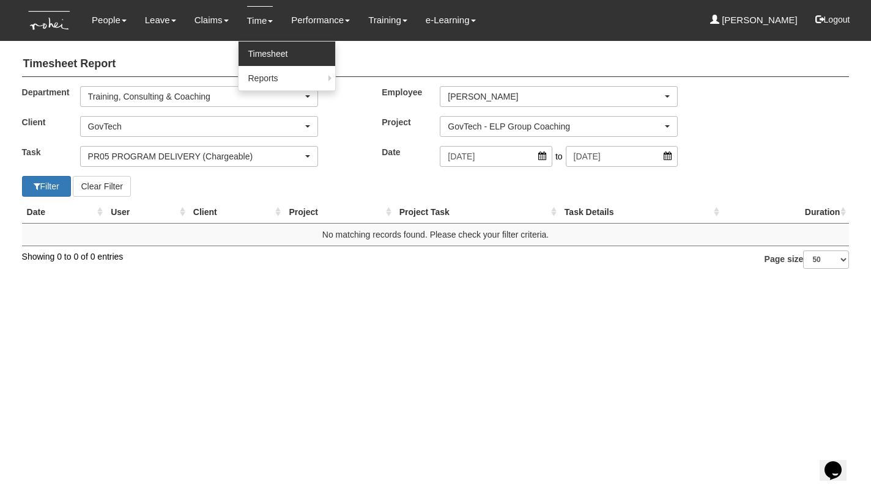
click at [250, 53] on link "Timesheet" at bounding box center [286, 54] width 97 height 24
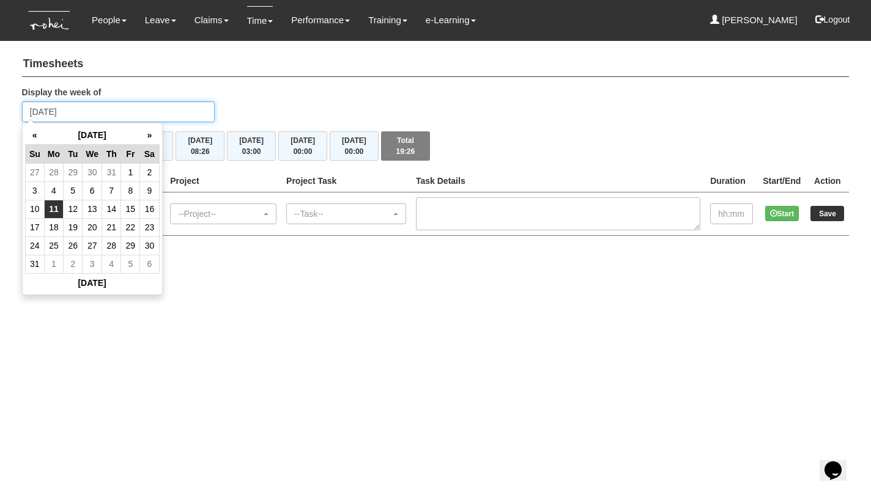
click at [72, 115] on input "Monday 11 August 2025" at bounding box center [118, 111] width 193 height 21
click at [32, 136] on th "«" at bounding box center [34, 135] width 19 height 19
click at [54, 226] on td "21" at bounding box center [53, 227] width 19 height 18
type input "Monday 21 July 2025"
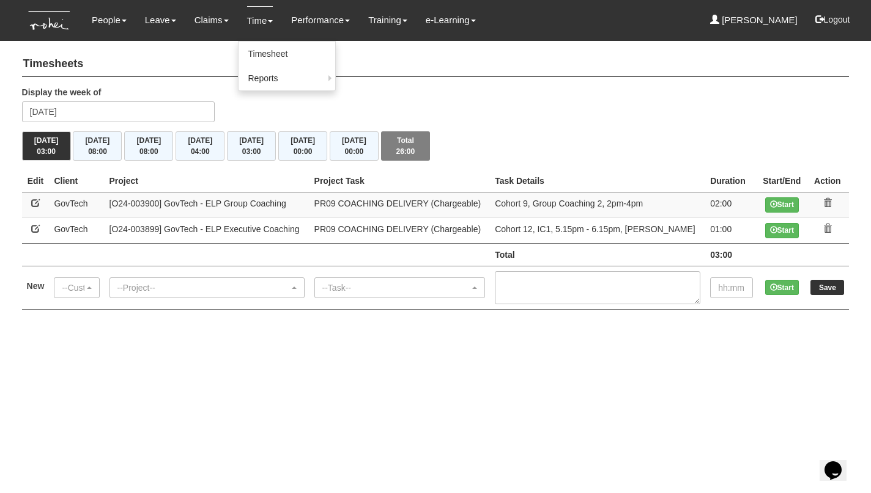
click at [256, 19] on link "Time" at bounding box center [260, 20] width 26 height 29
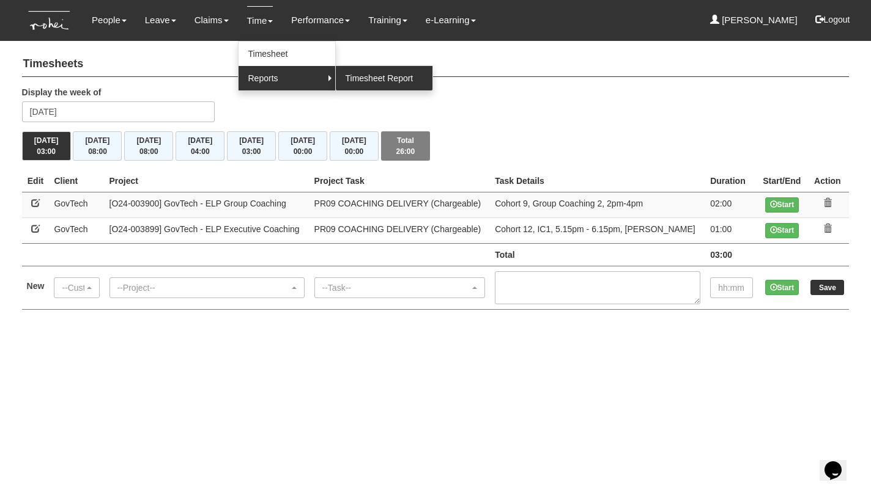
click at [380, 73] on link "Timesheet Report" at bounding box center [384, 78] width 97 height 24
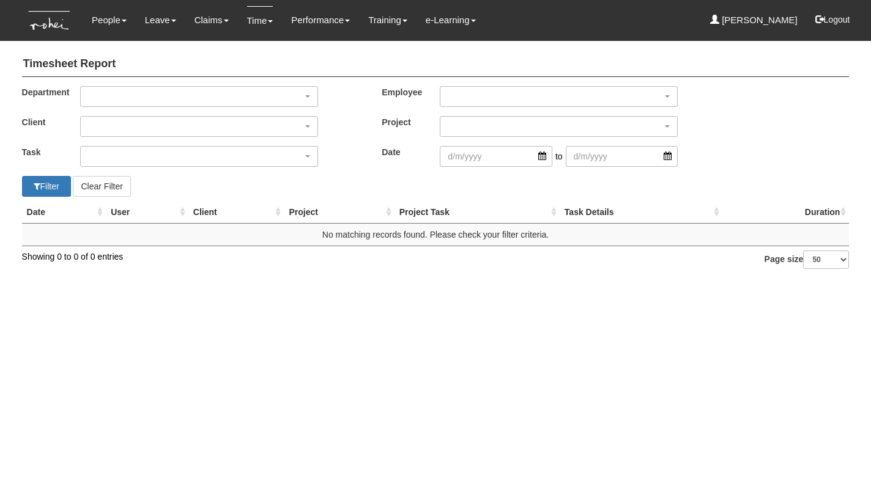
select select "50"
click at [175, 93] on div "button" at bounding box center [199, 97] width 237 height 20
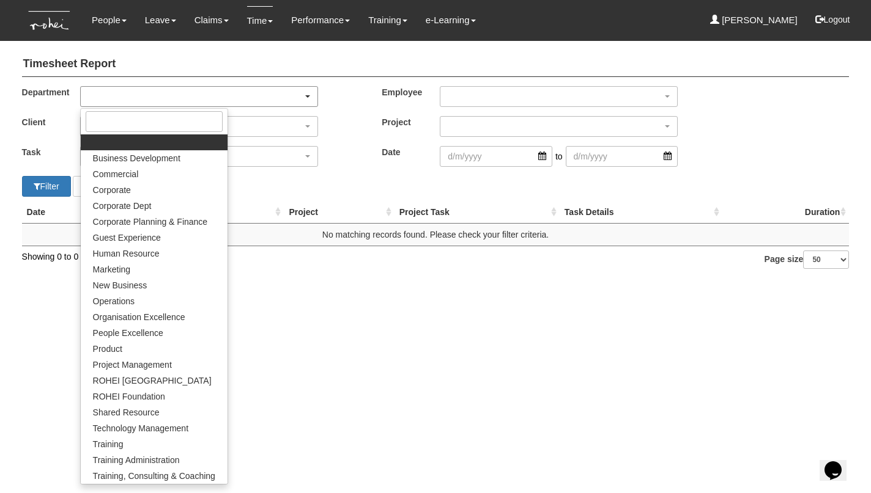
click at [152, 90] on div "button" at bounding box center [199, 97] width 237 height 20
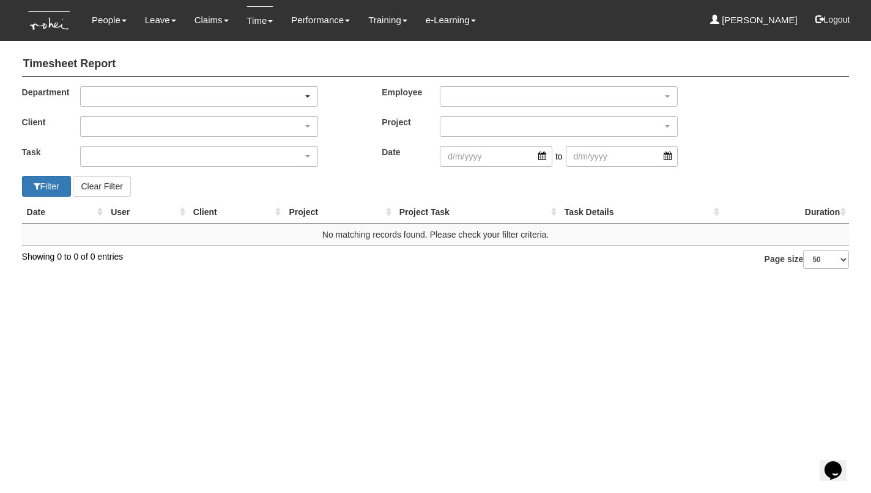
click at [152, 90] on div "button" at bounding box center [199, 97] width 237 height 20
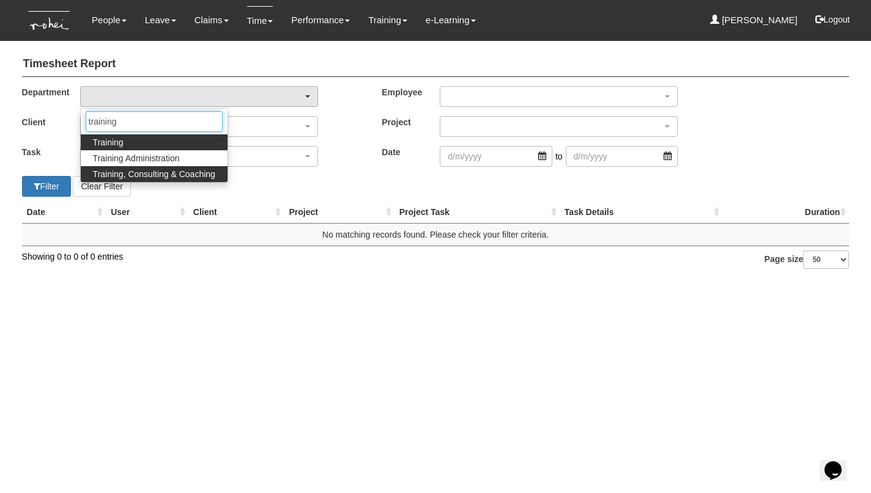
type input "training"
click at [159, 172] on span "Training, Consulting & Coaching" at bounding box center [154, 174] width 122 height 12
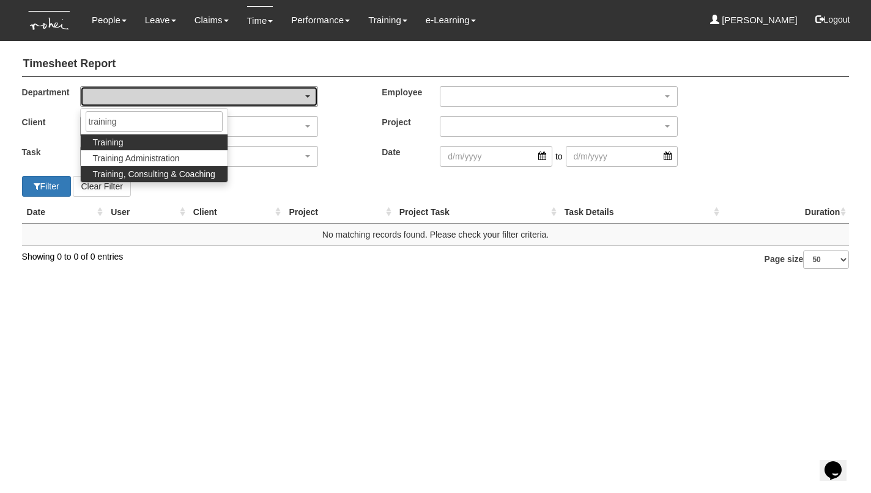
select select "140"
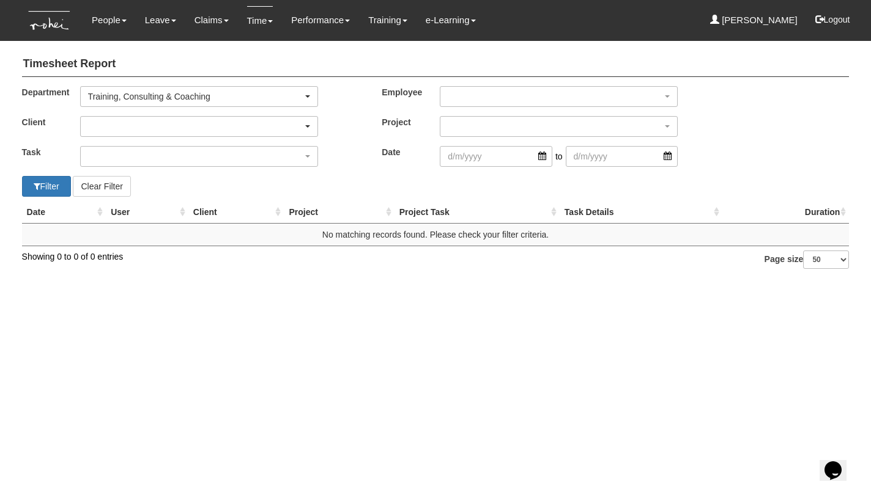
click at [142, 125] on div "button" at bounding box center [199, 127] width 237 height 20
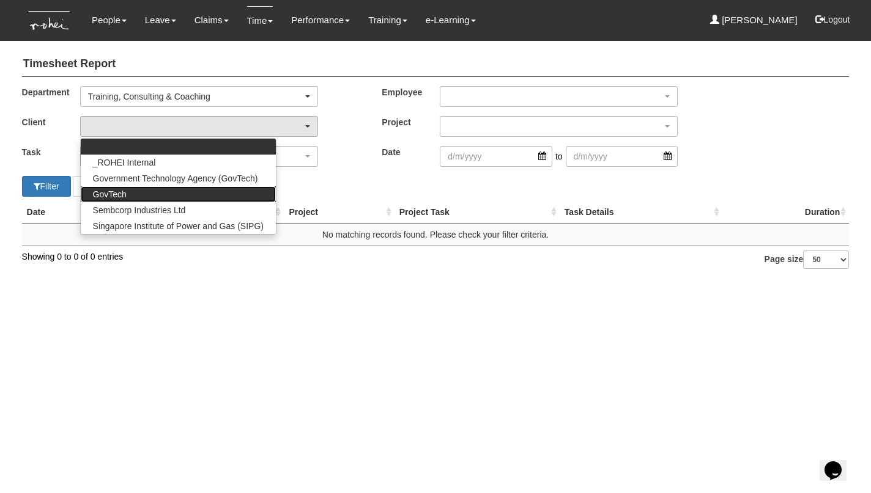
click at [136, 193] on link "GovTech" at bounding box center [178, 194] width 195 height 16
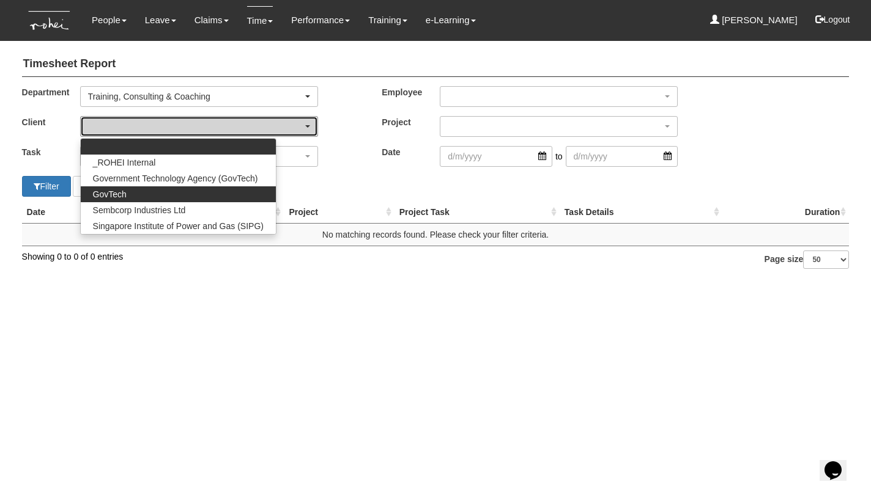
select select "427"
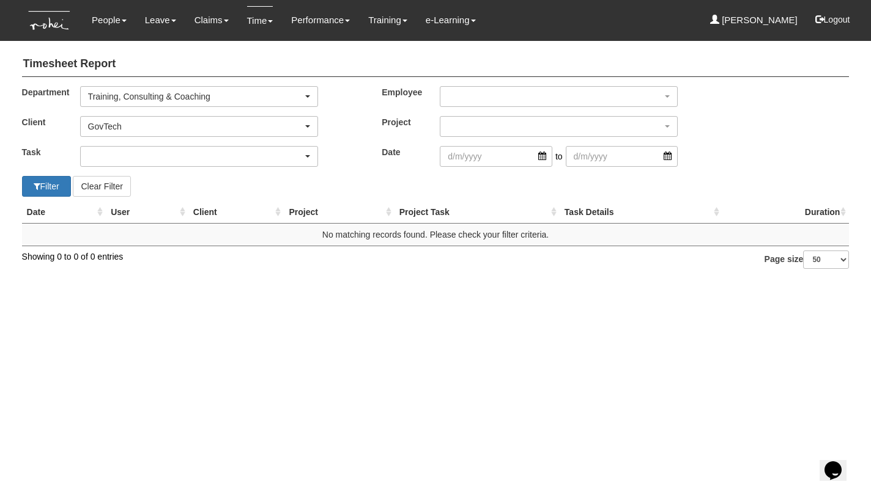
click at [122, 155] on div "button" at bounding box center [199, 157] width 237 height 20
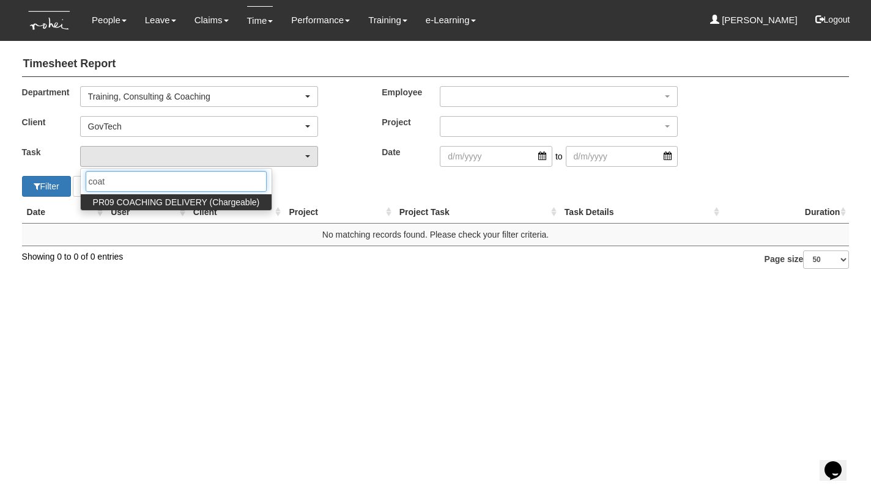
type input "coat"
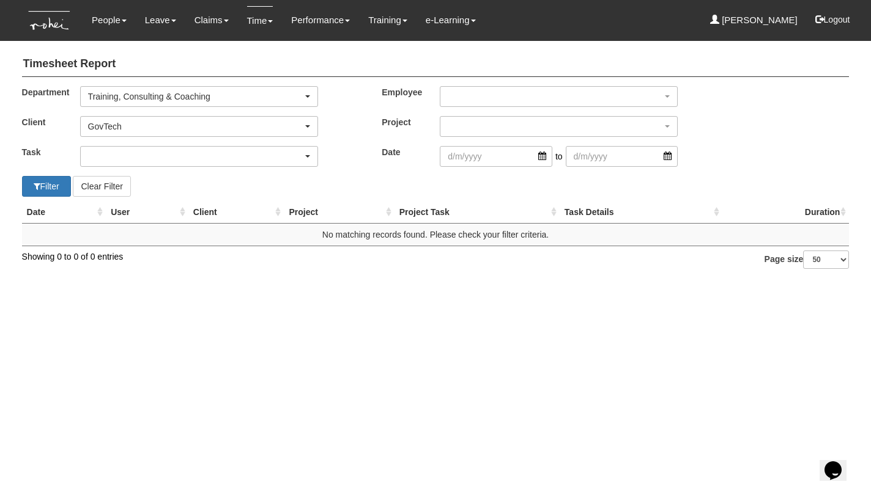
click at [134, 158] on div "button" at bounding box center [199, 157] width 237 height 20
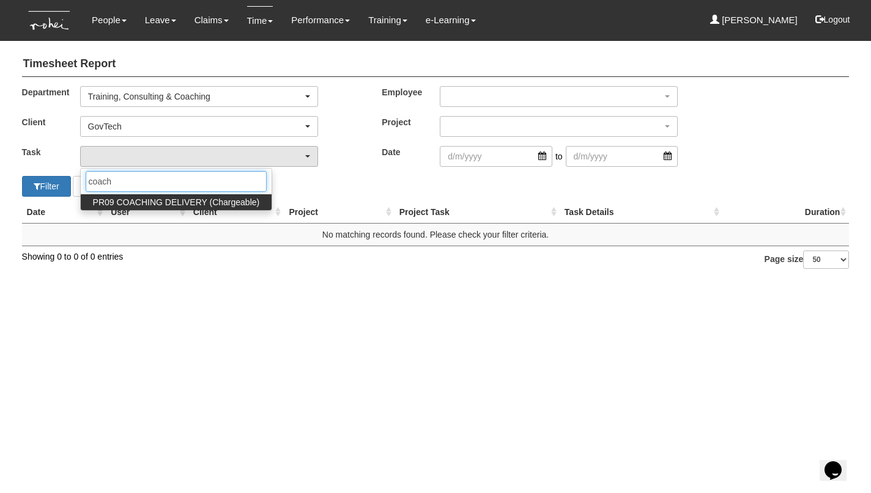
type input "coach"
click at [144, 198] on span "PR09 COACHING DELIVERY (Chargeable)" at bounding box center [176, 202] width 167 height 12
select select "150"
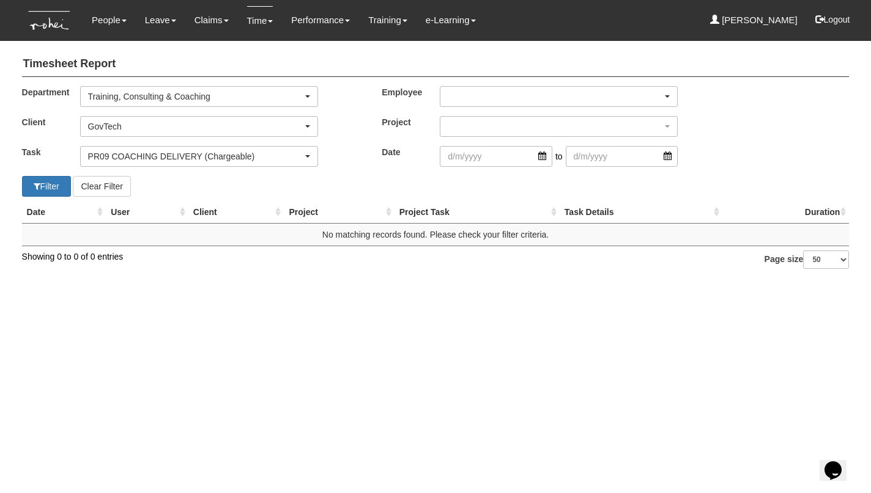
click at [481, 87] on div "button" at bounding box center [558, 97] width 237 height 20
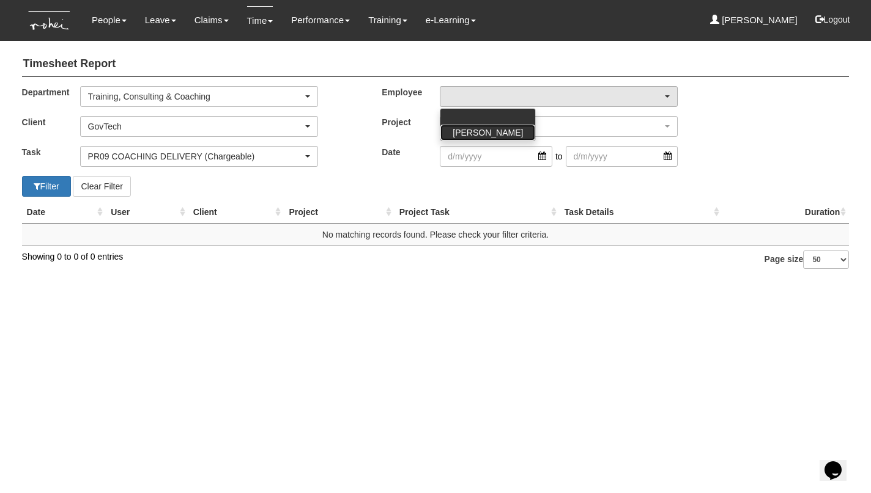
click at [479, 129] on span "[PERSON_NAME]" at bounding box center [487, 133] width 70 height 12
select select "aa784c27-0d82-452d-9457-5ba1e098b6bb"
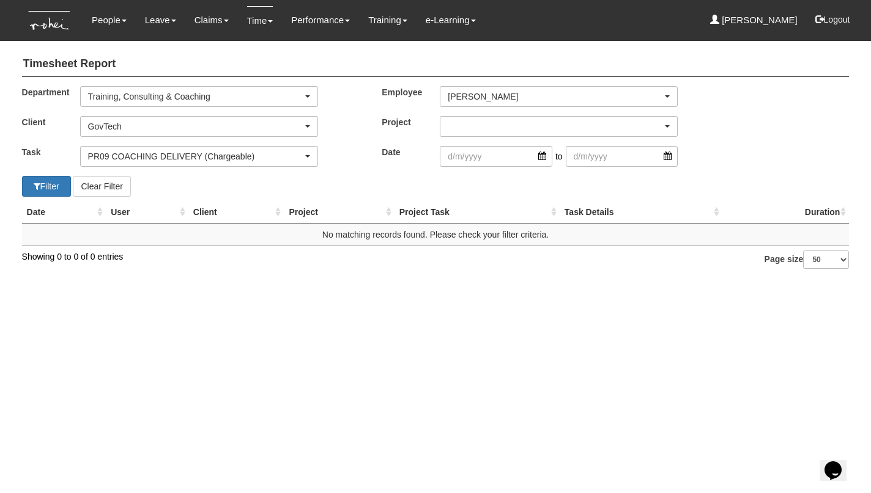
click at [474, 123] on div "button" at bounding box center [558, 127] width 237 height 20
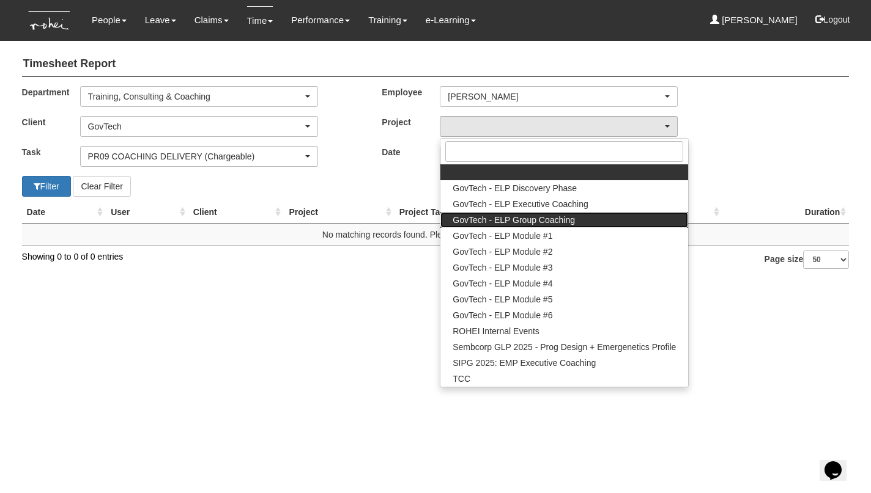
click at [491, 219] on span "GovTech - ELP Group Coaching" at bounding box center [513, 220] width 122 height 12
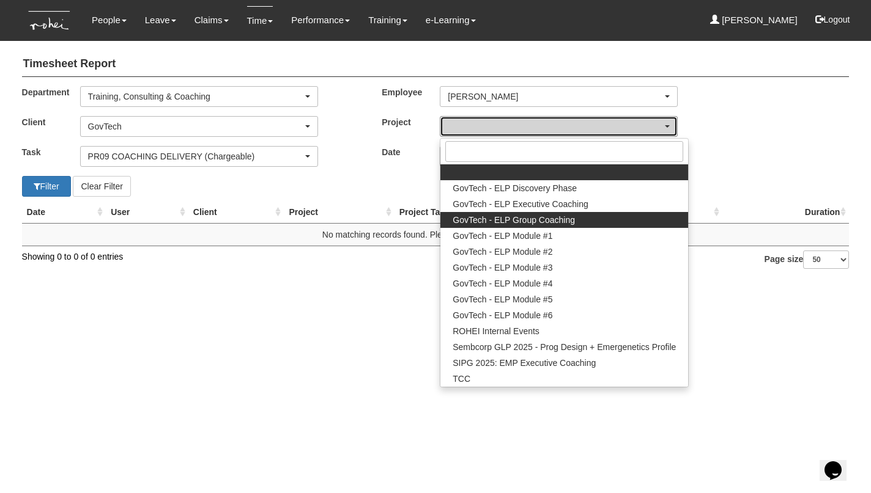
select select "2539"
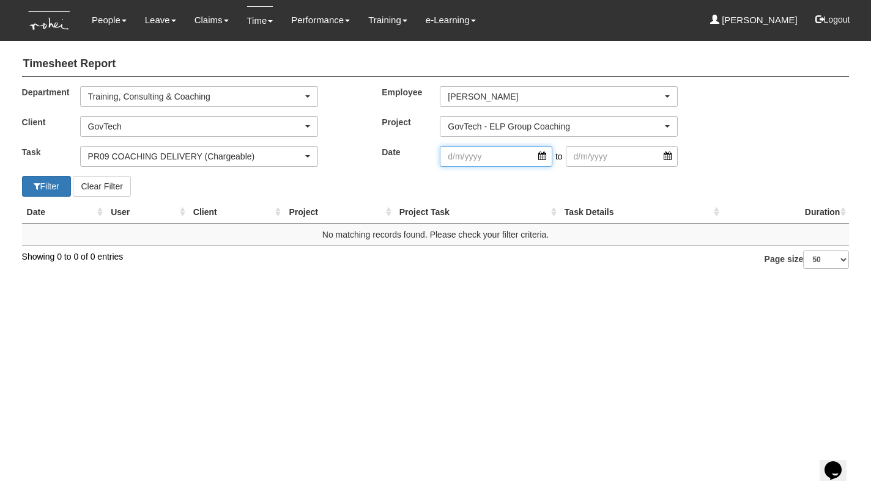
click at [479, 155] on input "search" at bounding box center [496, 156] width 112 height 21
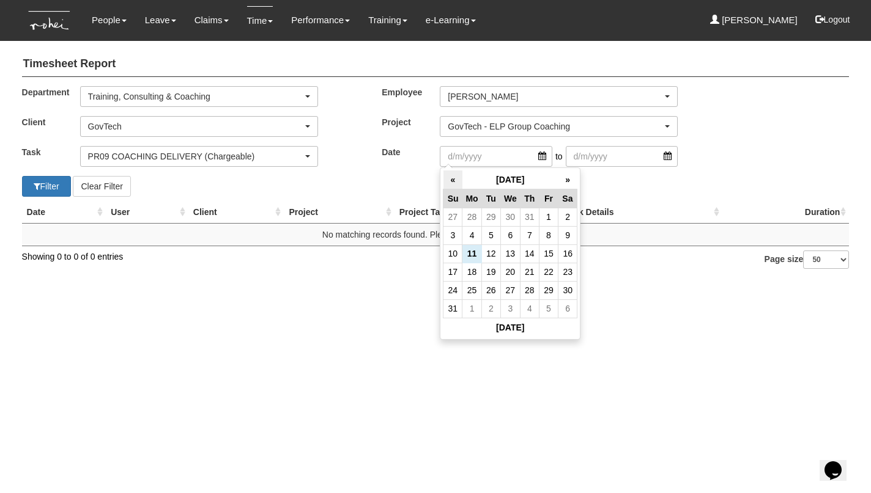
click at [448, 177] on th "«" at bounding box center [452, 180] width 19 height 19
click at [503, 253] on td "16" at bounding box center [510, 254] width 20 height 18
type input "[DATE]"
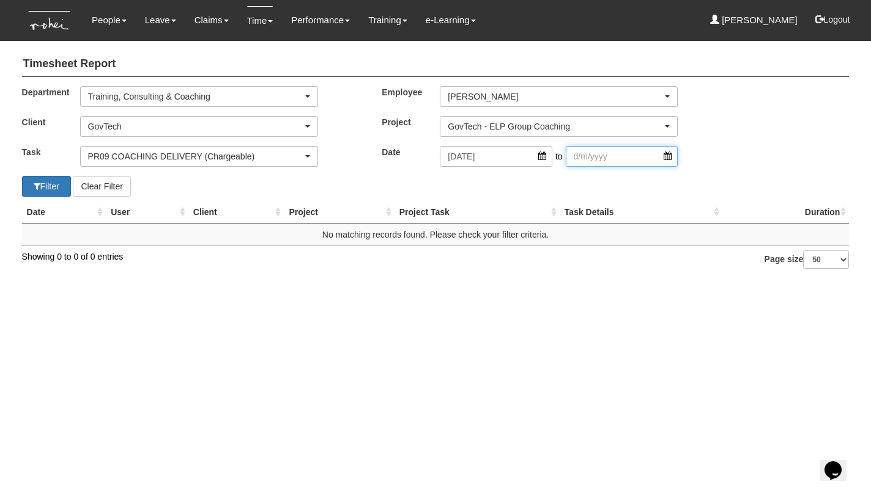
click at [587, 150] on input "search" at bounding box center [622, 156] width 112 height 21
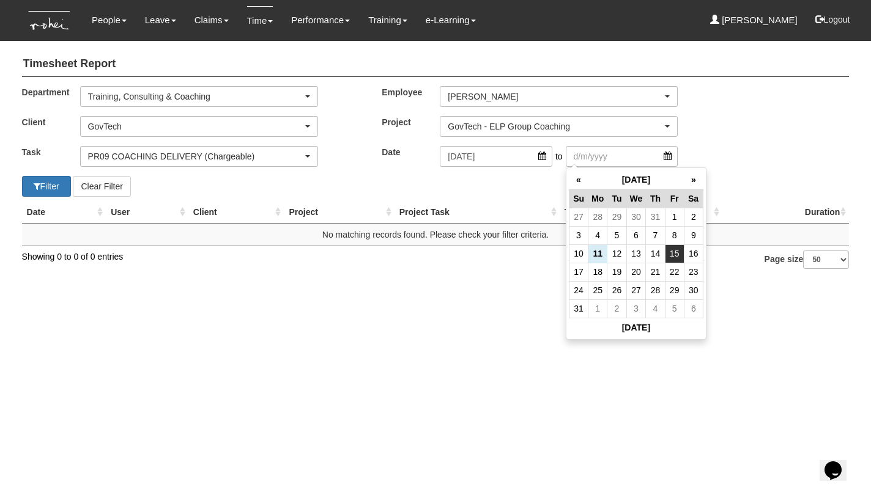
click at [673, 251] on td "15" at bounding box center [674, 254] width 19 height 18
type input "[DATE]"
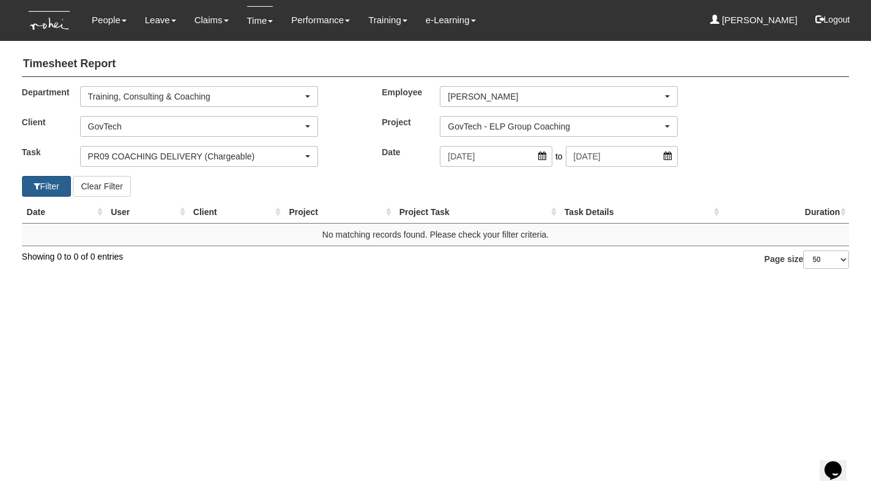
click at [54, 181] on button "Filter" at bounding box center [46, 186] width 49 height 21
select select "50"
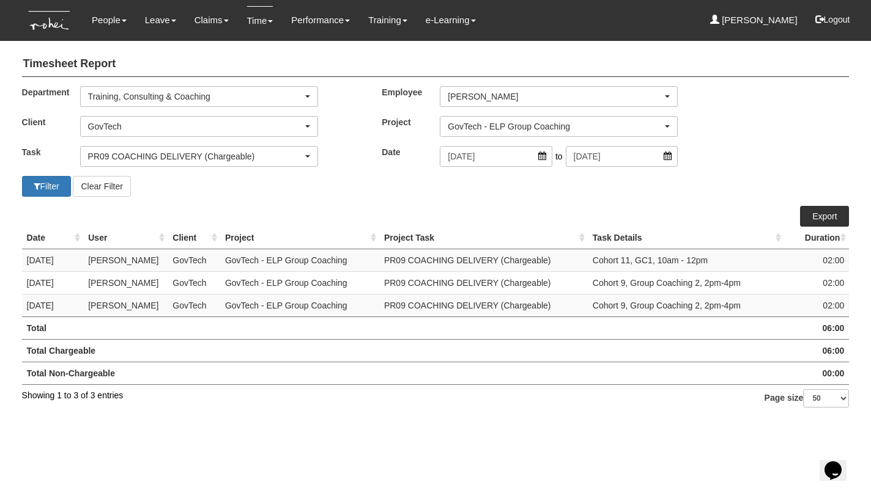
click at [824, 212] on link "Export" at bounding box center [824, 216] width 49 height 21
click at [474, 123] on div "GovTech - ELP Group Coaching" at bounding box center [555, 126] width 215 height 12
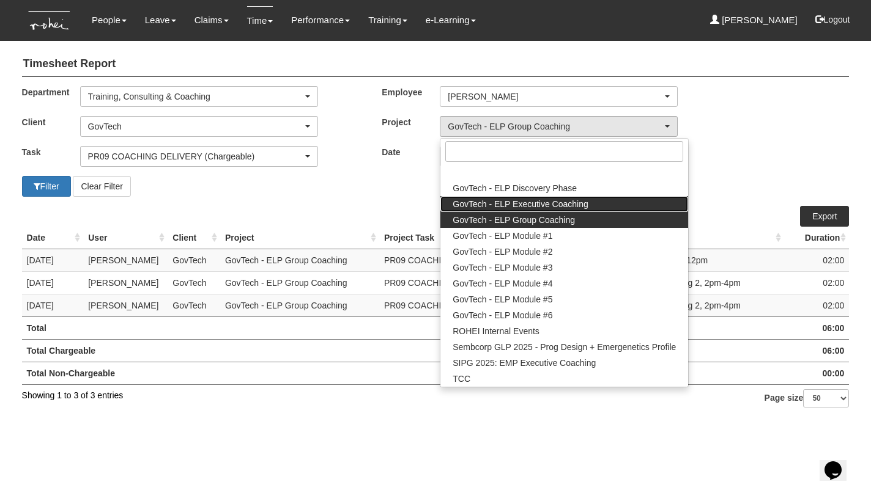
click at [488, 203] on span "GovTech - ELP Executive Coaching" at bounding box center [520, 204] width 136 height 12
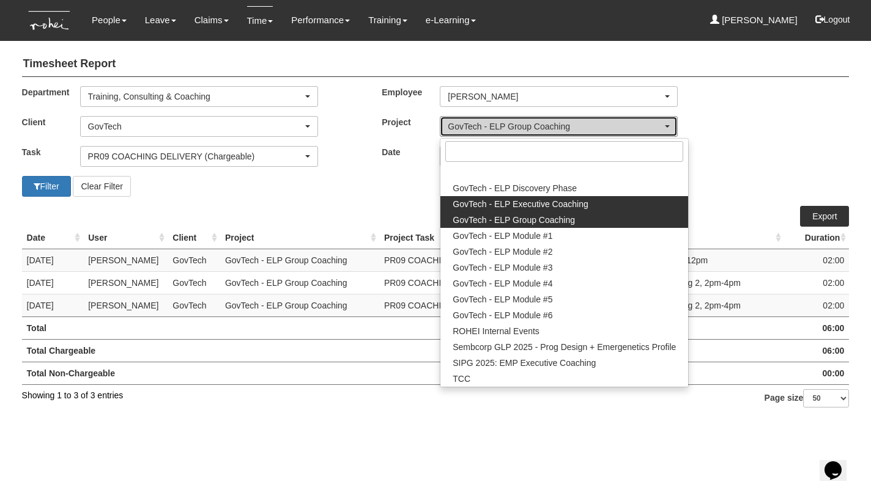
select select "2540"
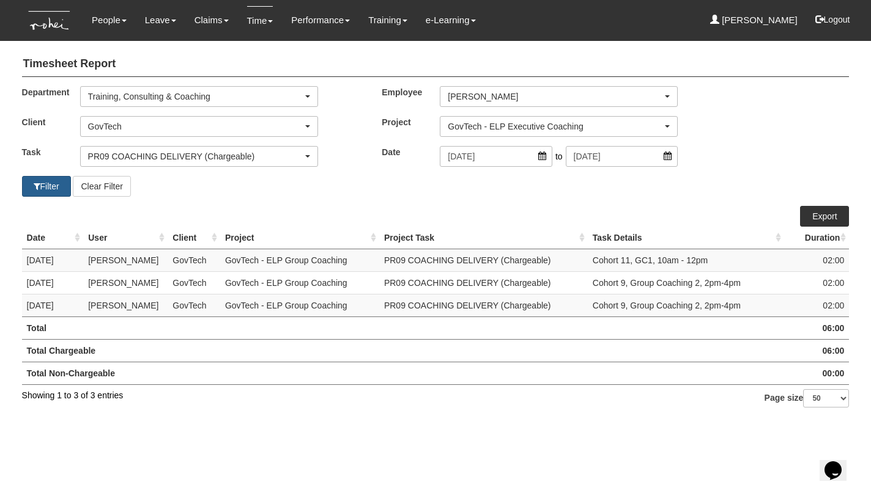
click at [46, 188] on button "Filter" at bounding box center [46, 186] width 49 height 21
select select "50"
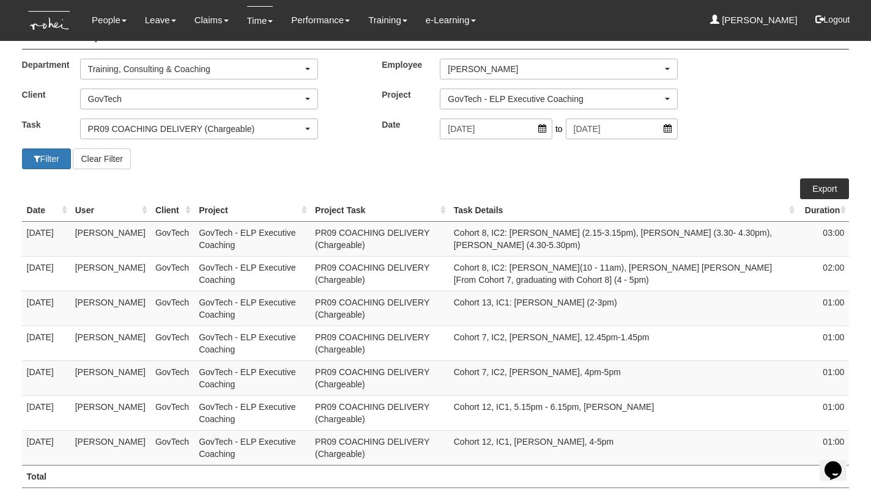
scroll to position [21, 0]
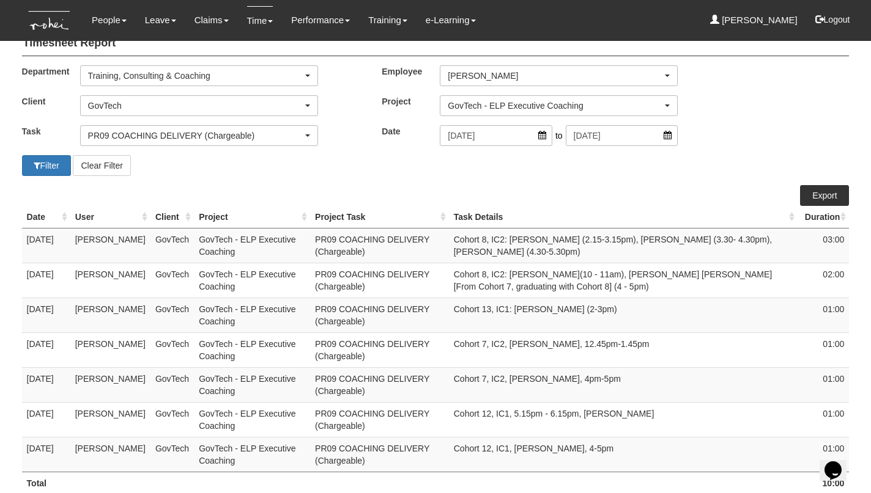
click at [822, 193] on link "Export" at bounding box center [824, 195] width 49 height 21
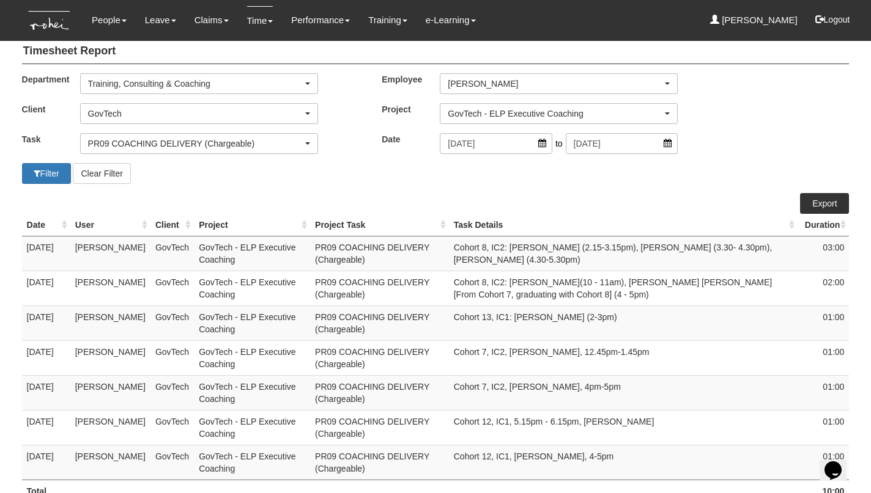
scroll to position [17, 0]
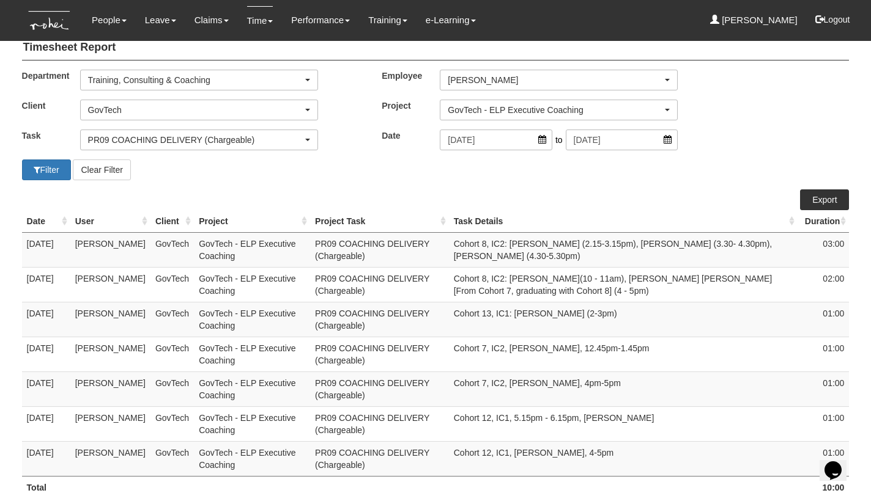
click at [131, 108] on div "GovTech" at bounding box center [195, 110] width 215 height 12
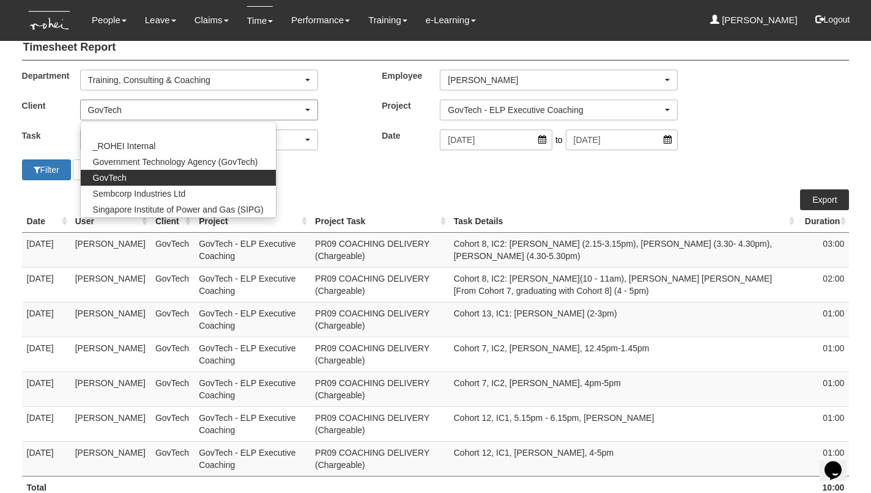
click at [131, 108] on div "GovTech" at bounding box center [195, 110] width 215 height 12
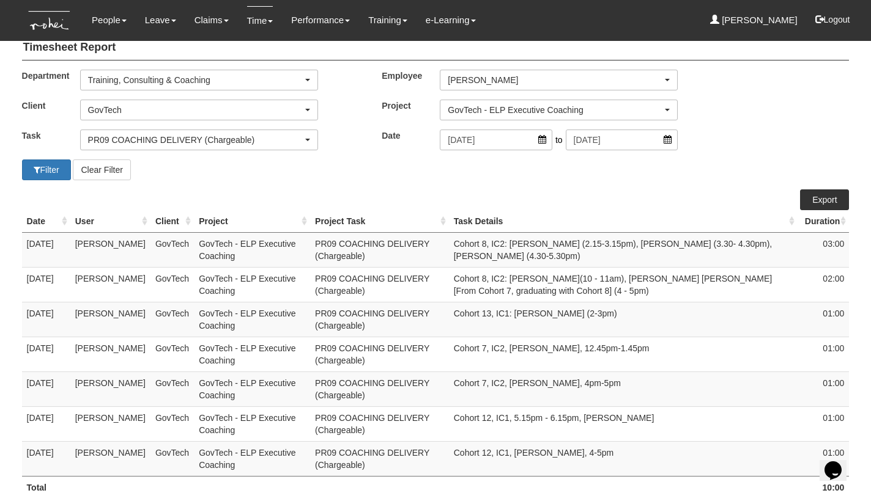
click at [513, 107] on div "GovTech - ELP Executive Coaching" at bounding box center [555, 110] width 215 height 12
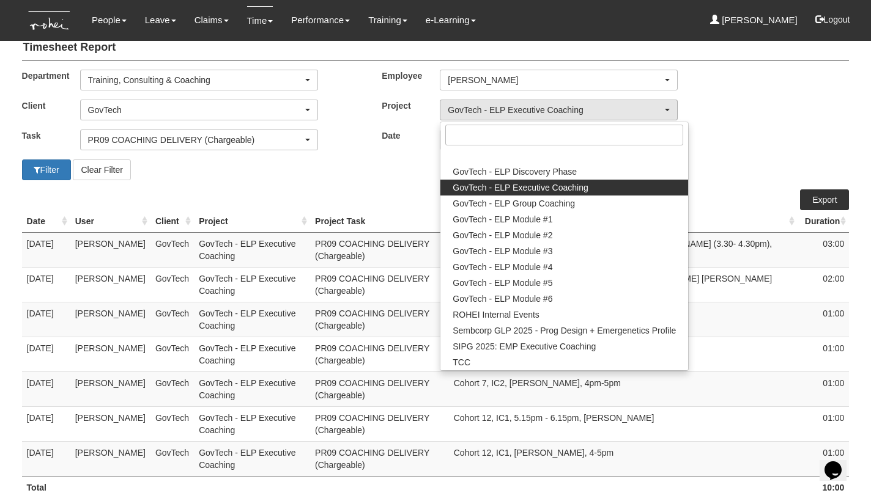
click at [165, 106] on div "GovTech" at bounding box center [195, 110] width 215 height 12
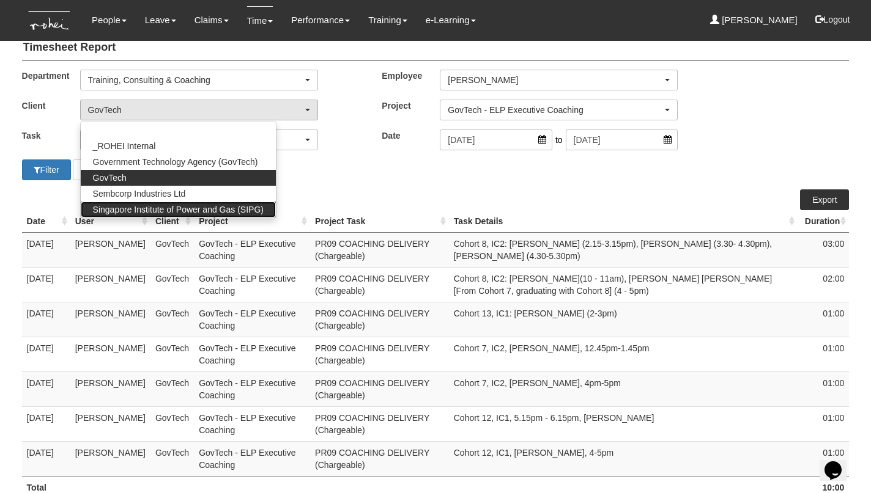
click at [155, 205] on span "Singapore Institute of Power and Gas (SIPG)" at bounding box center [178, 210] width 171 height 12
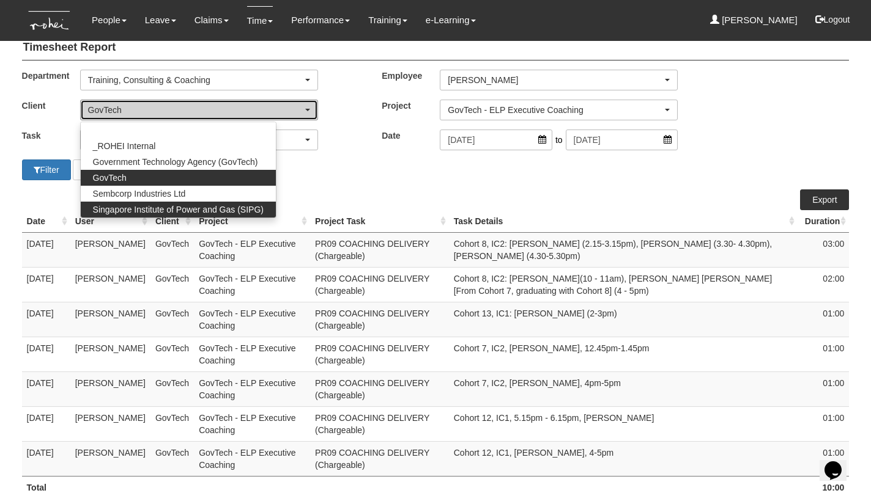
select select "483"
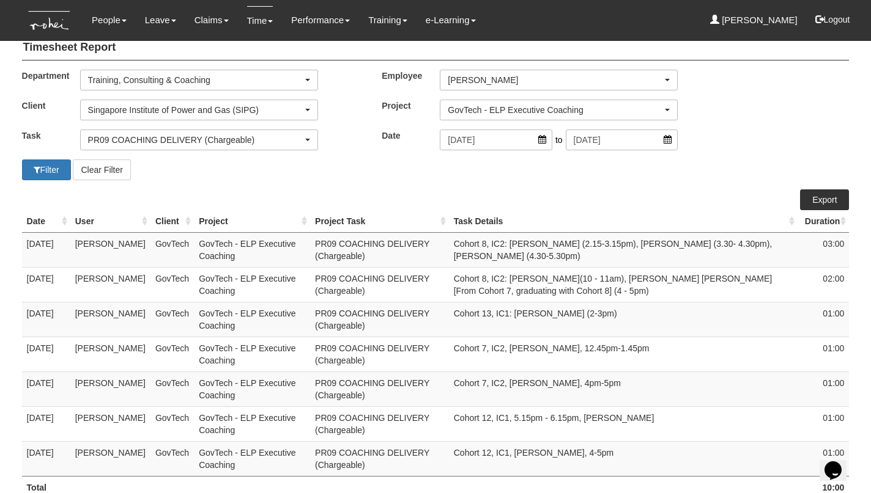
click at [529, 113] on div "GovTech - ELP Executive Coaching" at bounding box center [555, 110] width 215 height 12
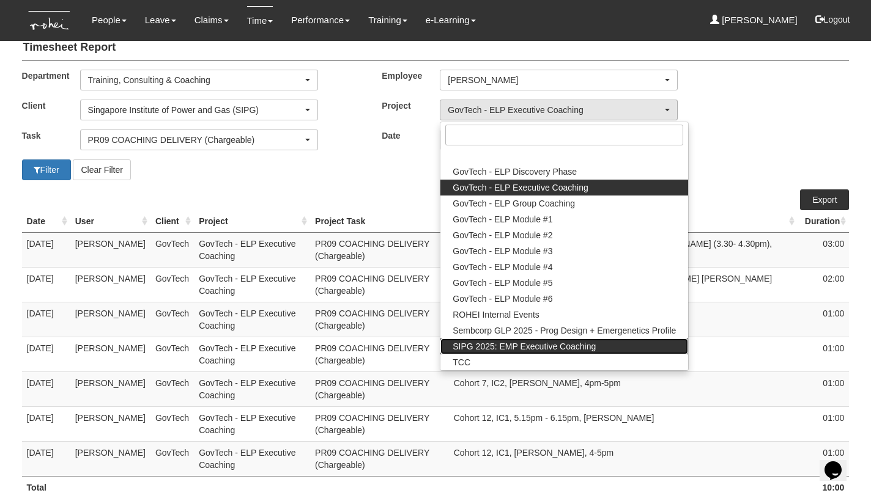
click at [527, 342] on span "SIPG 2025: EMP Executive Coaching" at bounding box center [523, 347] width 143 height 12
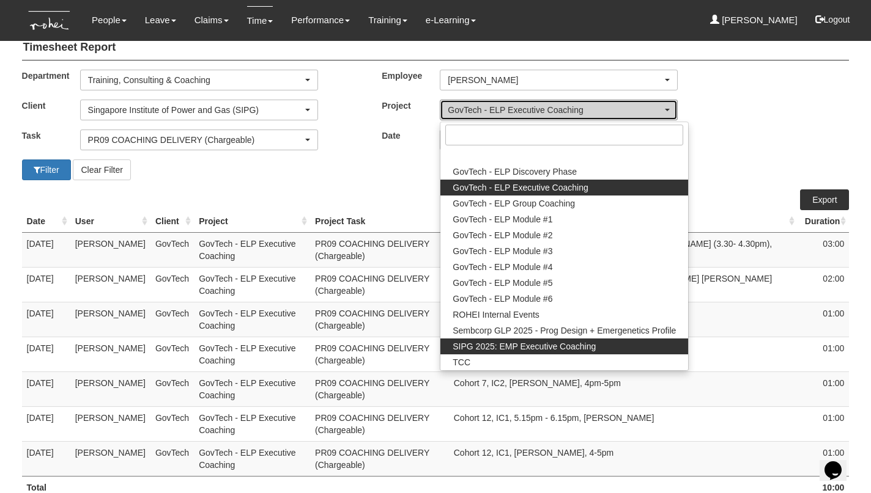
select select "2785"
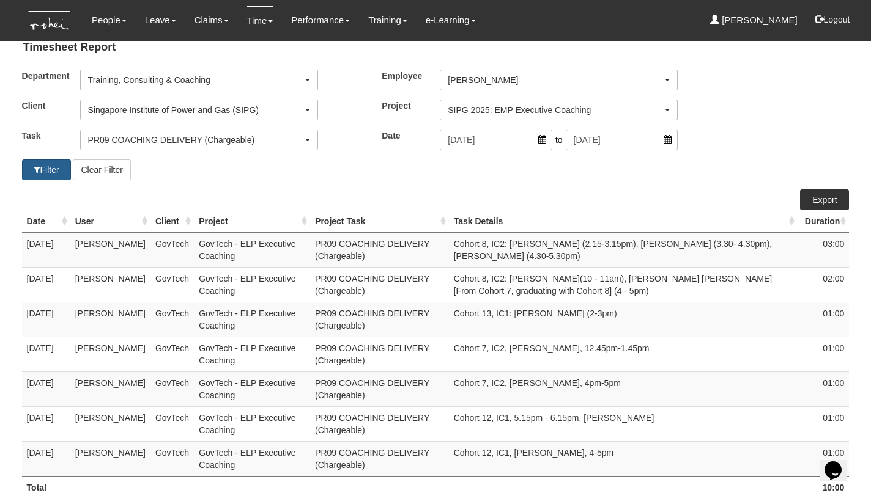
click at [51, 166] on button "Filter" at bounding box center [46, 170] width 49 height 21
select select "50"
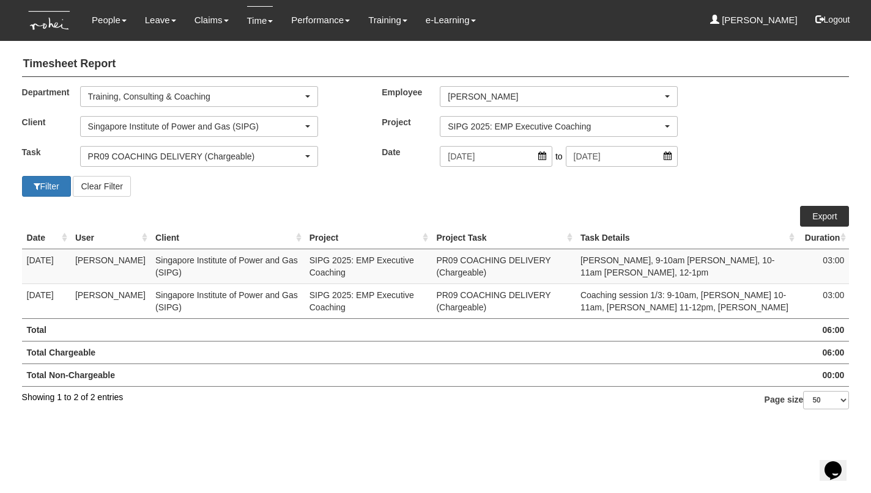
scroll to position [0, 0]
click at [822, 213] on link "Export" at bounding box center [824, 216] width 49 height 21
click at [839, 18] on button "Logout" at bounding box center [832, 19] width 52 height 29
